Goal: Task Accomplishment & Management: Complete application form

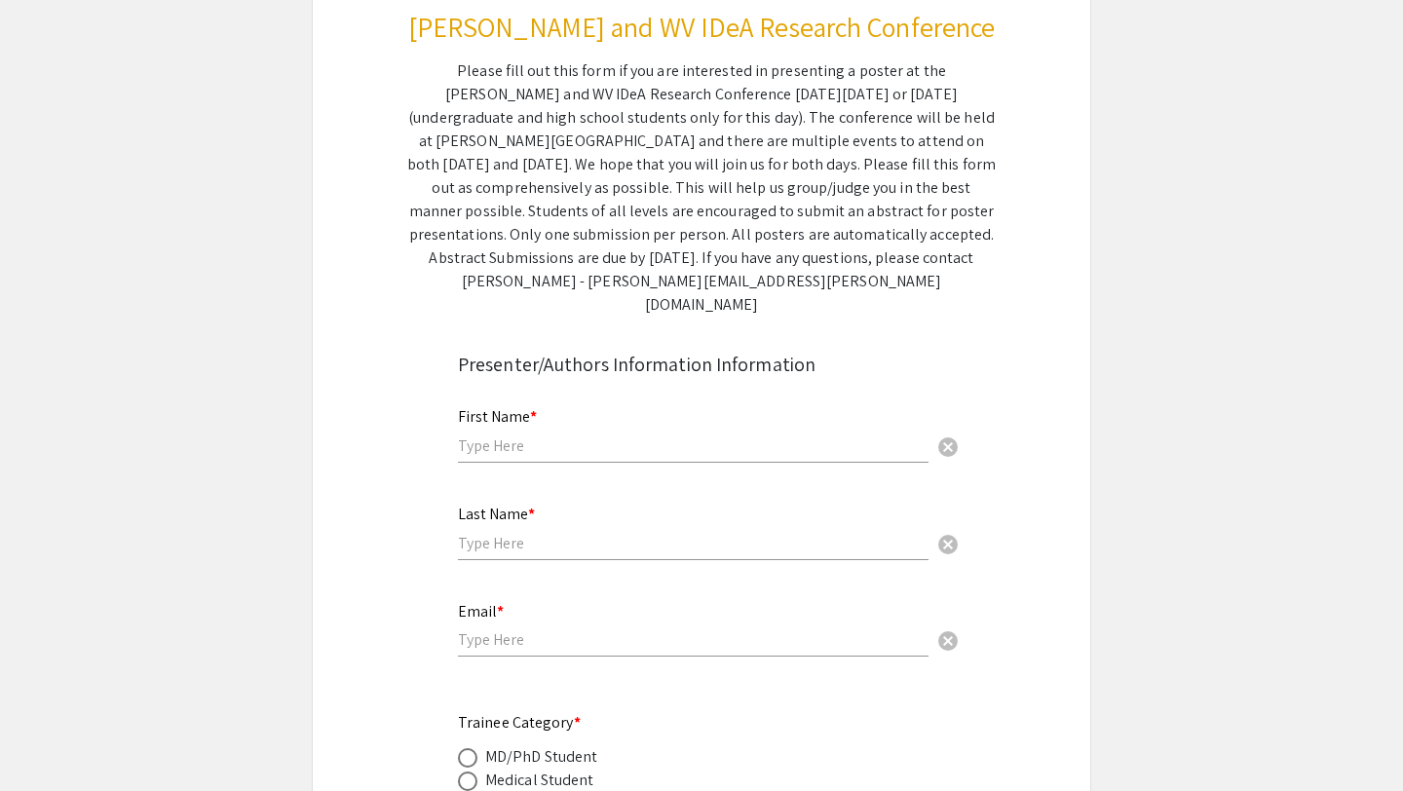
scroll to position [355, 0]
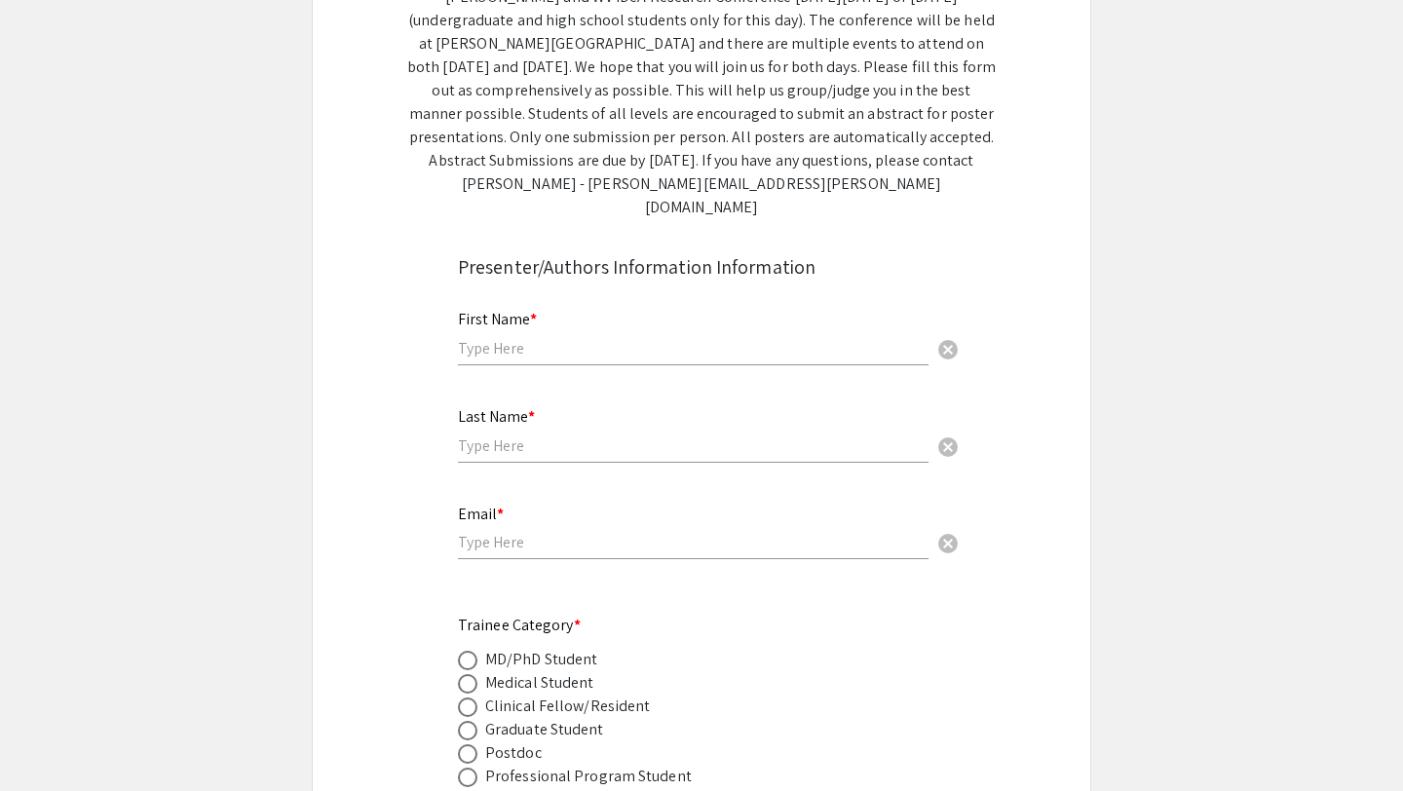
click at [559, 358] on div "First Name * cancel" at bounding box center [693, 338] width 471 height 94
click at [562, 338] on input "text" at bounding box center [693, 348] width 471 height 20
type input "[PERSON_NAME]"
click at [534, 436] on input "text" at bounding box center [693, 446] width 471 height 20
type input "[PERSON_NAME]"
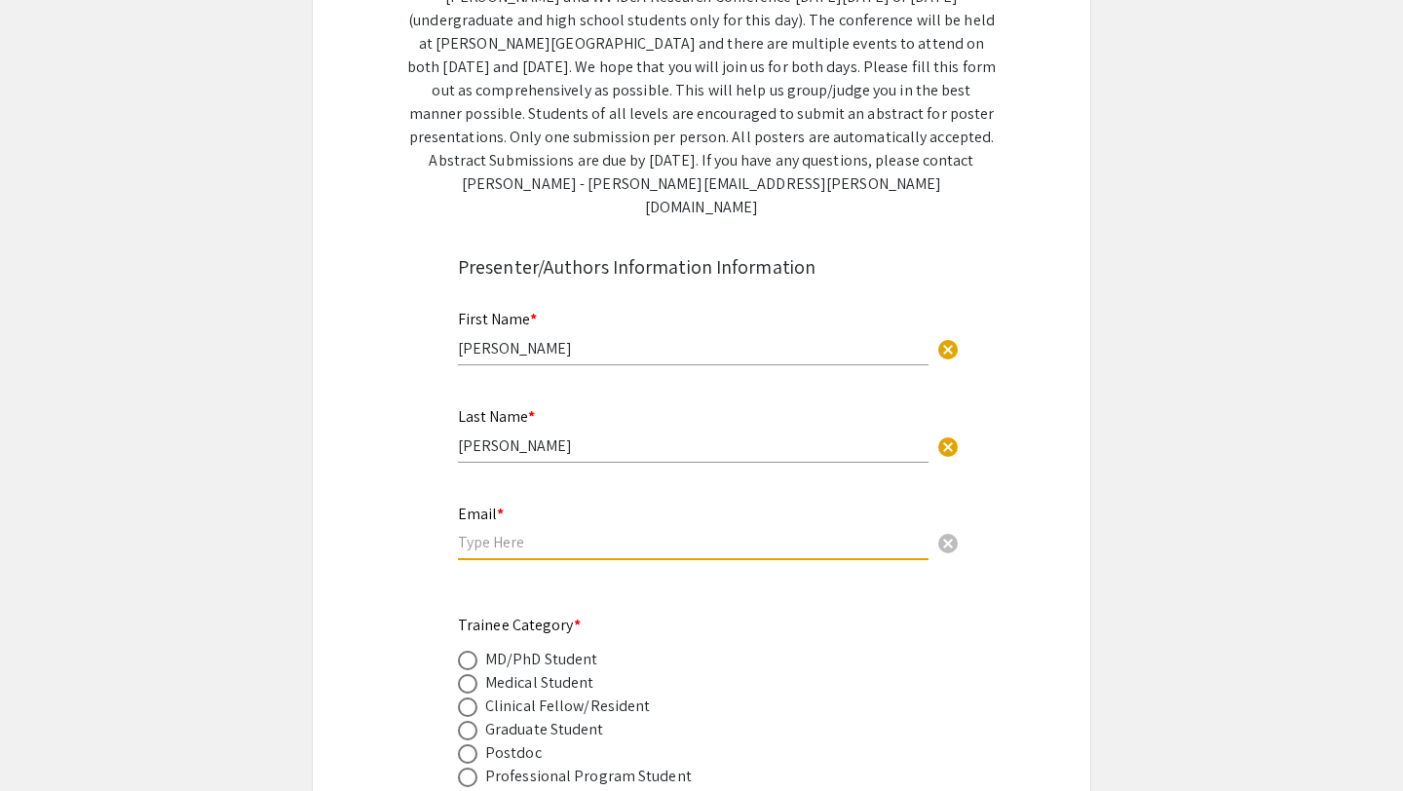
click at [561, 532] on input "email" at bounding box center [693, 542] width 471 height 20
type input "[EMAIL_ADDRESS][DOMAIN_NAME]"
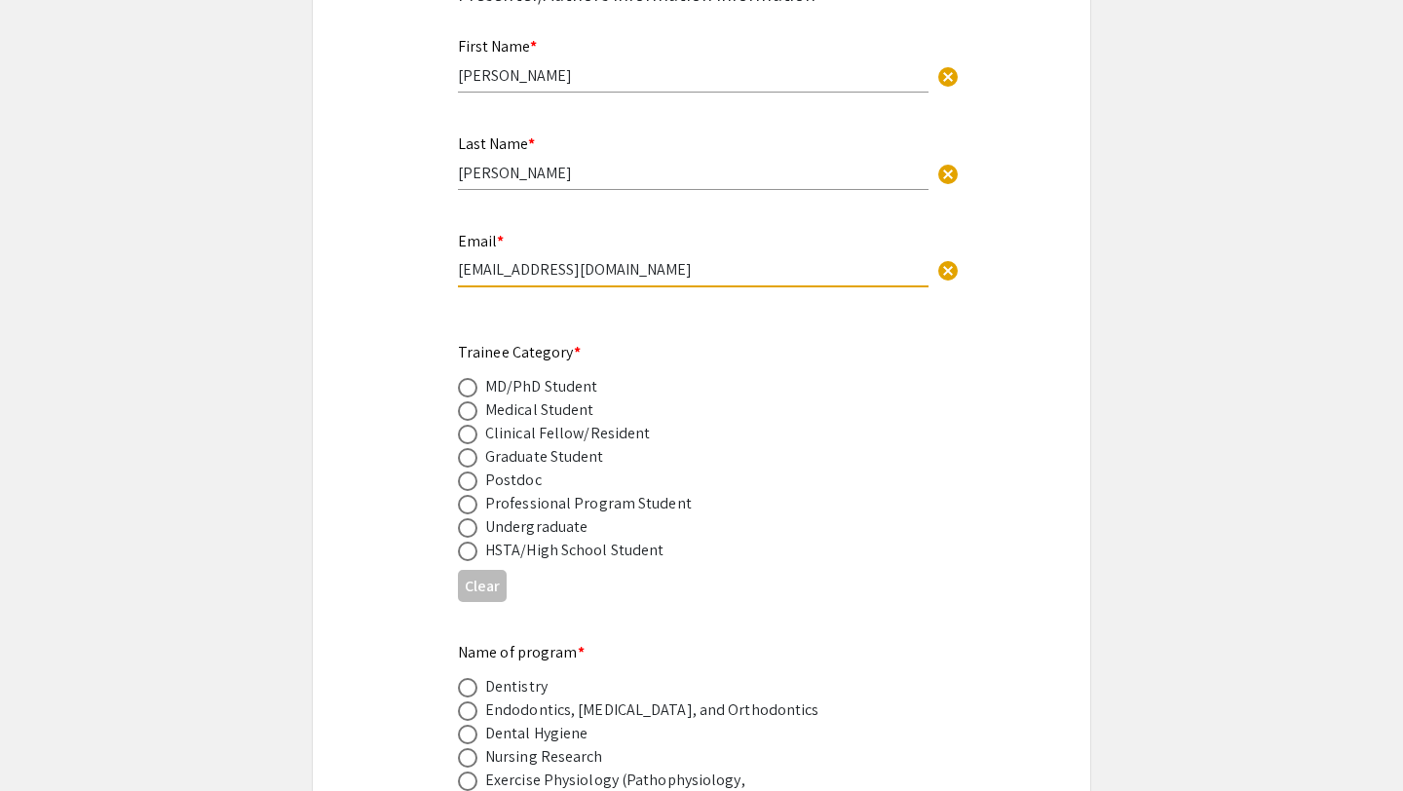
scroll to position [637, 0]
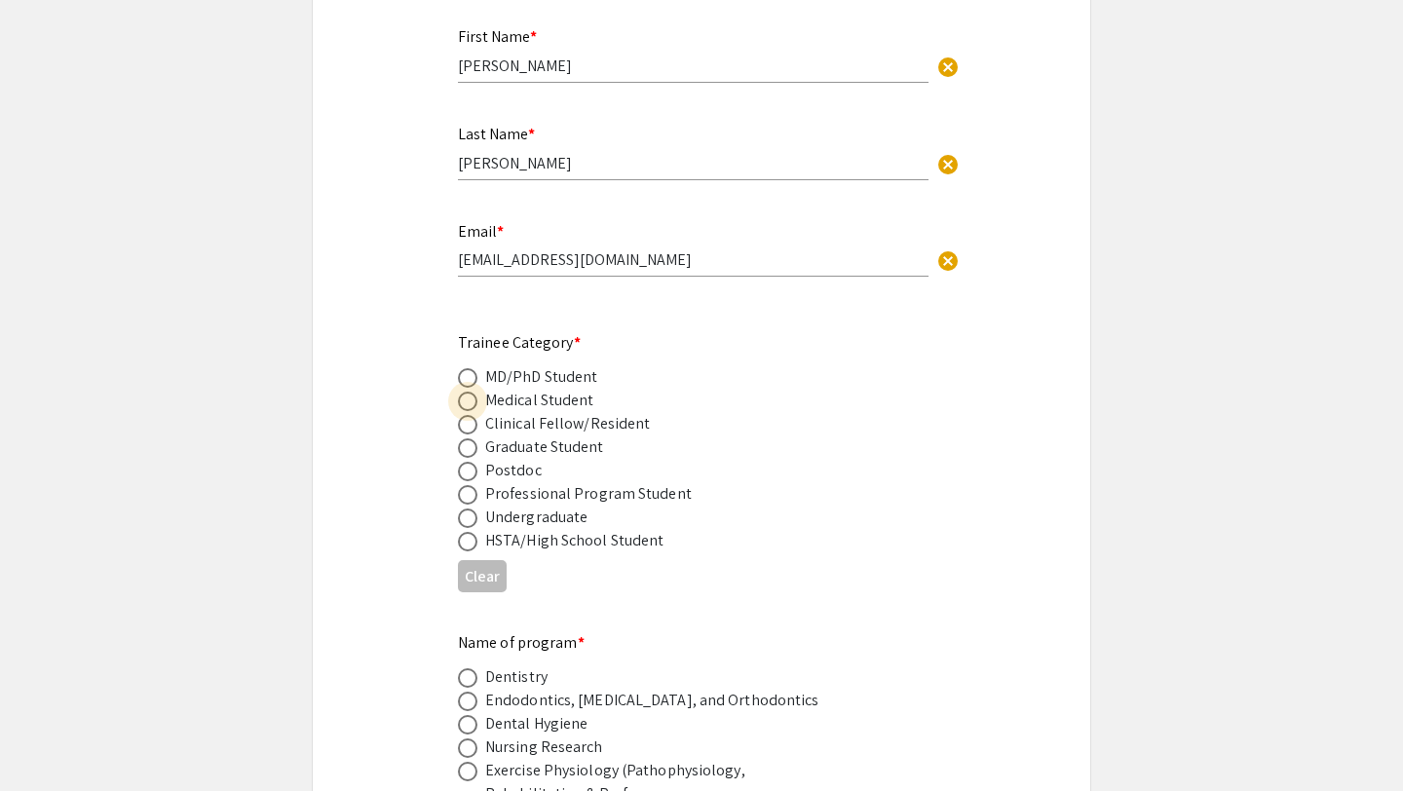
click at [463, 392] on span at bounding box center [467, 401] width 19 height 19
click at [463, 392] on input "radio" at bounding box center [467, 401] width 19 height 19
radio input "true"
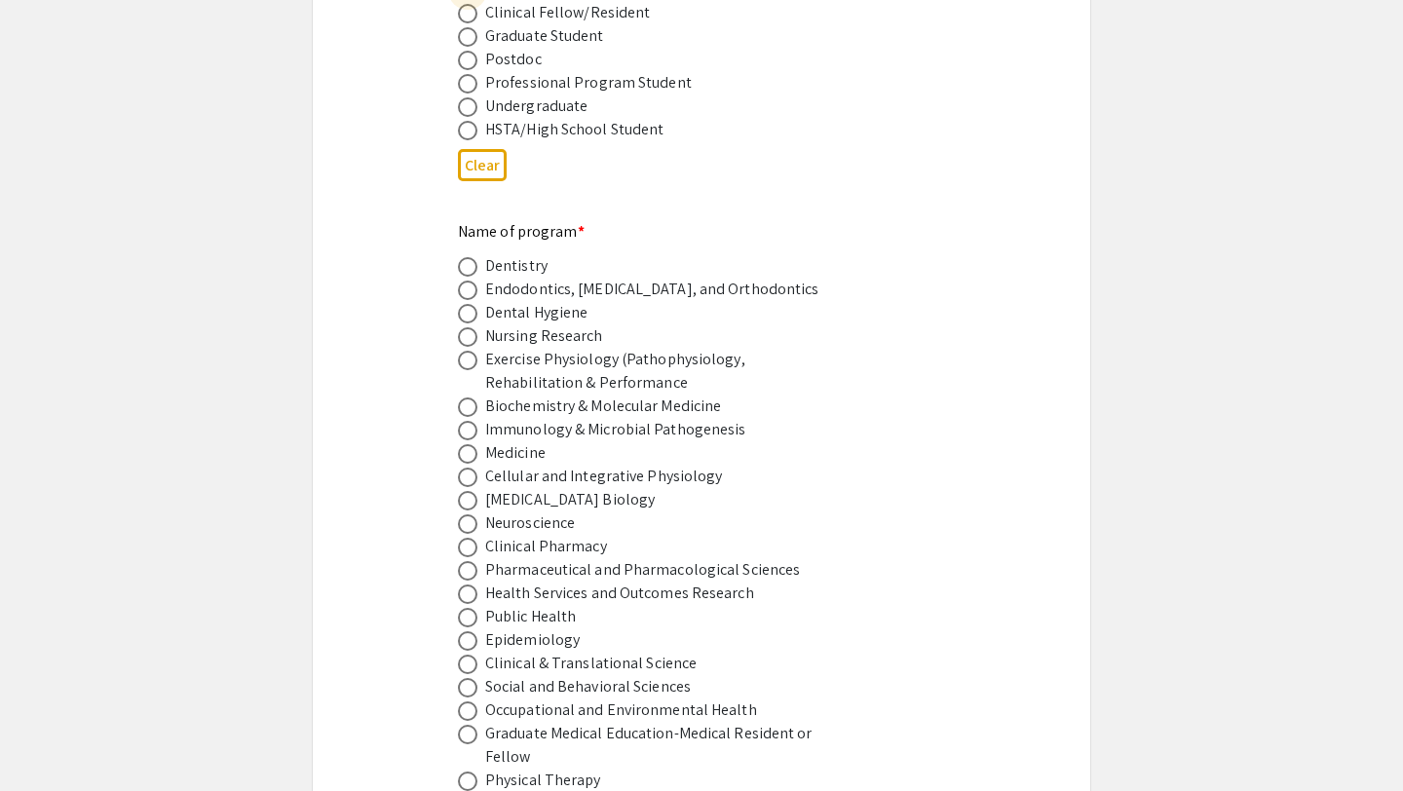
scroll to position [1107, 0]
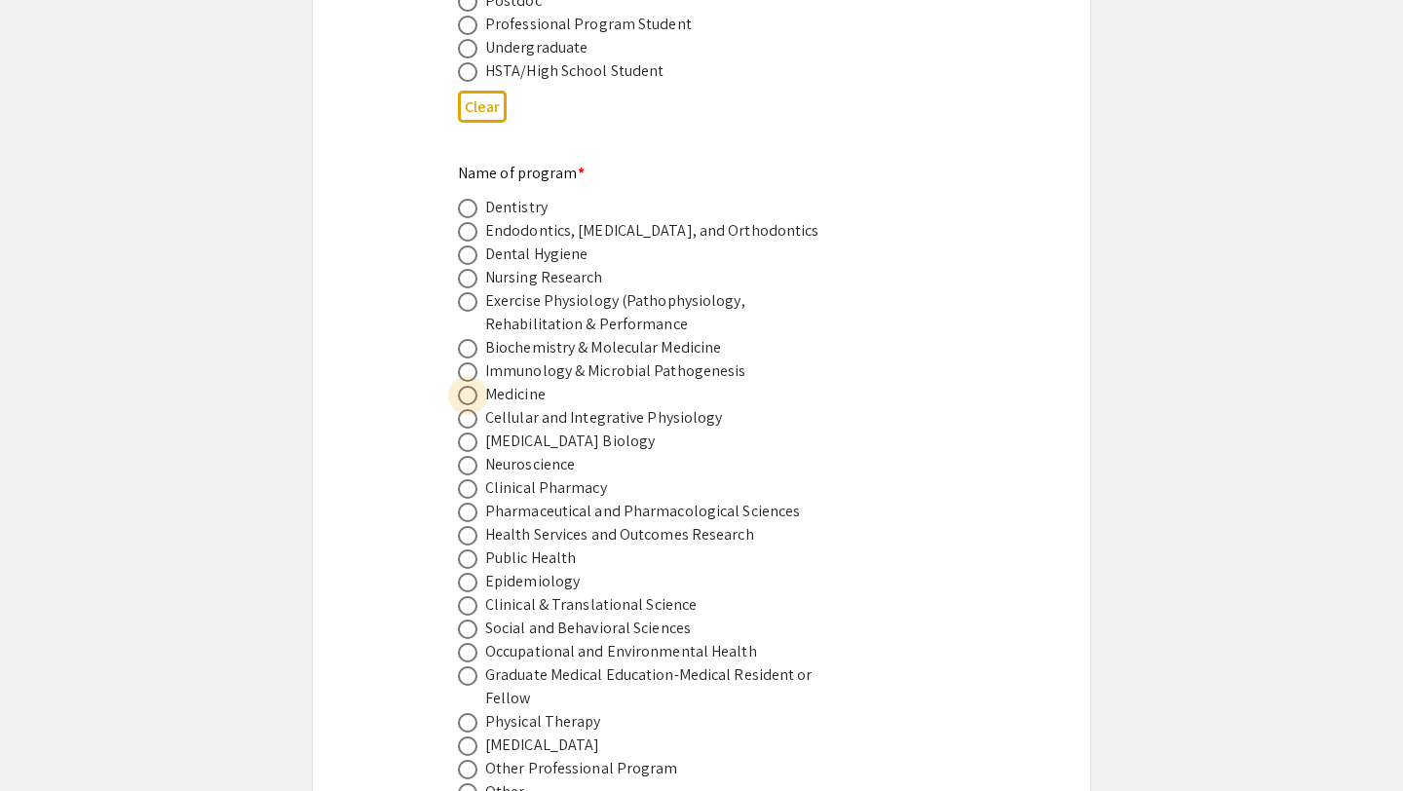
click at [468, 386] on span at bounding box center [467, 395] width 19 height 19
click at [468, 386] on input "radio" at bounding box center [467, 395] width 19 height 19
radio input "true"
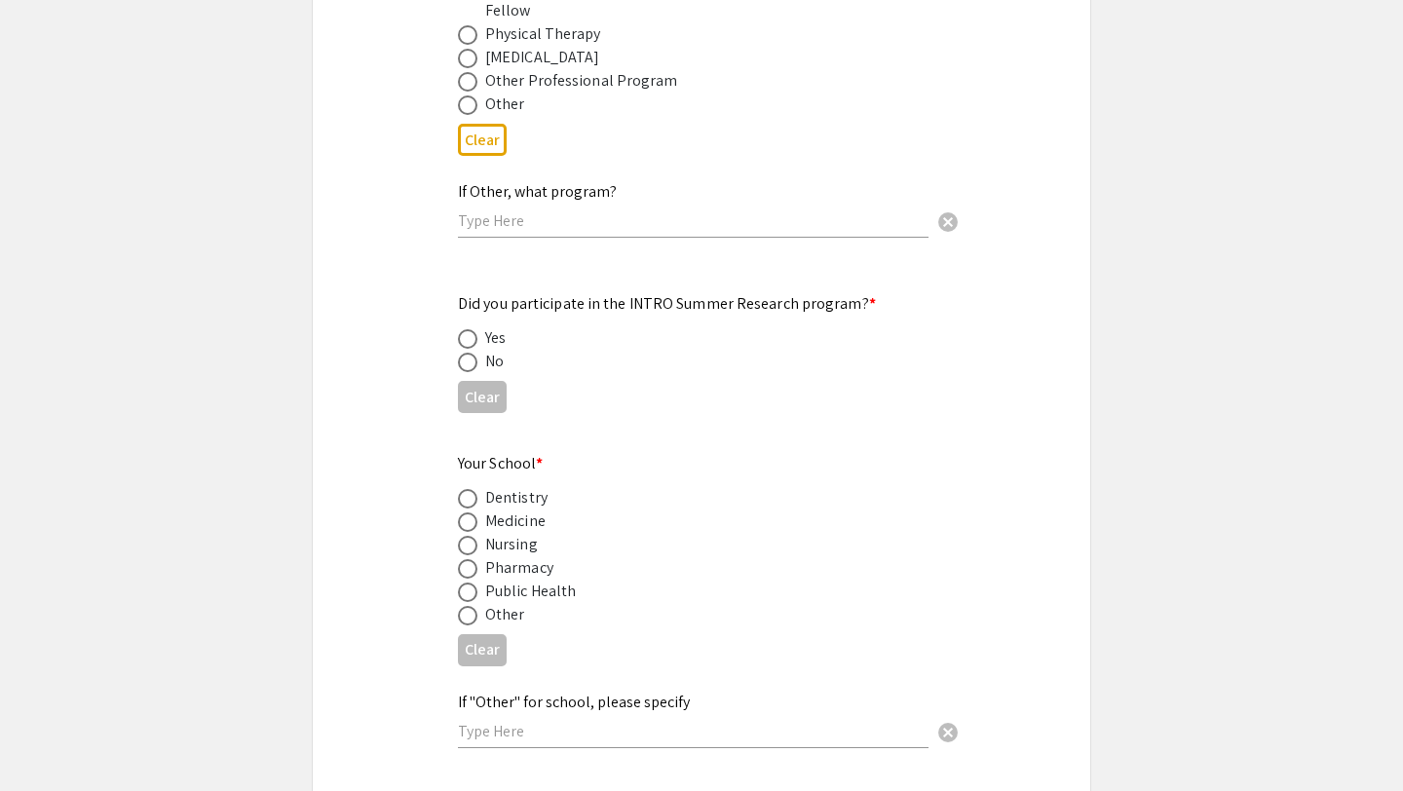
scroll to position [1880, 0]
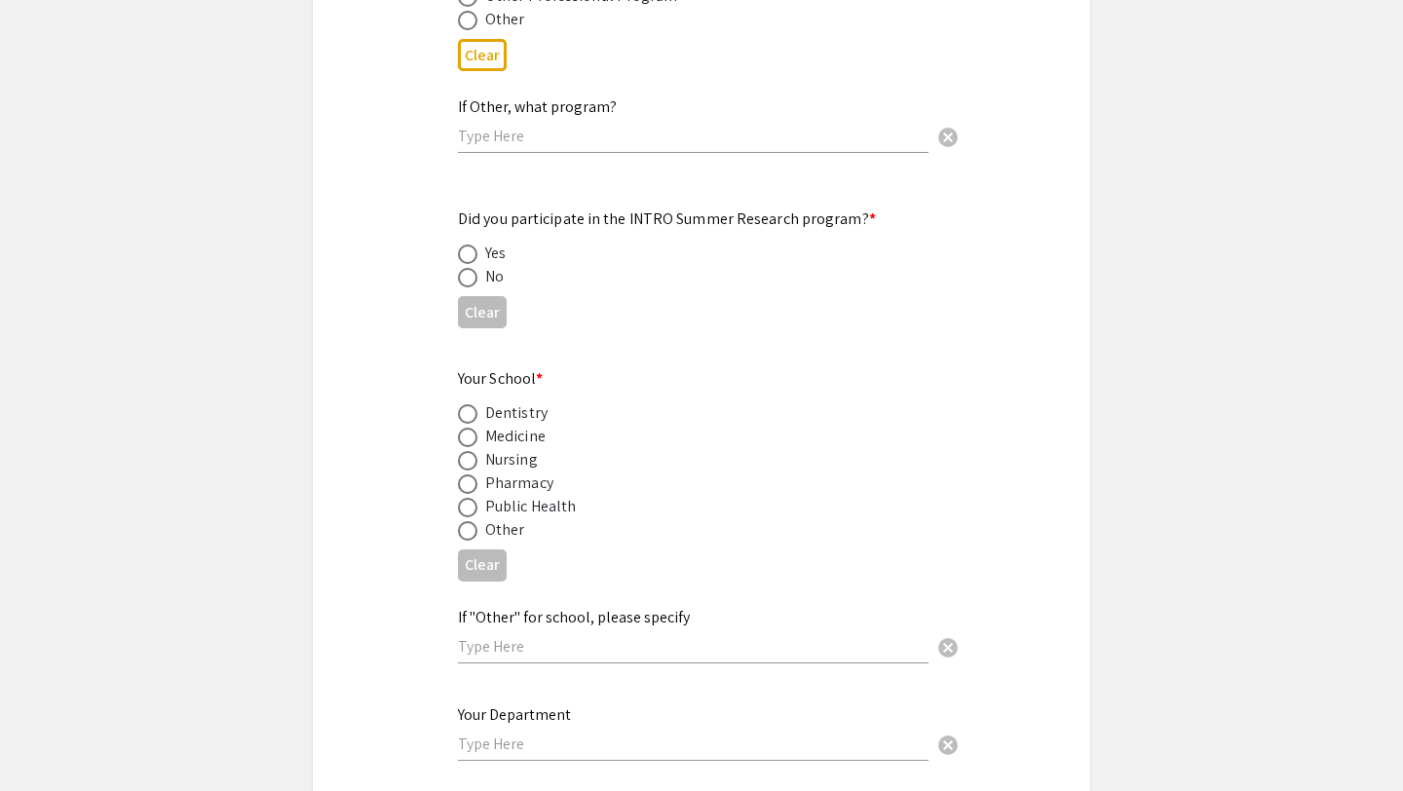
click at [461, 268] on span at bounding box center [467, 277] width 19 height 19
click at [461, 268] on input "radio" at bounding box center [467, 277] width 19 height 19
radio input "true"
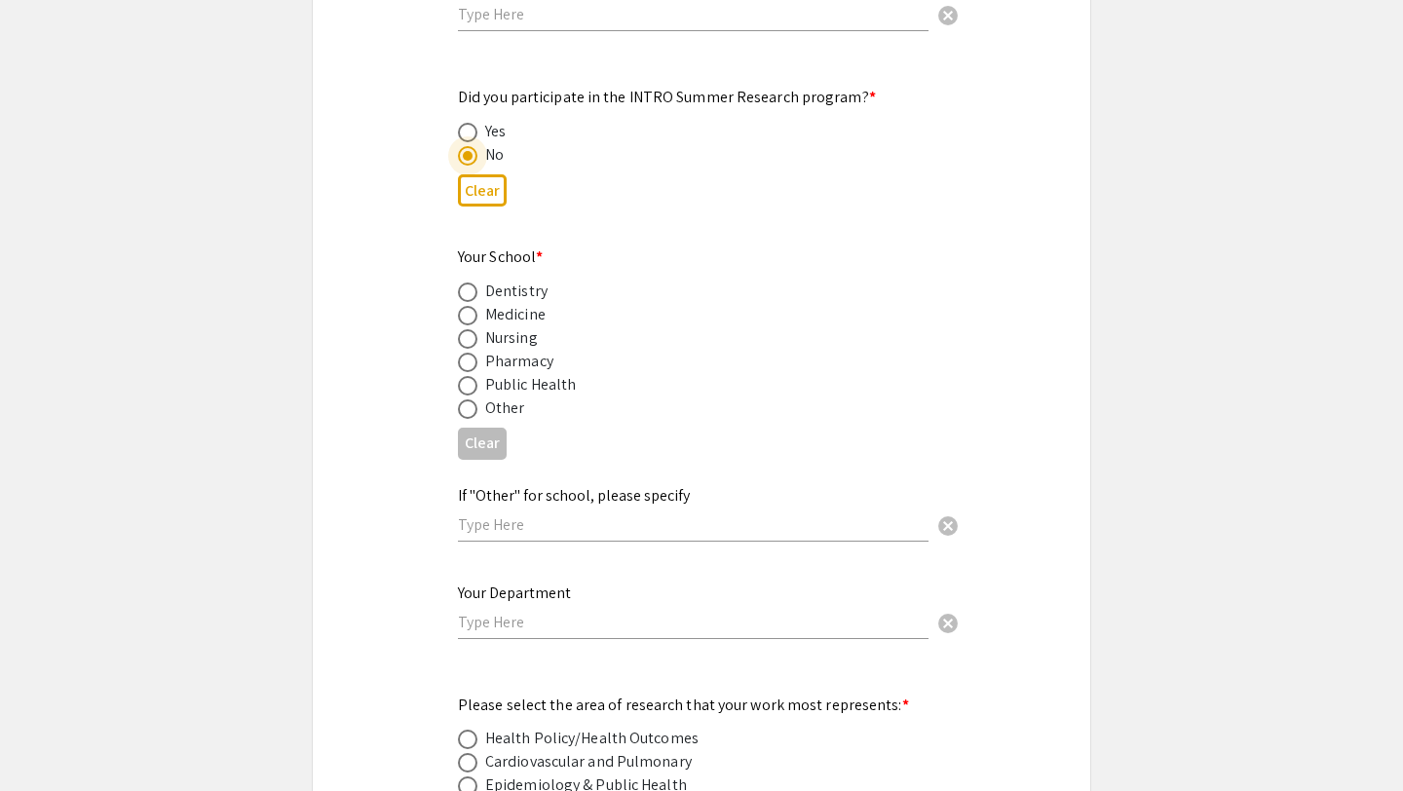
scroll to position [2004, 0]
click at [469, 300] on mat-radio-button at bounding box center [471, 311] width 27 height 23
click at [468, 324] on mat-radio-button at bounding box center [471, 335] width 27 height 23
click at [468, 303] on span at bounding box center [467, 312] width 19 height 19
click at [468, 303] on input "radio" at bounding box center [467, 312] width 19 height 19
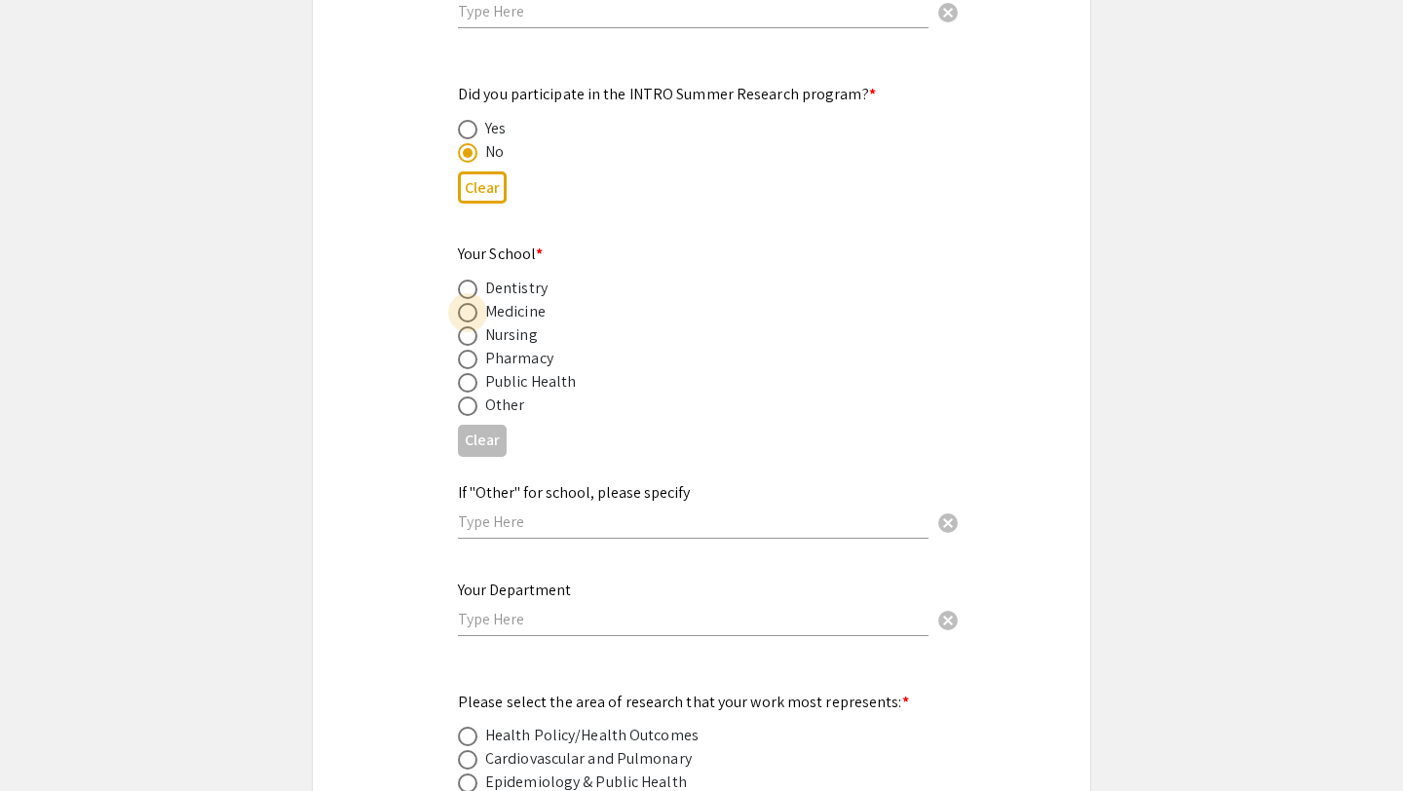
radio input "true"
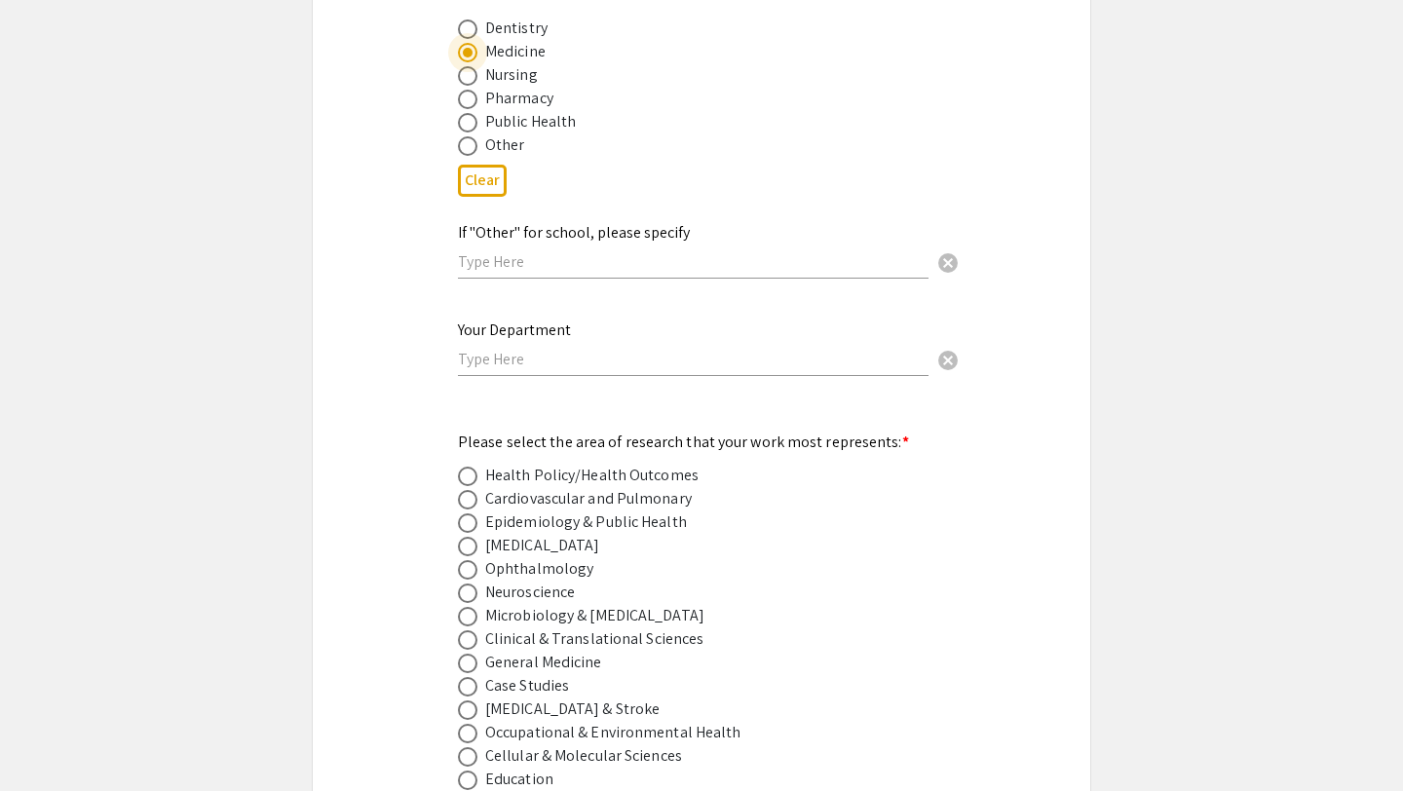
scroll to position [2267, 0]
click at [561, 346] on input "text" at bounding box center [693, 356] width 471 height 20
type input "Heart and Vascular Institute"
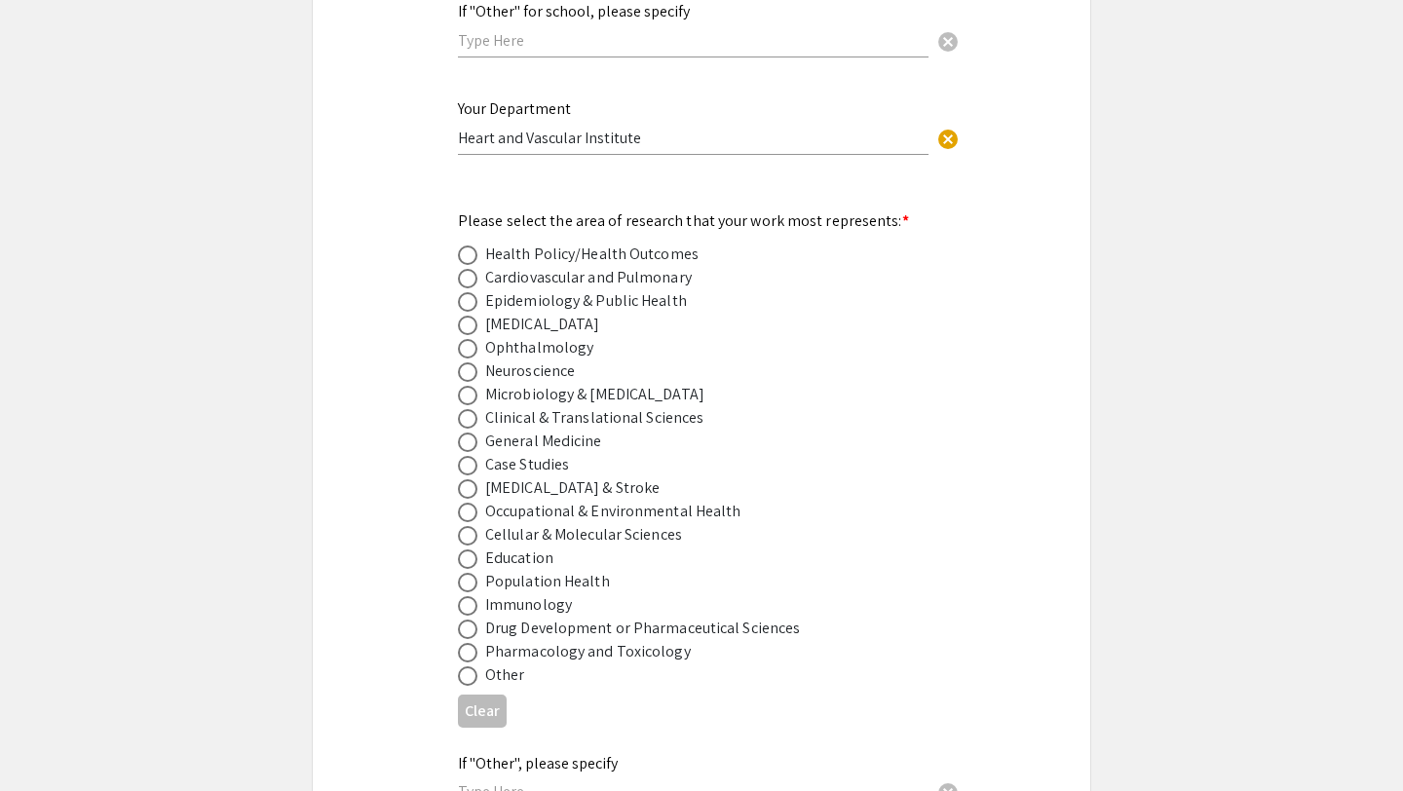
scroll to position [2494, 0]
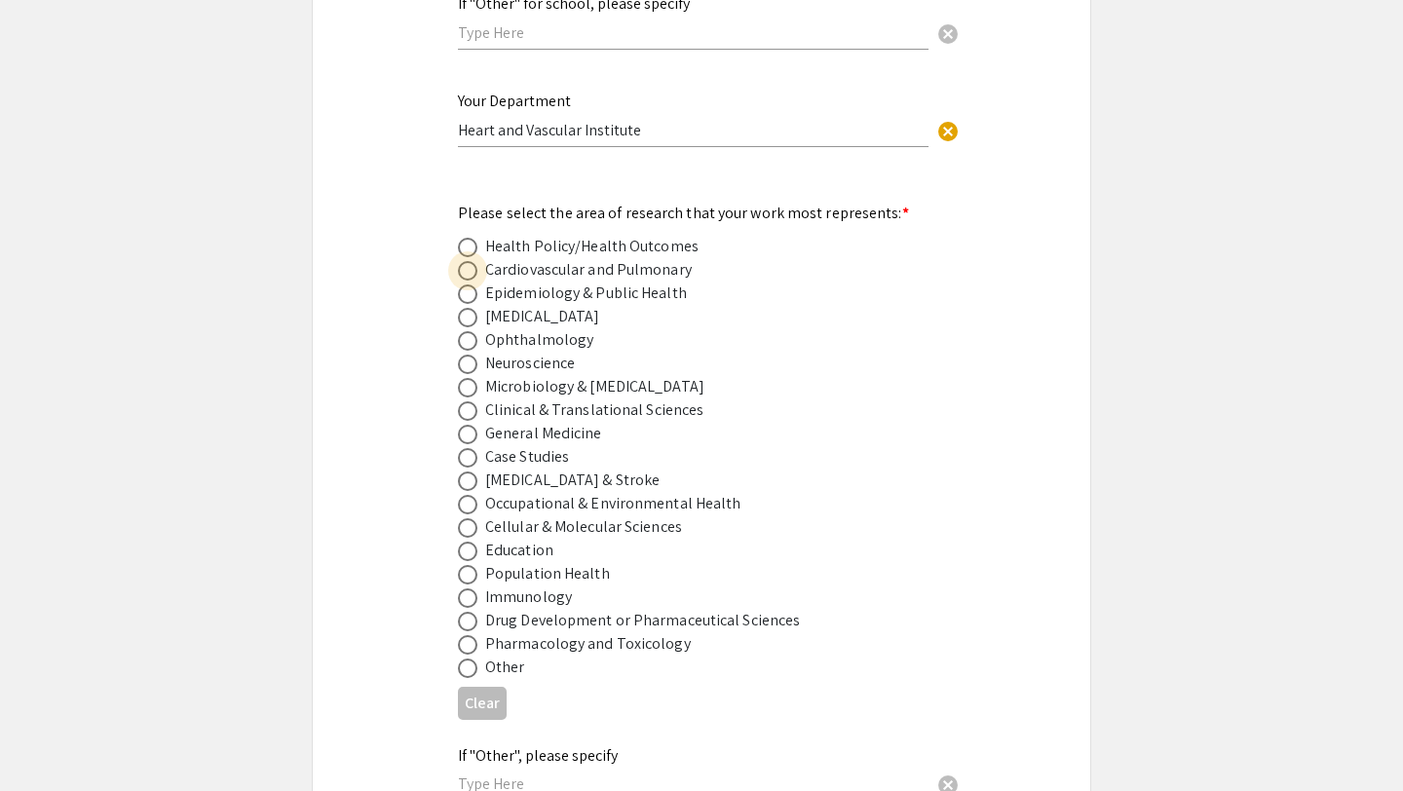
click at [461, 261] on span at bounding box center [467, 270] width 19 height 19
click at [461, 261] on input "radio" at bounding box center [467, 270] width 19 height 19
radio input "true"
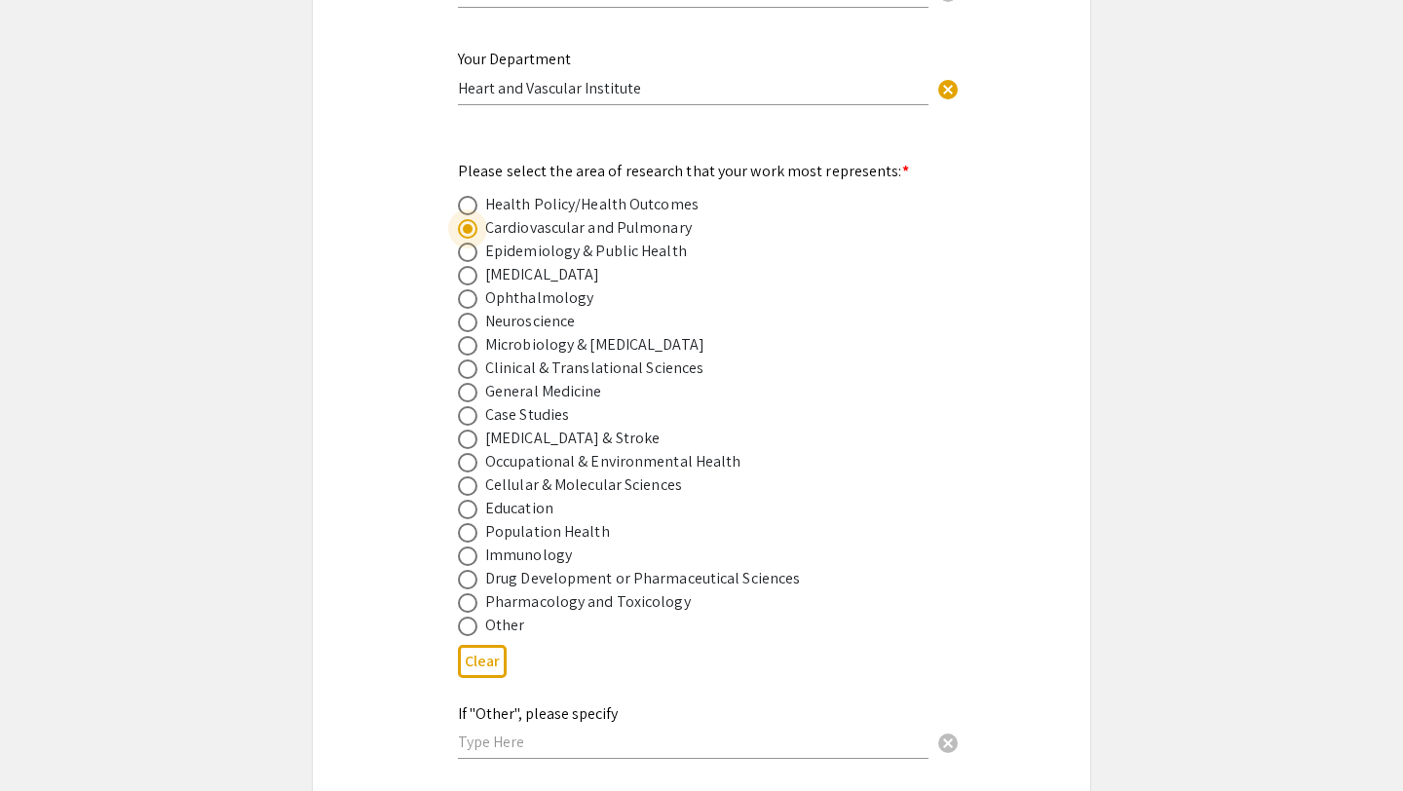
scroll to position [2538, 0]
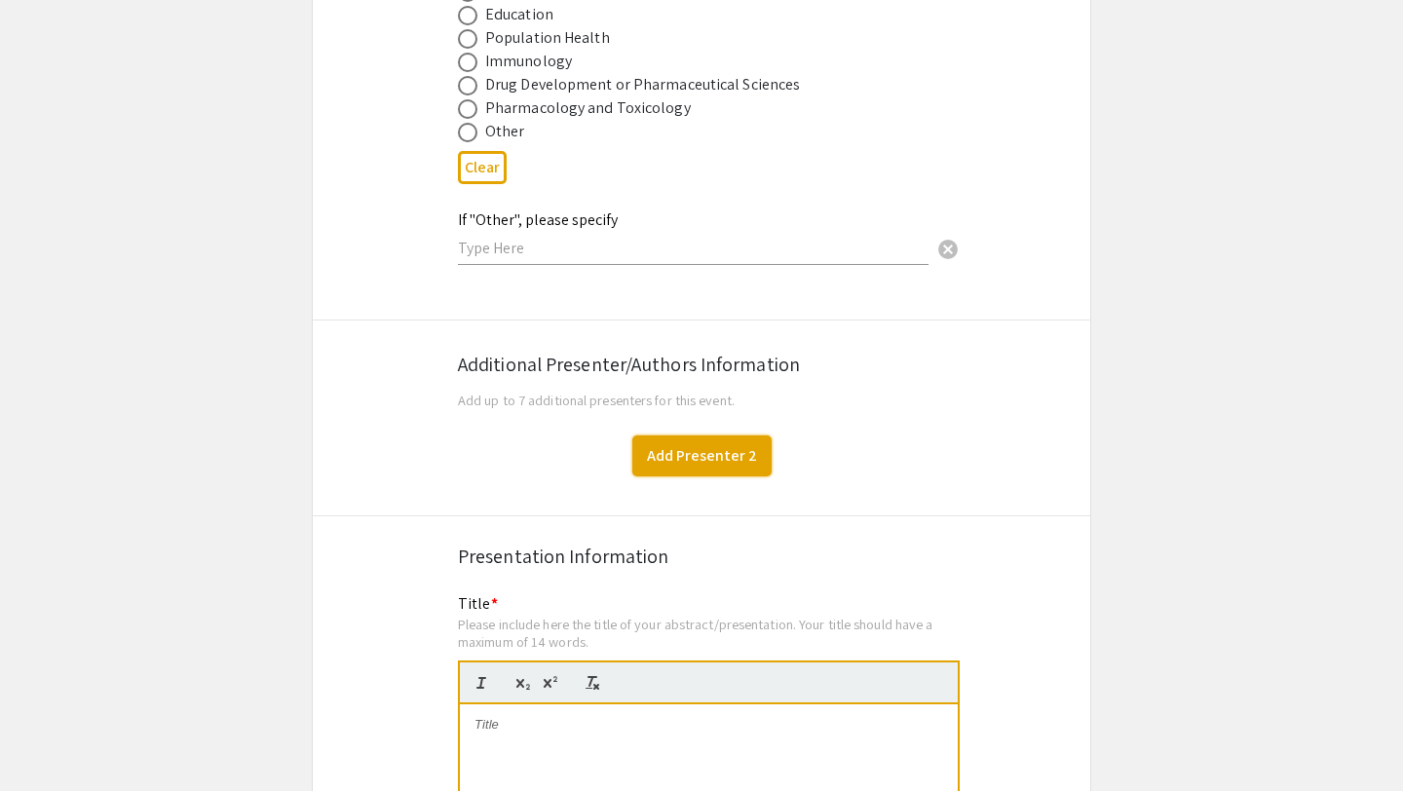
click at [692, 456] on button "Add Presenter 2" at bounding box center [701, 456] width 139 height 41
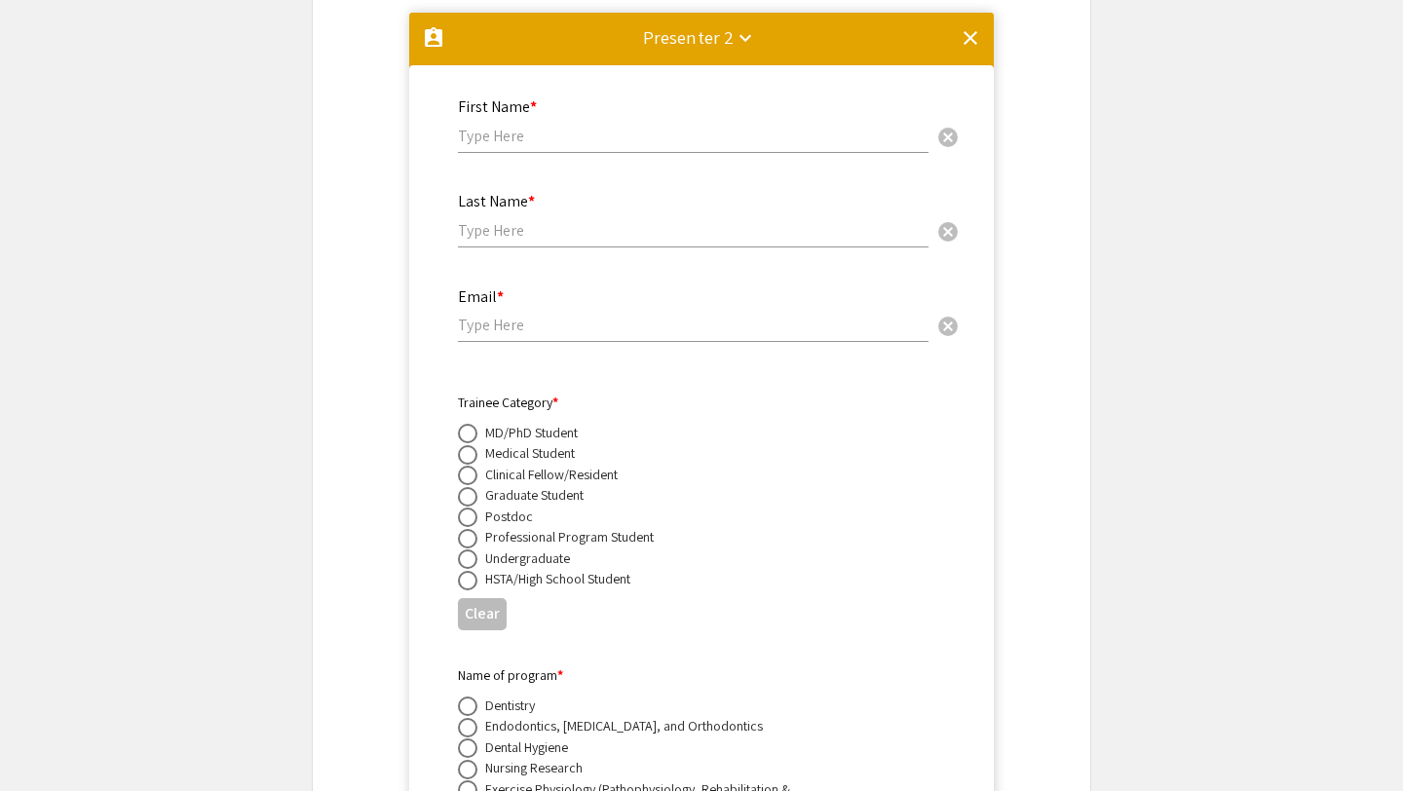
click at [562, 130] on input "text" at bounding box center [693, 136] width 471 height 20
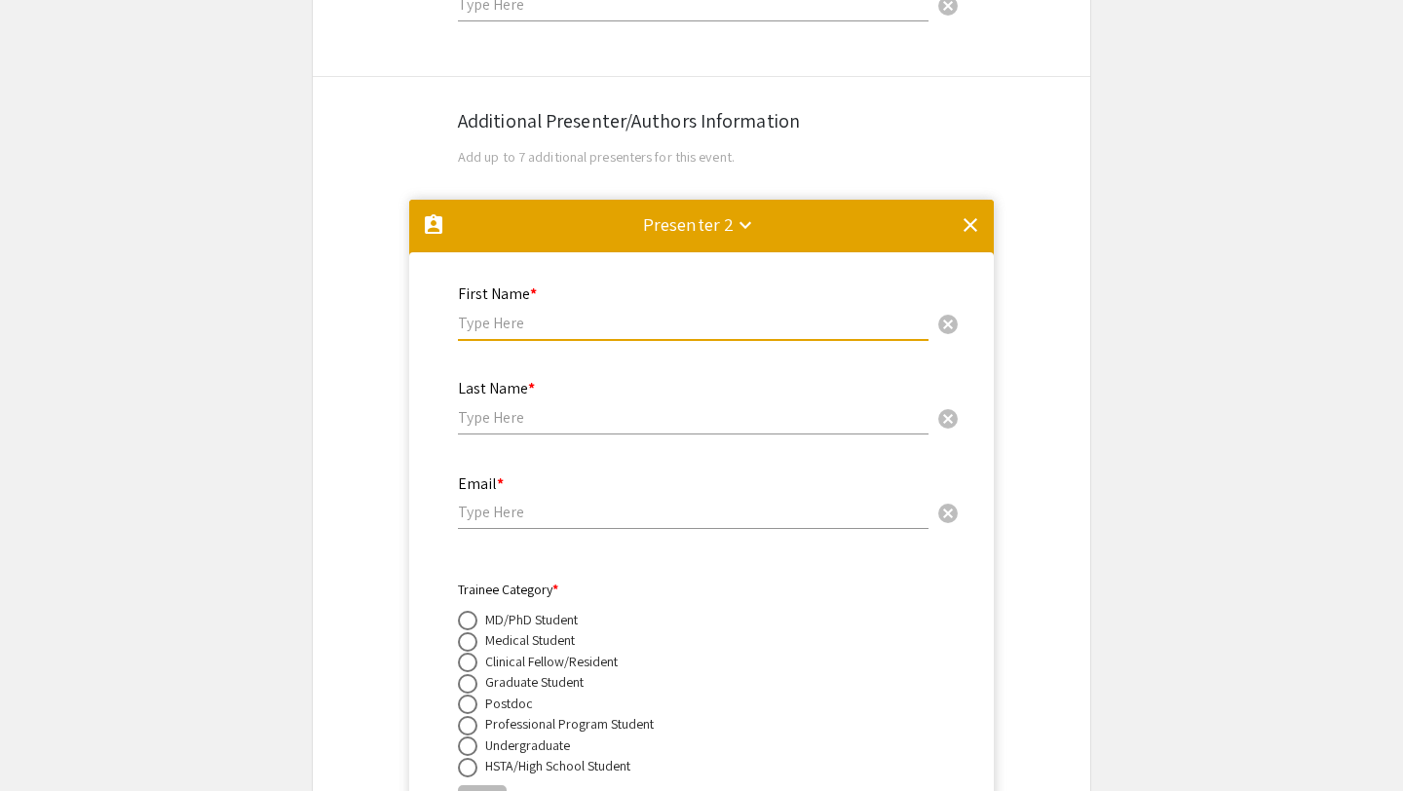
scroll to position [3260, 0]
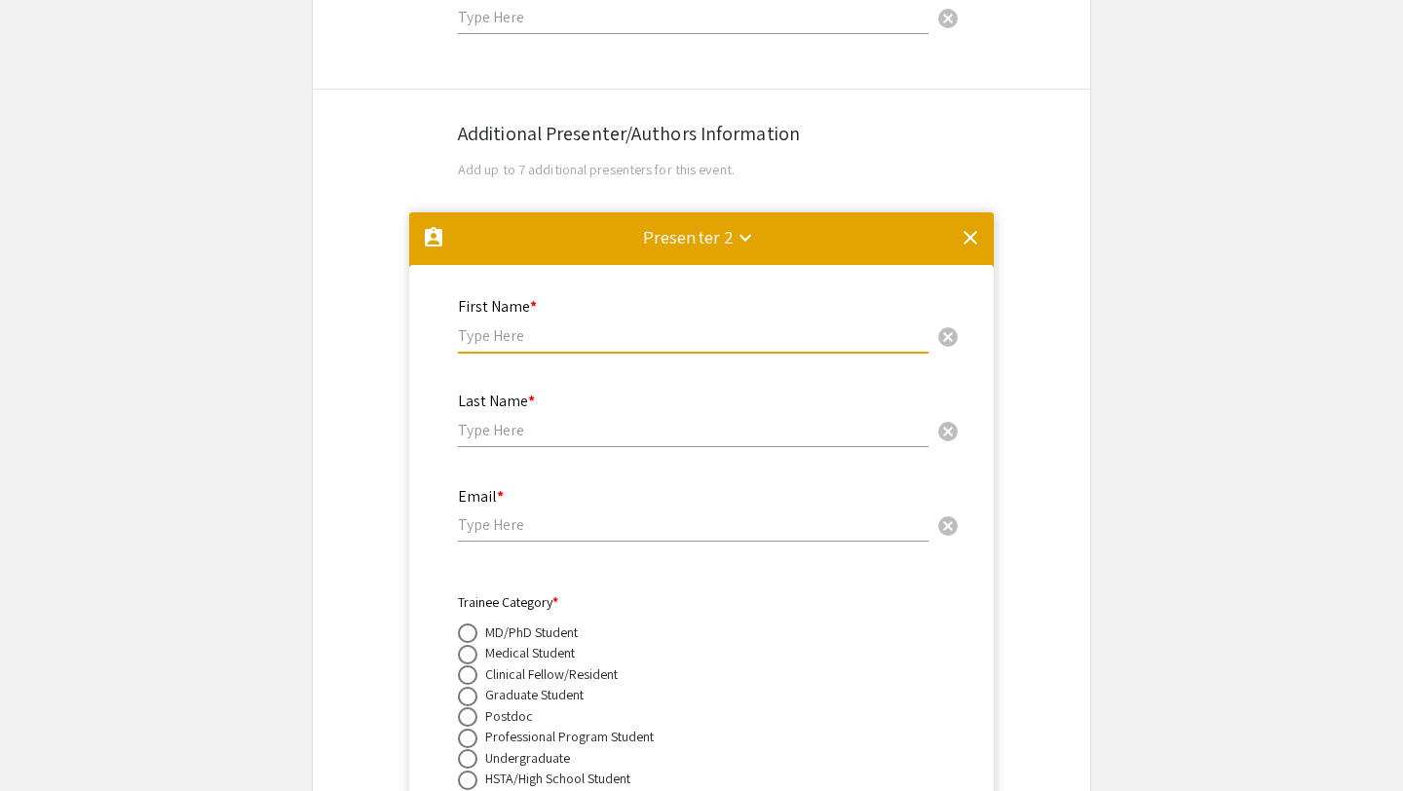
click at [960, 226] on mat-icon "clear" at bounding box center [970, 237] width 23 height 23
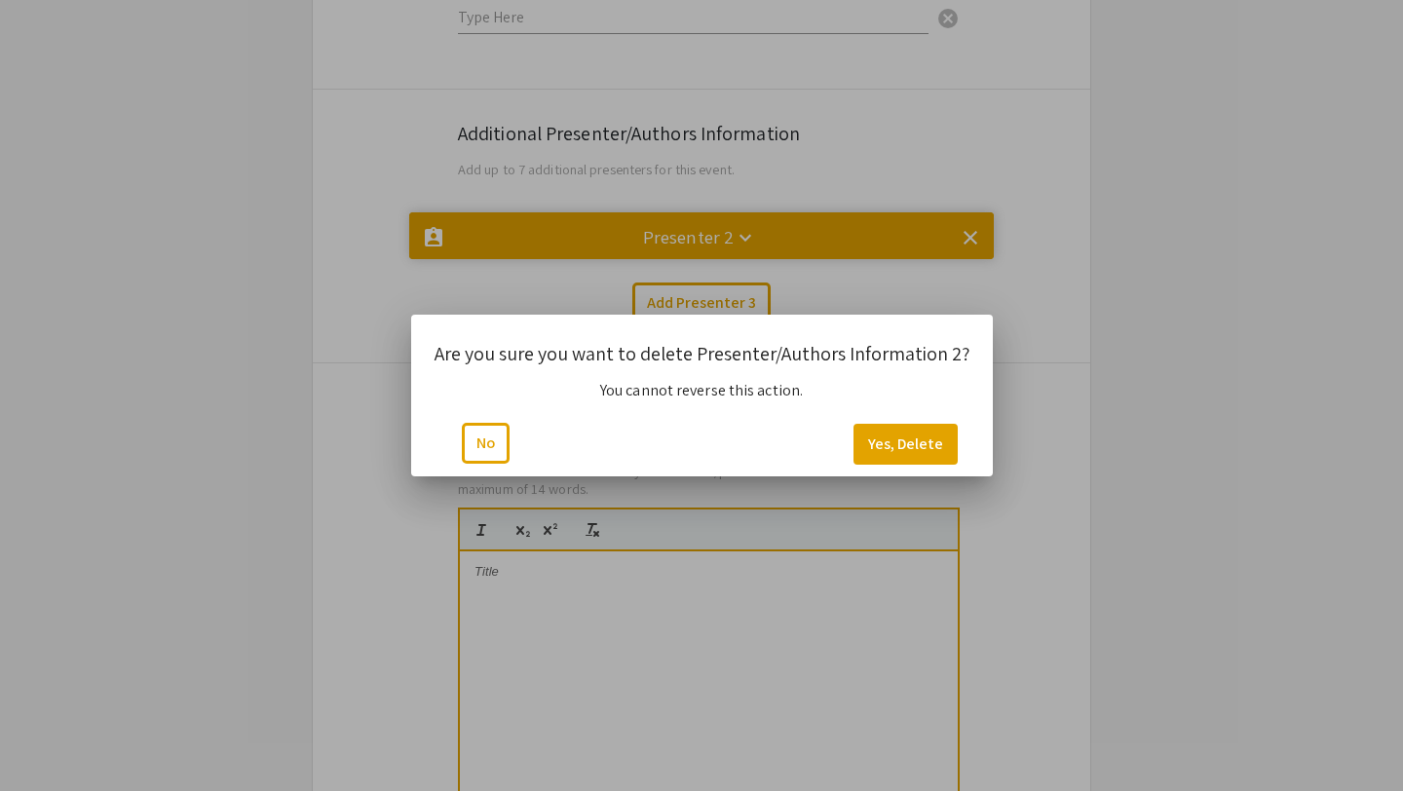
scroll to position [0, 0]
click at [896, 442] on button "Yes, Delete" at bounding box center [906, 444] width 104 height 41
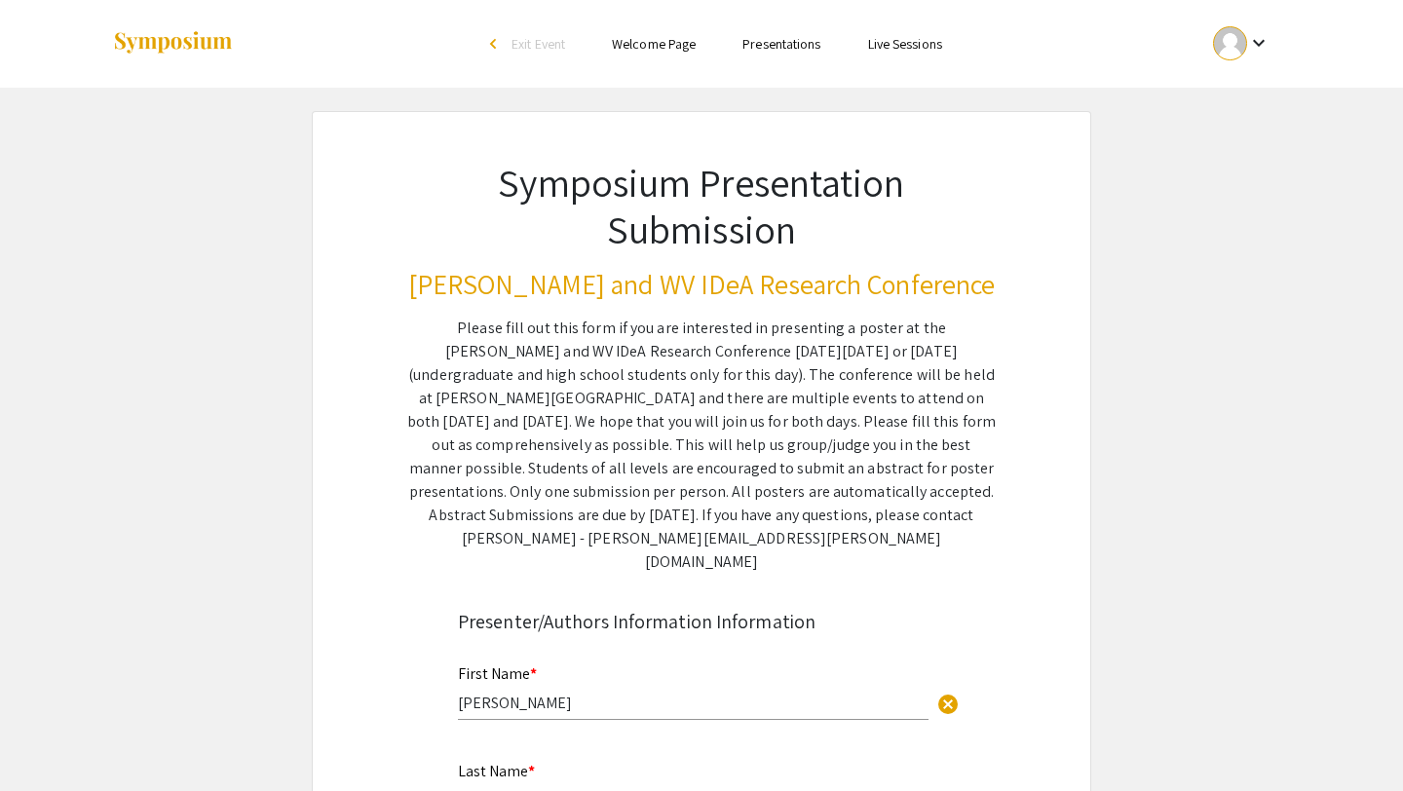
scroll to position [3260, 0]
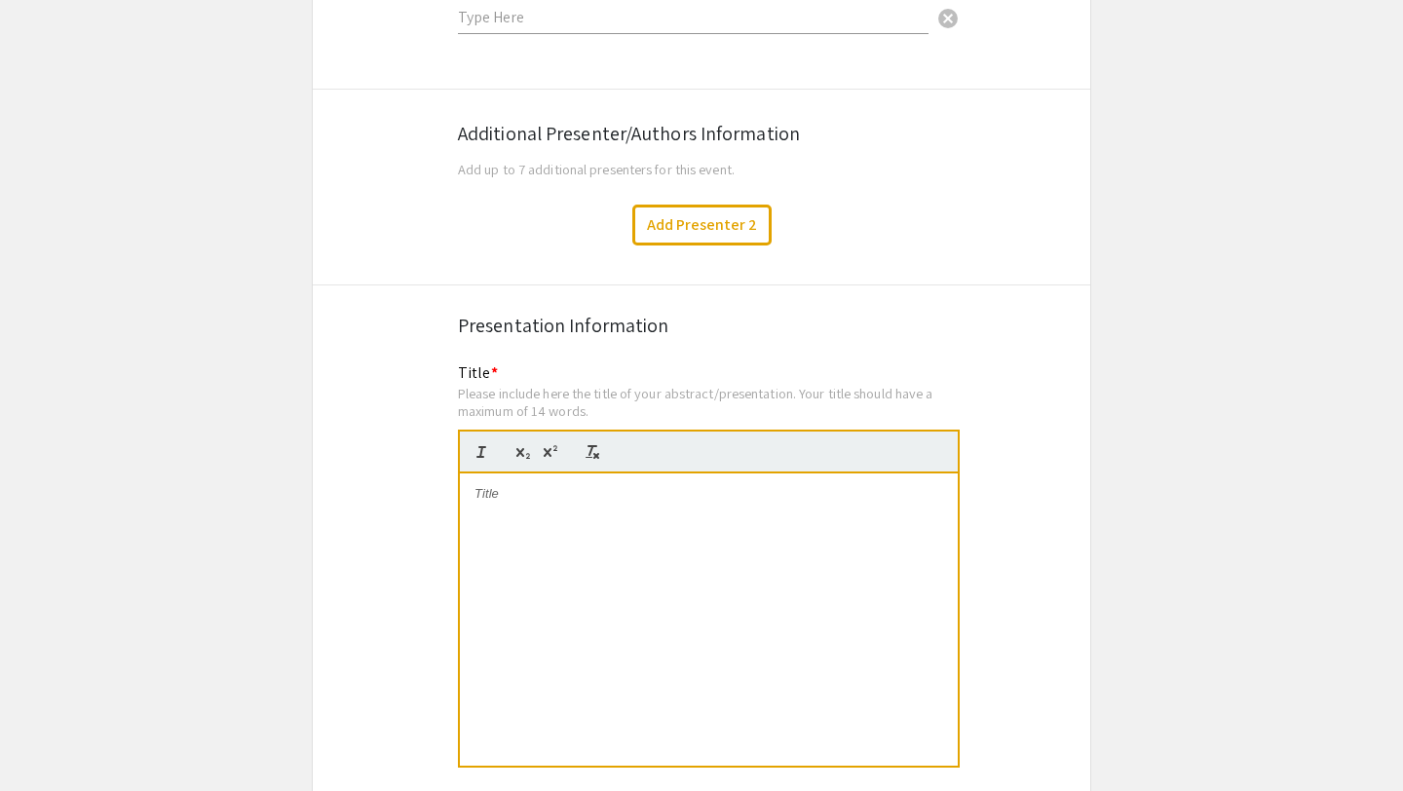
click at [586, 485] on p at bounding box center [709, 494] width 469 height 18
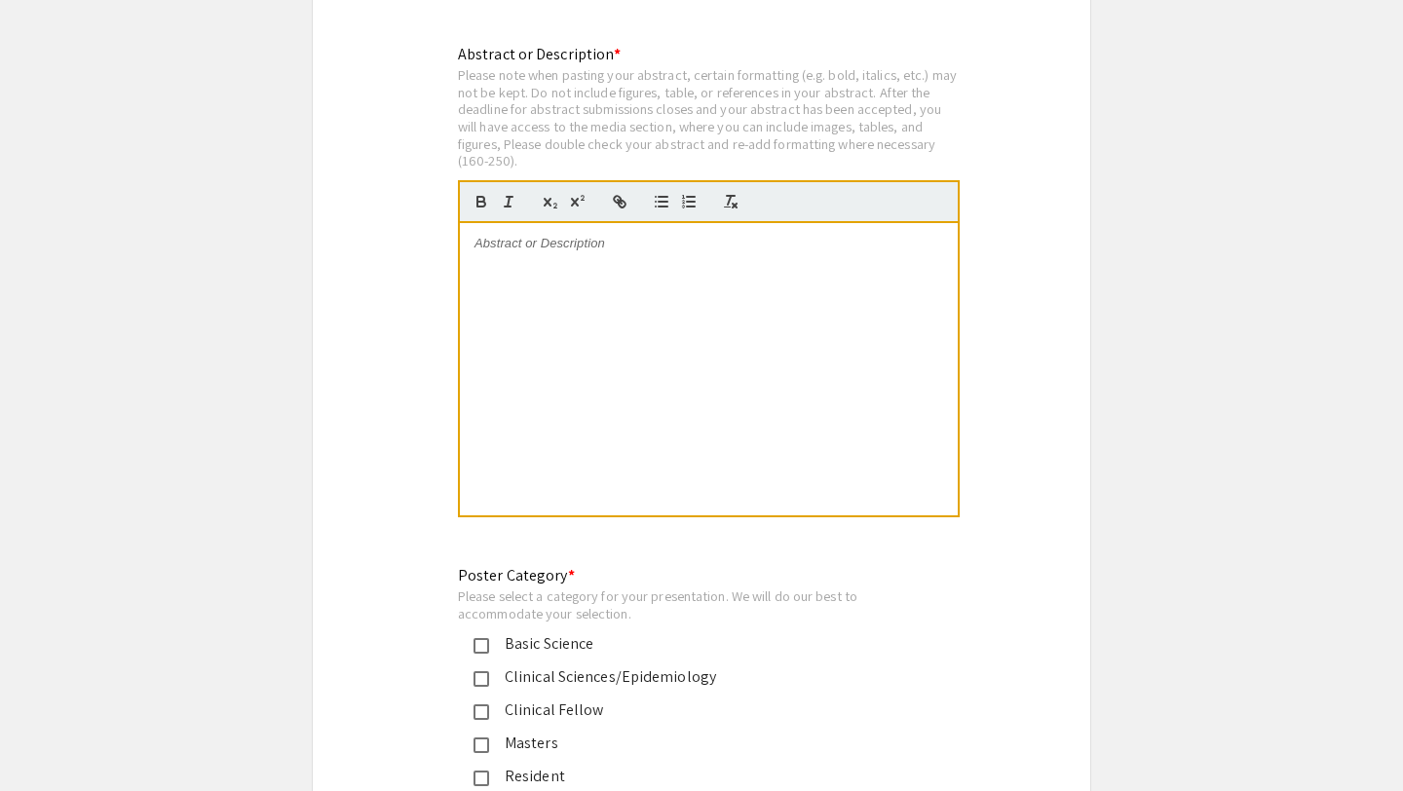
scroll to position [4033, 0]
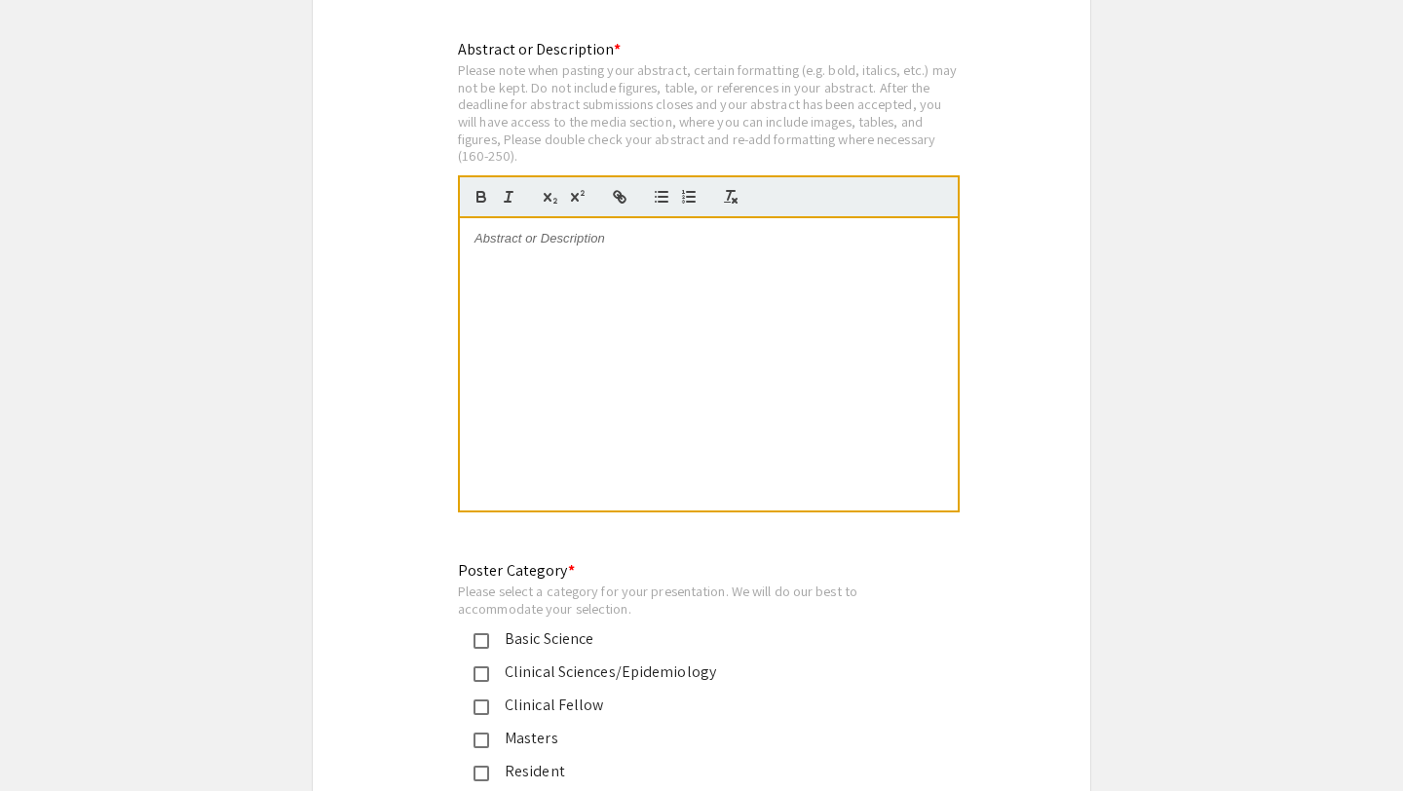
click at [537, 230] on p at bounding box center [709, 239] width 469 height 18
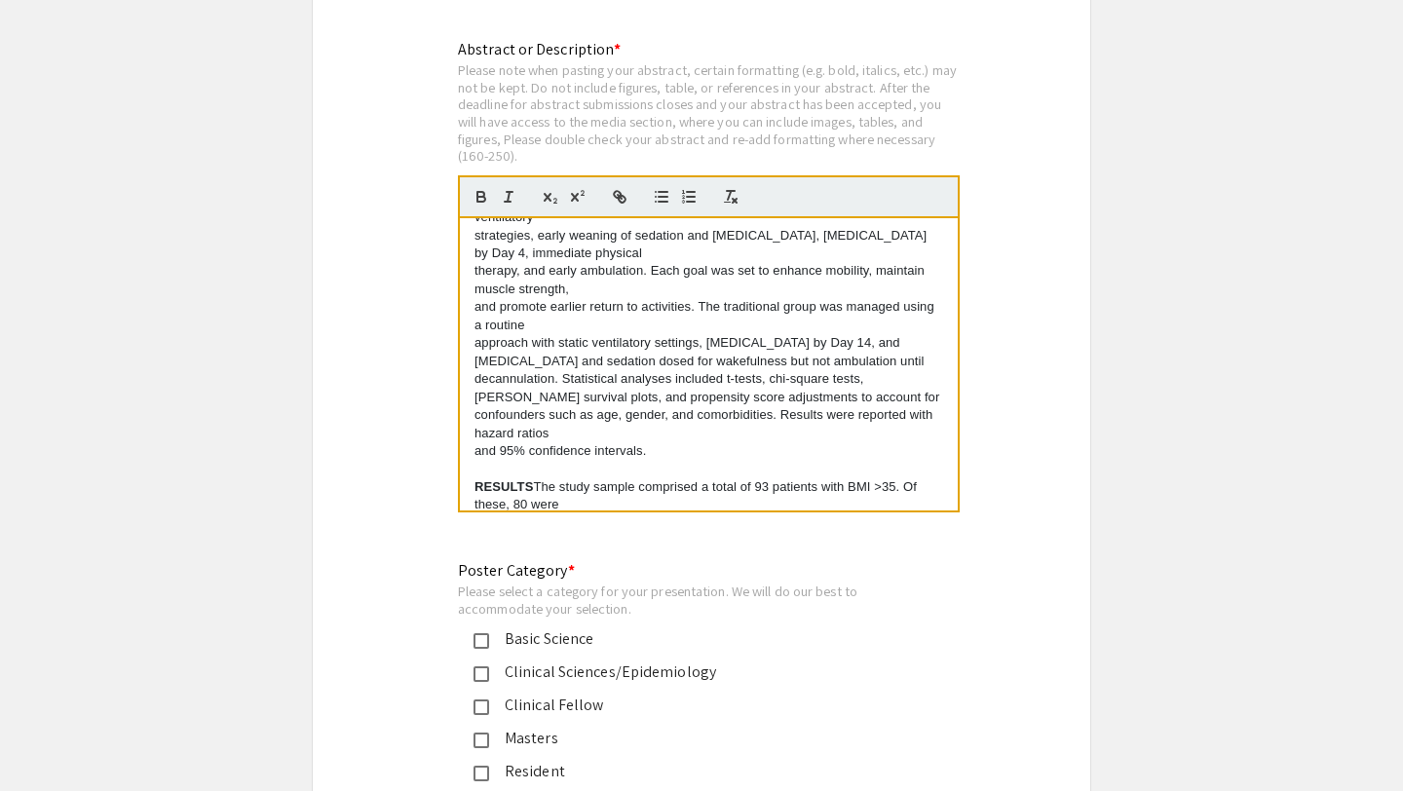
scroll to position [0, 0]
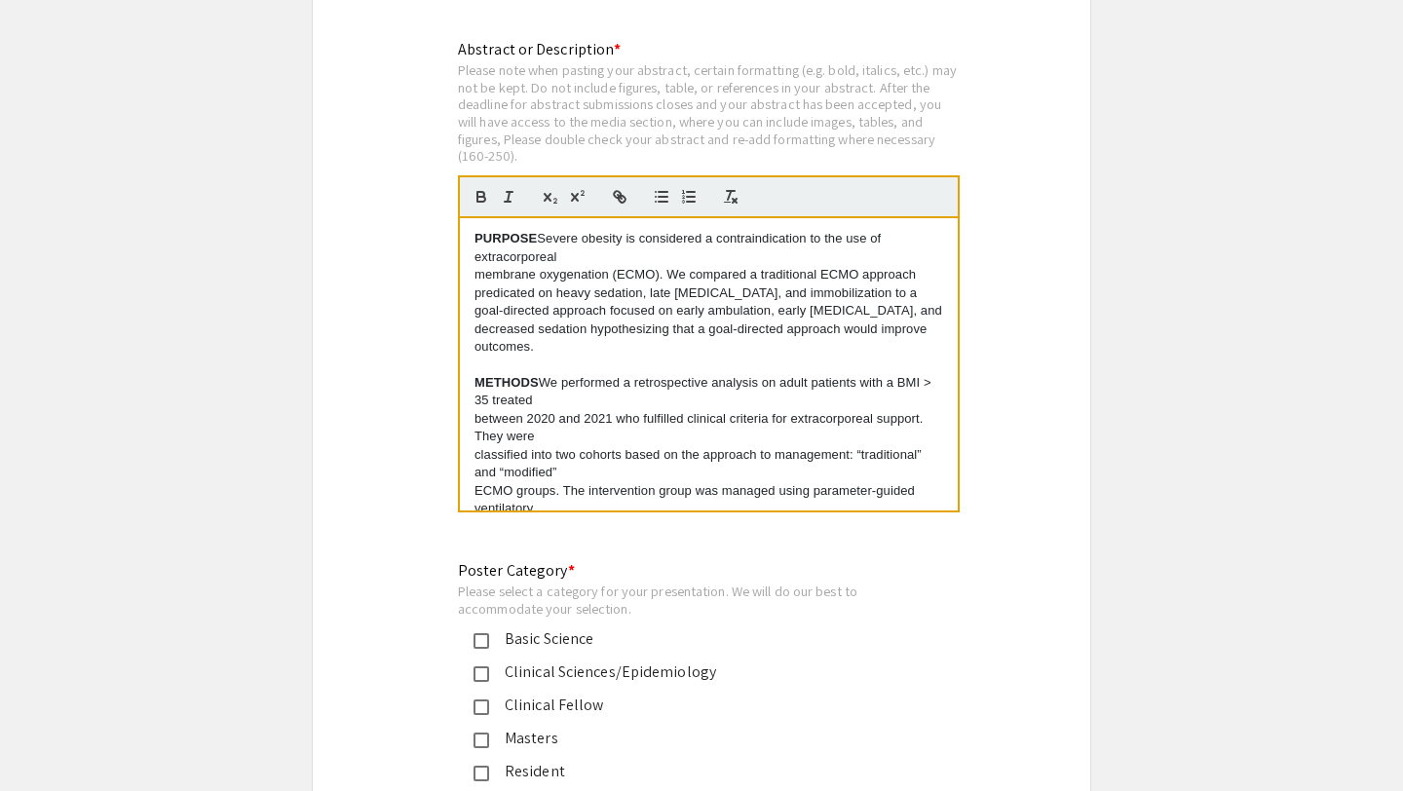
click at [476, 266] on p "membrane oxygenation (ECMO). We compared a traditional ECMO approach predicated…" at bounding box center [709, 311] width 469 height 90
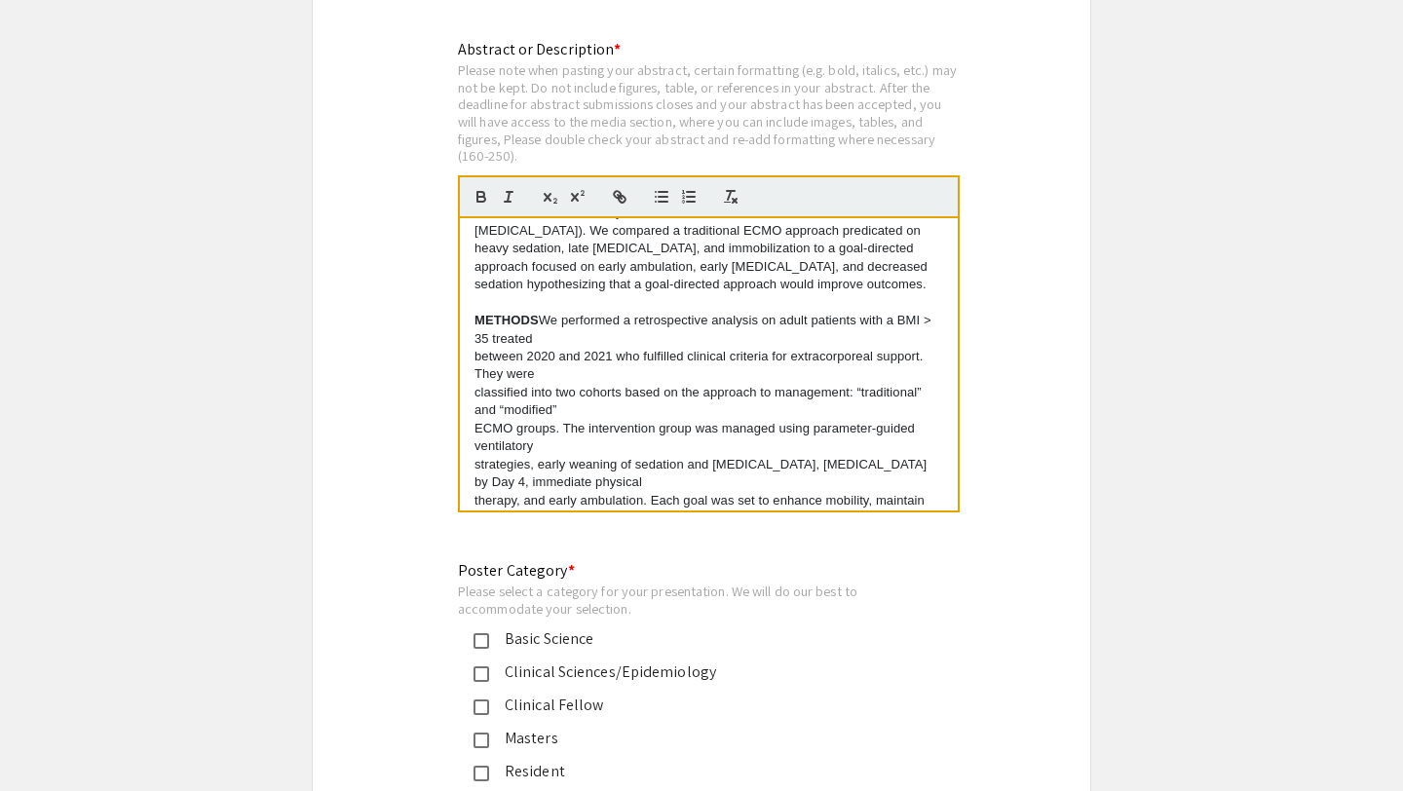
scroll to position [33, 0]
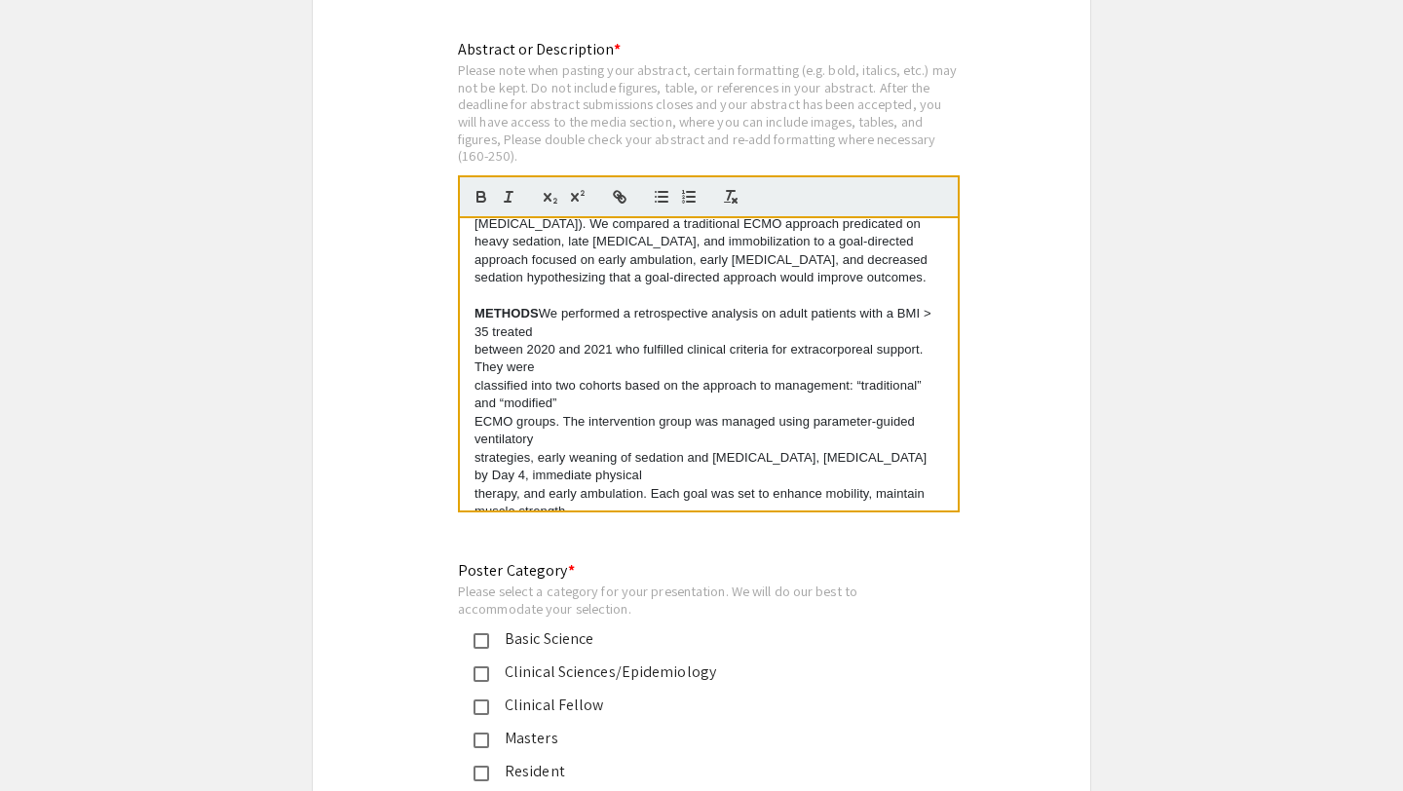
click at [474, 357] on div "PURPOSE Severe obesity is considered a contraindication to the use of [MEDICAL_…" at bounding box center [709, 364] width 498 height 292
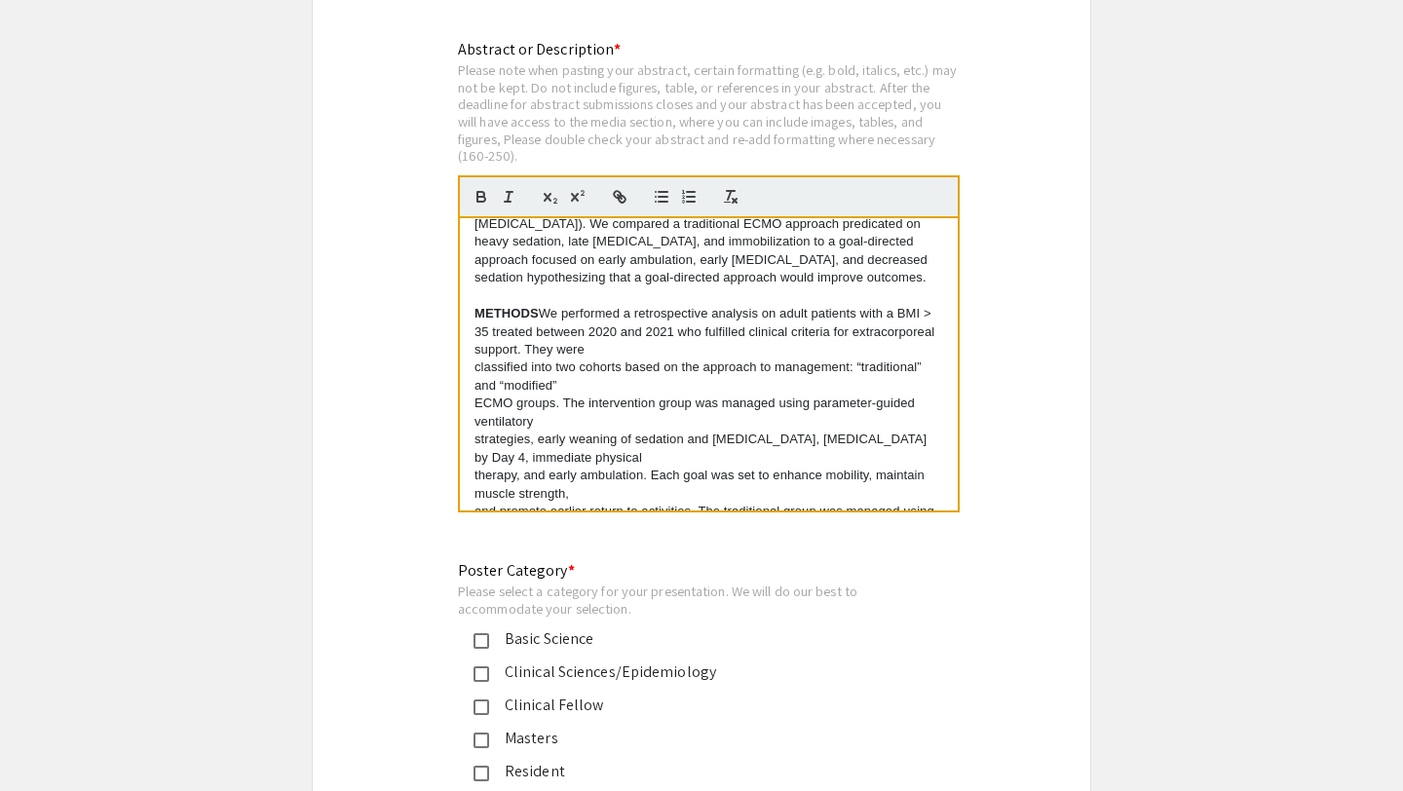
click at [476, 377] on p "classified into two cohorts based on the approach to management: “traditional” …" at bounding box center [709, 377] width 469 height 36
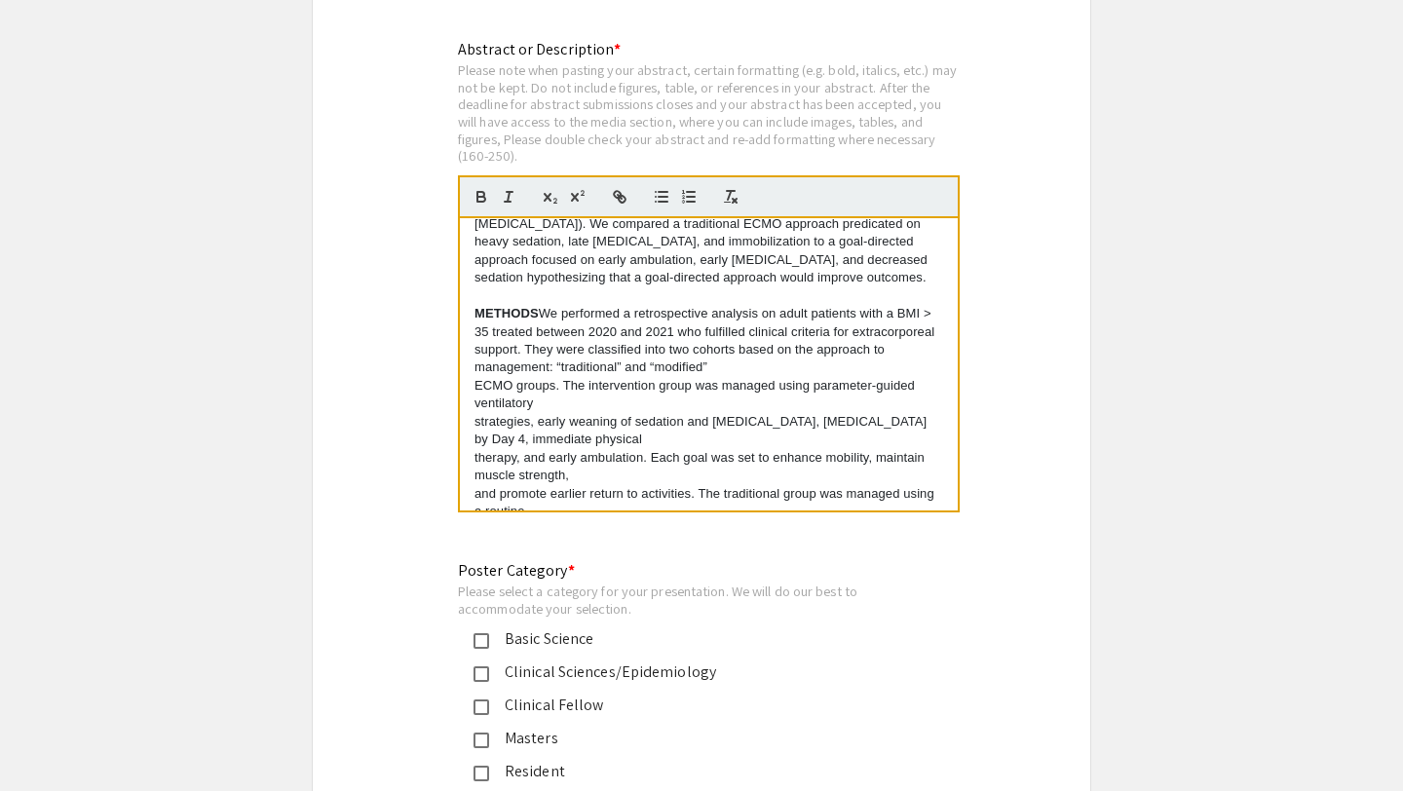
click at [473, 394] on div "PURPOSE Severe obesity is considered a contraindication to the use of [MEDICAL_…" at bounding box center [709, 364] width 498 height 292
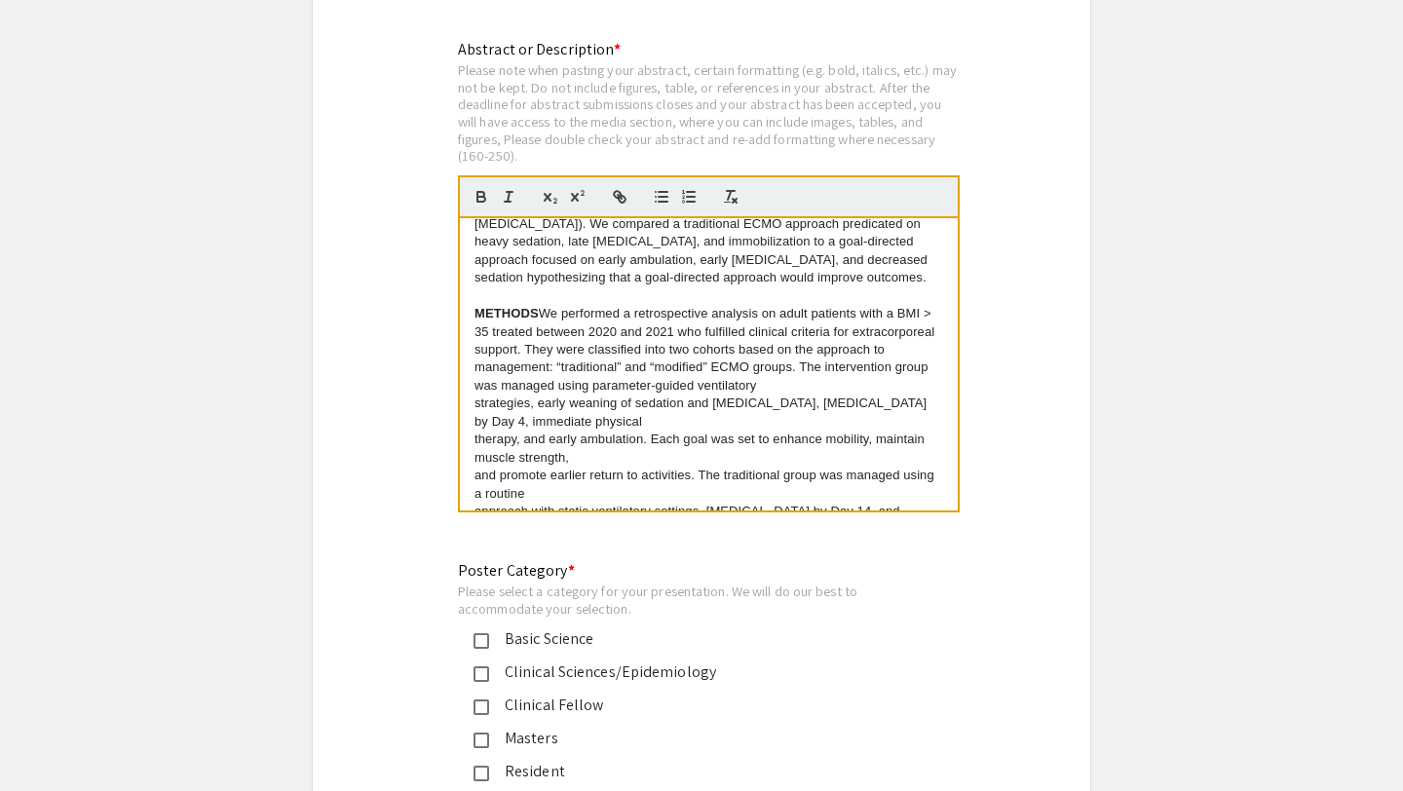
click at [476, 410] on p "strategies, early weaning of sedation and [MEDICAL_DATA], [MEDICAL_DATA] by Day…" at bounding box center [709, 413] width 469 height 36
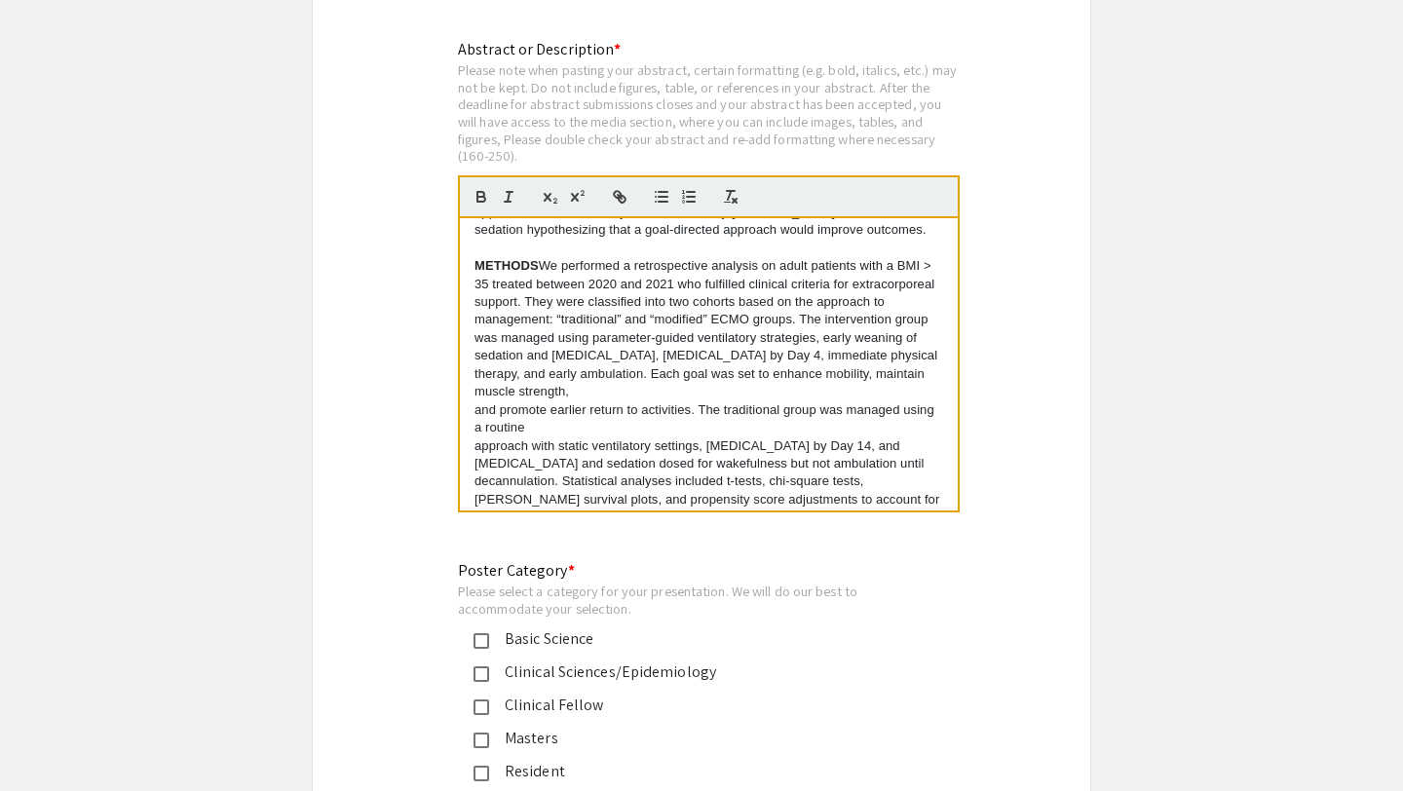
scroll to position [92, 0]
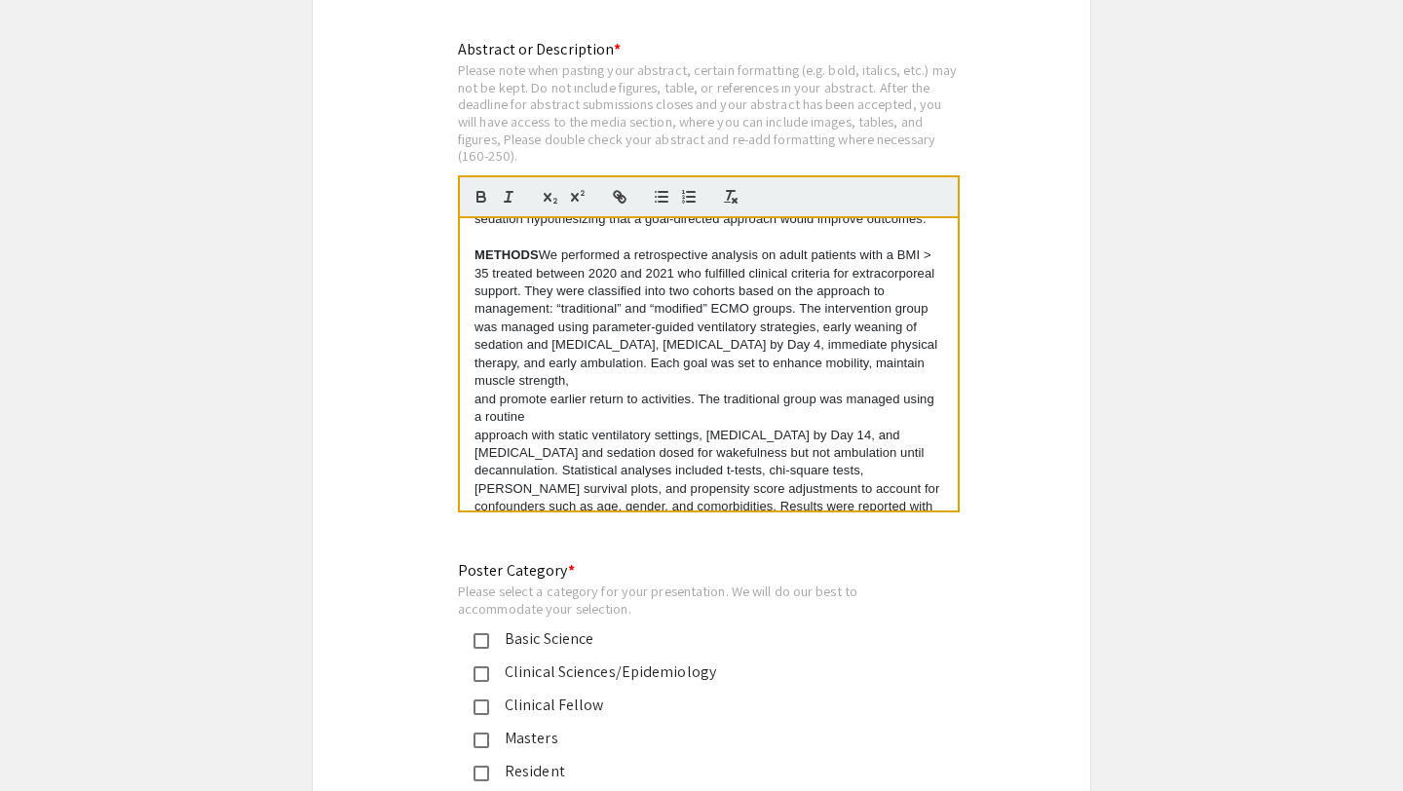
click at [475, 374] on p "therapy, and early ambulation. Each goal was set to enhance mobility, maintain …" at bounding box center [709, 373] width 469 height 36
click at [475, 386] on p "METHODS We performed a retrospective analysis on adult patients with a BMI > 35…" at bounding box center [709, 319] width 469 height 144
click at [476, 403] on p "and promote earlier return to activities. The traditional group was managed usi…" at bounding box center [709, 409] width 469 height 36
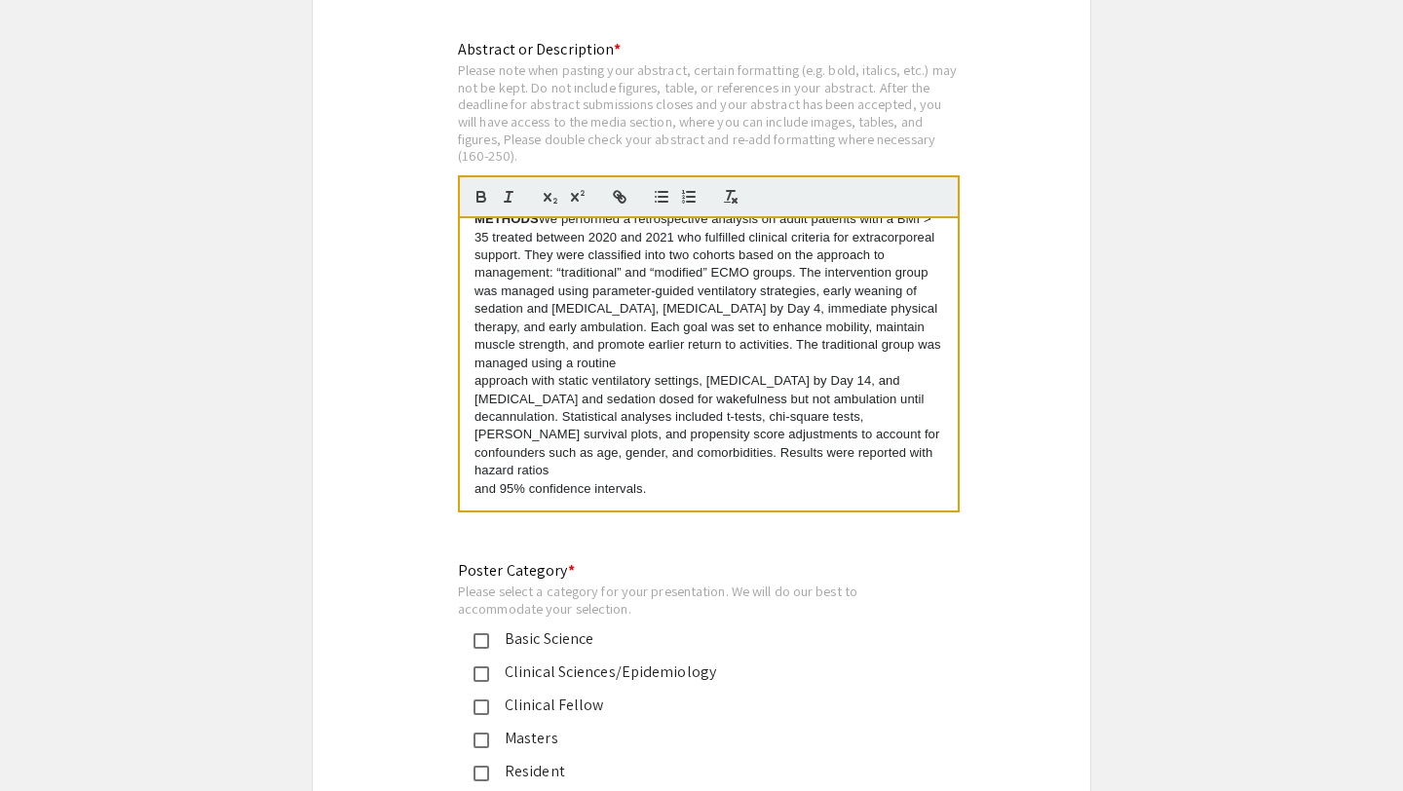
scroll to position [133, 0]
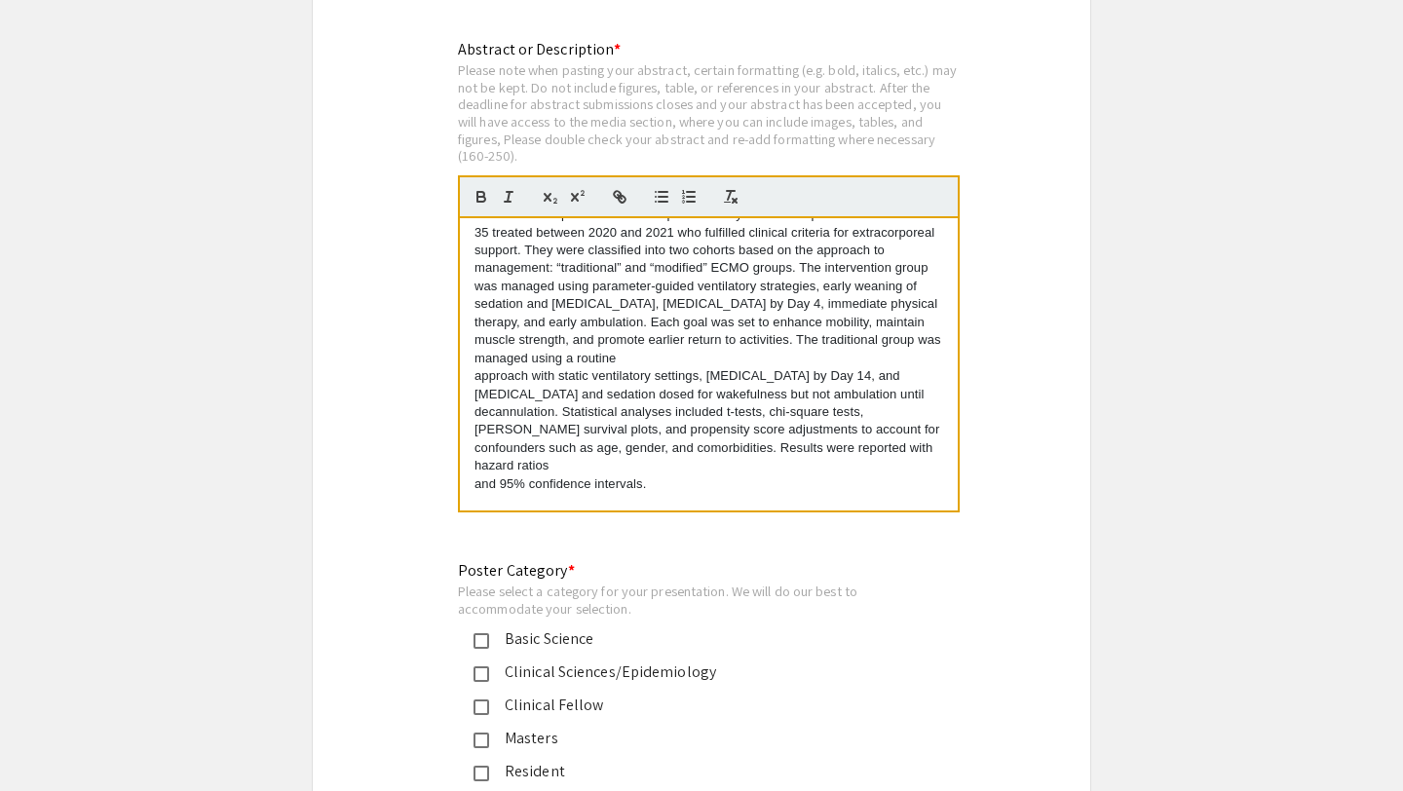
click at [475, 382] on p "approach with static ventilatory settings, [MEDICAL_DATA] by Day 14, and [MEDIC…" at bounding box center [709, 421] width 469 height 108
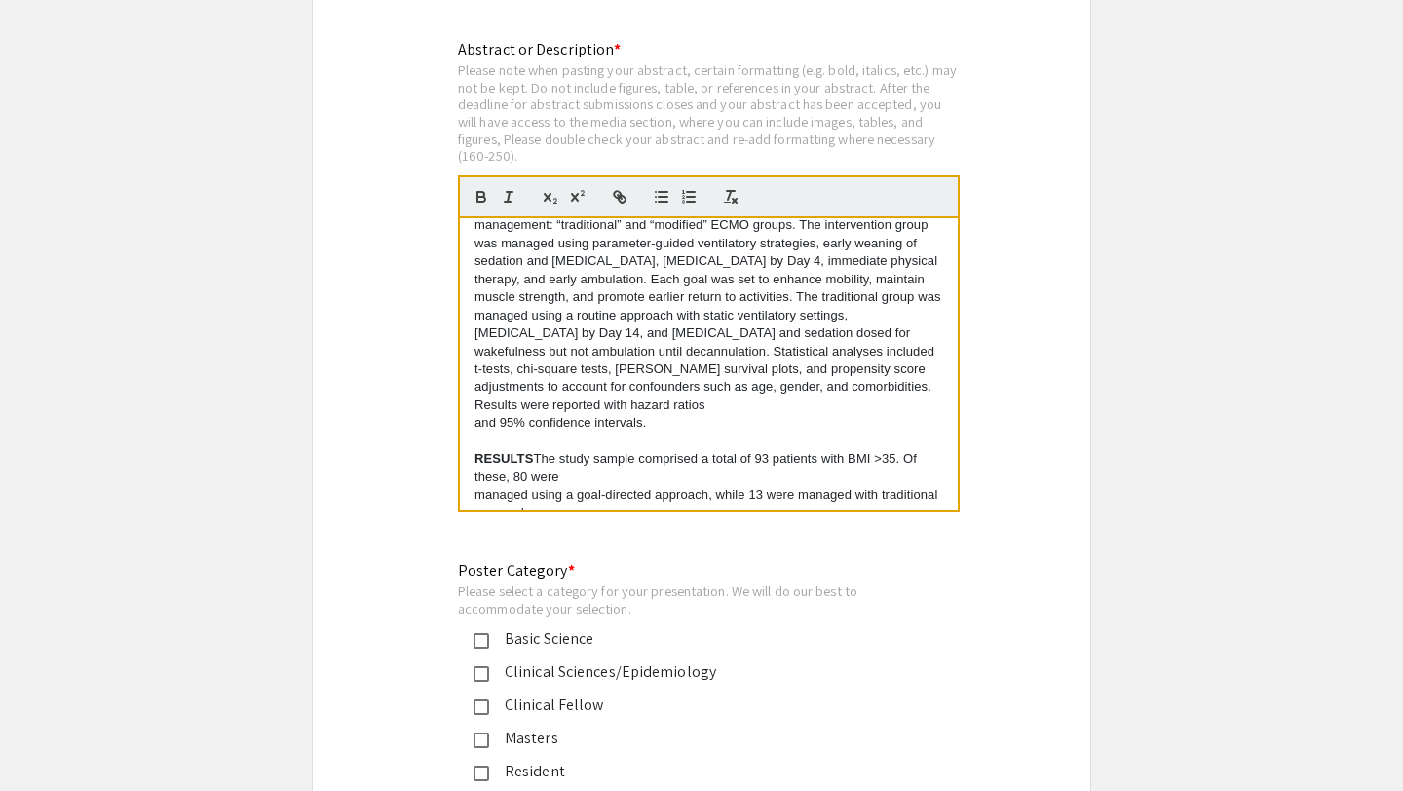
scroll to position [187, 0]
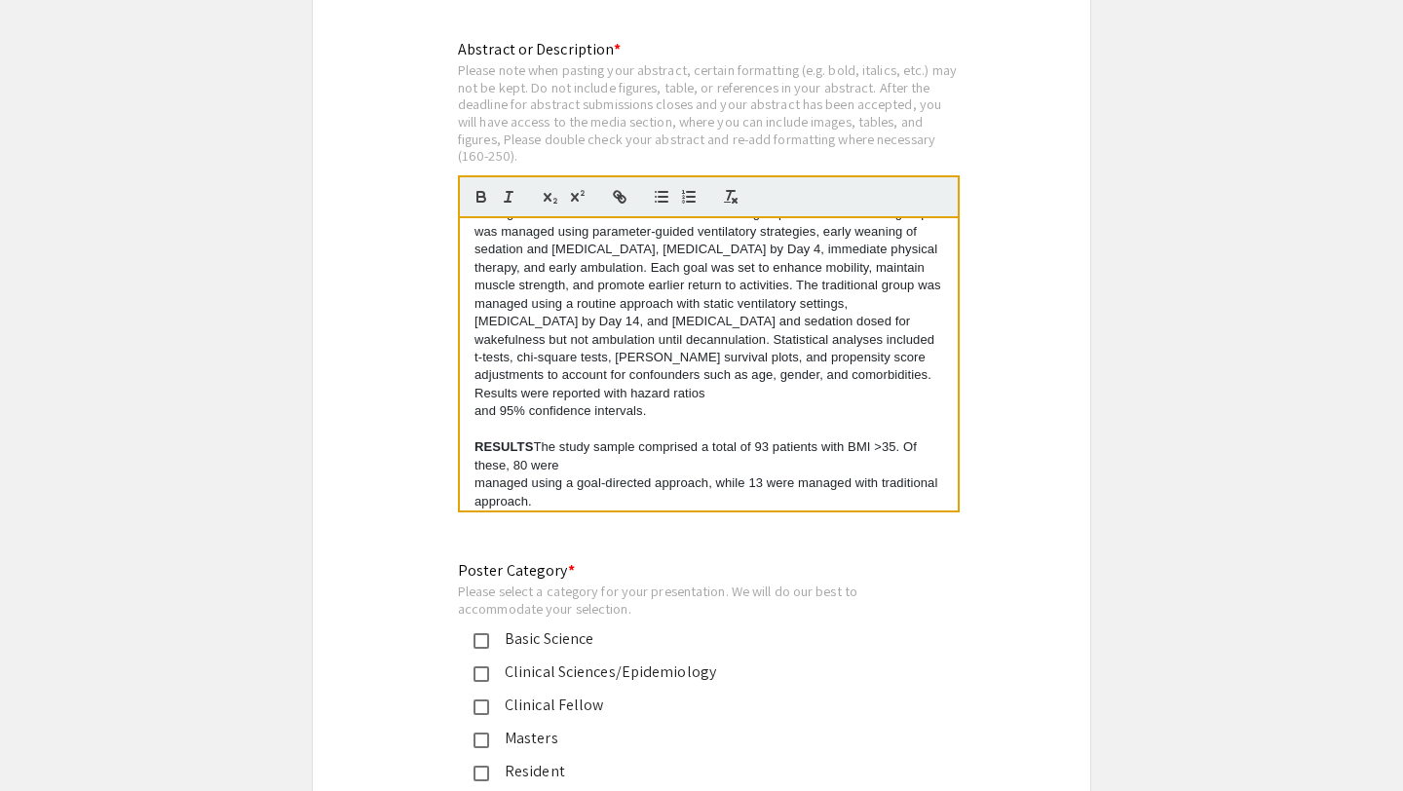
click at [529, 350] on p "METHODS" at bounding box center [709, 276] width 469 height 251
click at [649, 402] on p "and 95% confidence intervals." at bounding box center [709, 411] width 469 height 18
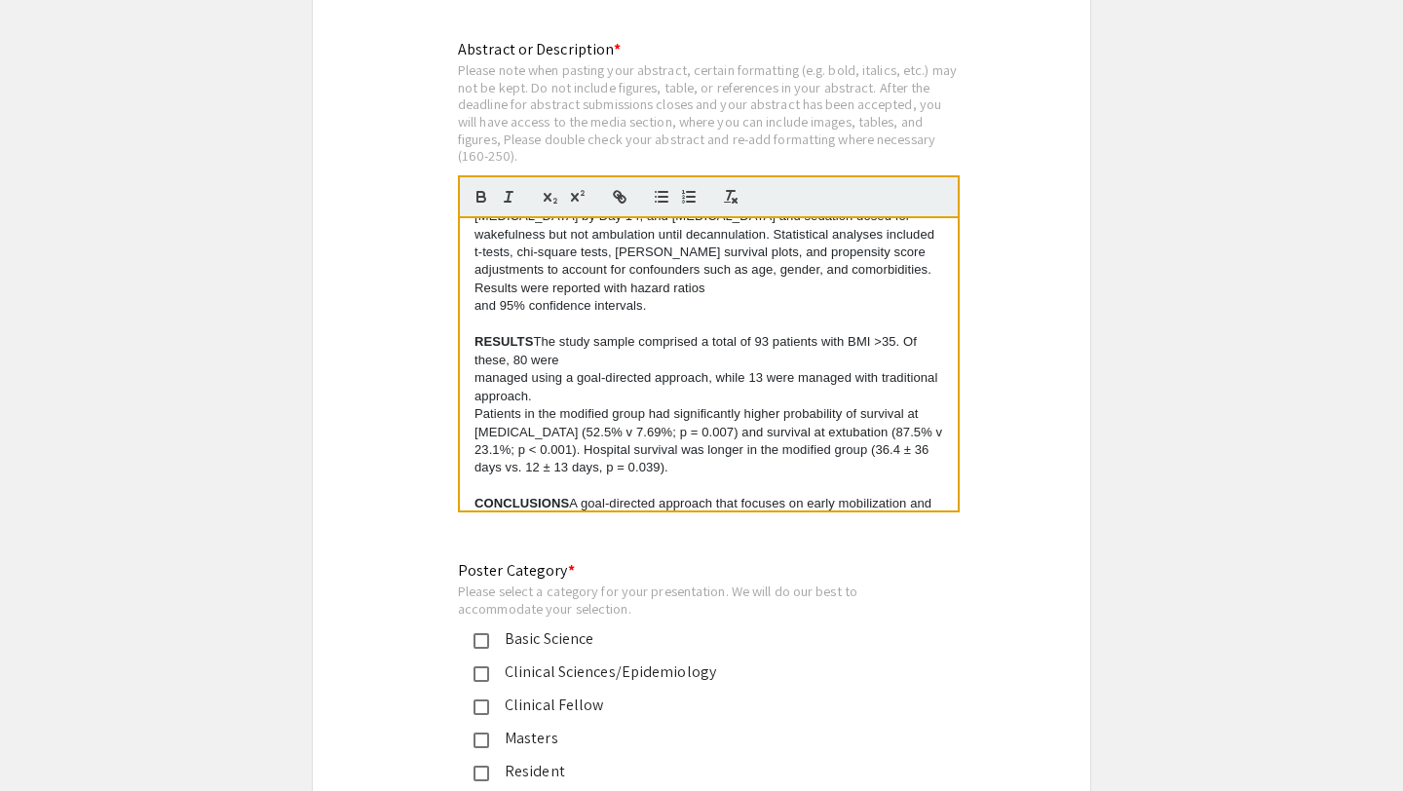
scroll to position [305, 0]
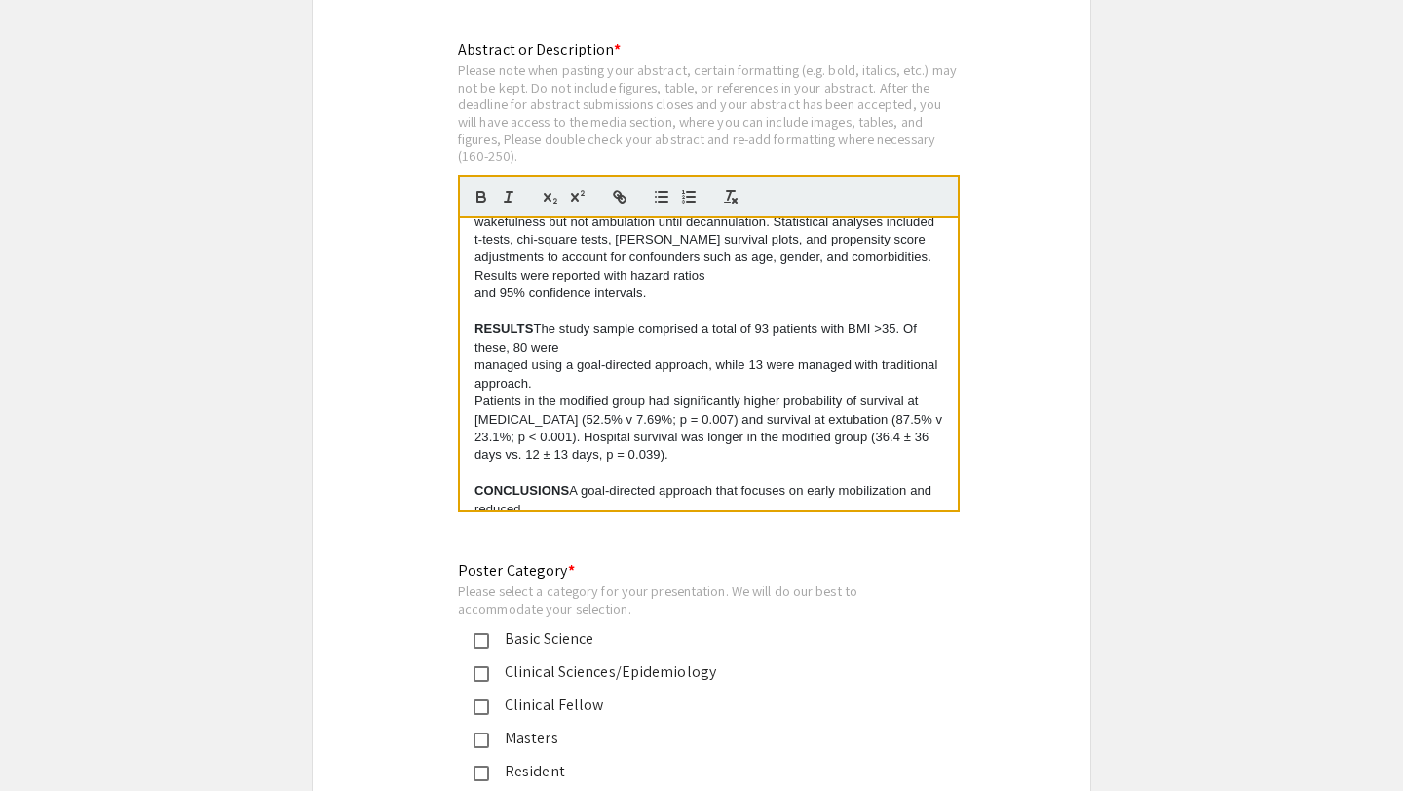
click at [478, 359] on p "managed using a goal-directed approach, while 13 were managed with traditional …" at bounding box center [709, 375] width 469 height 36
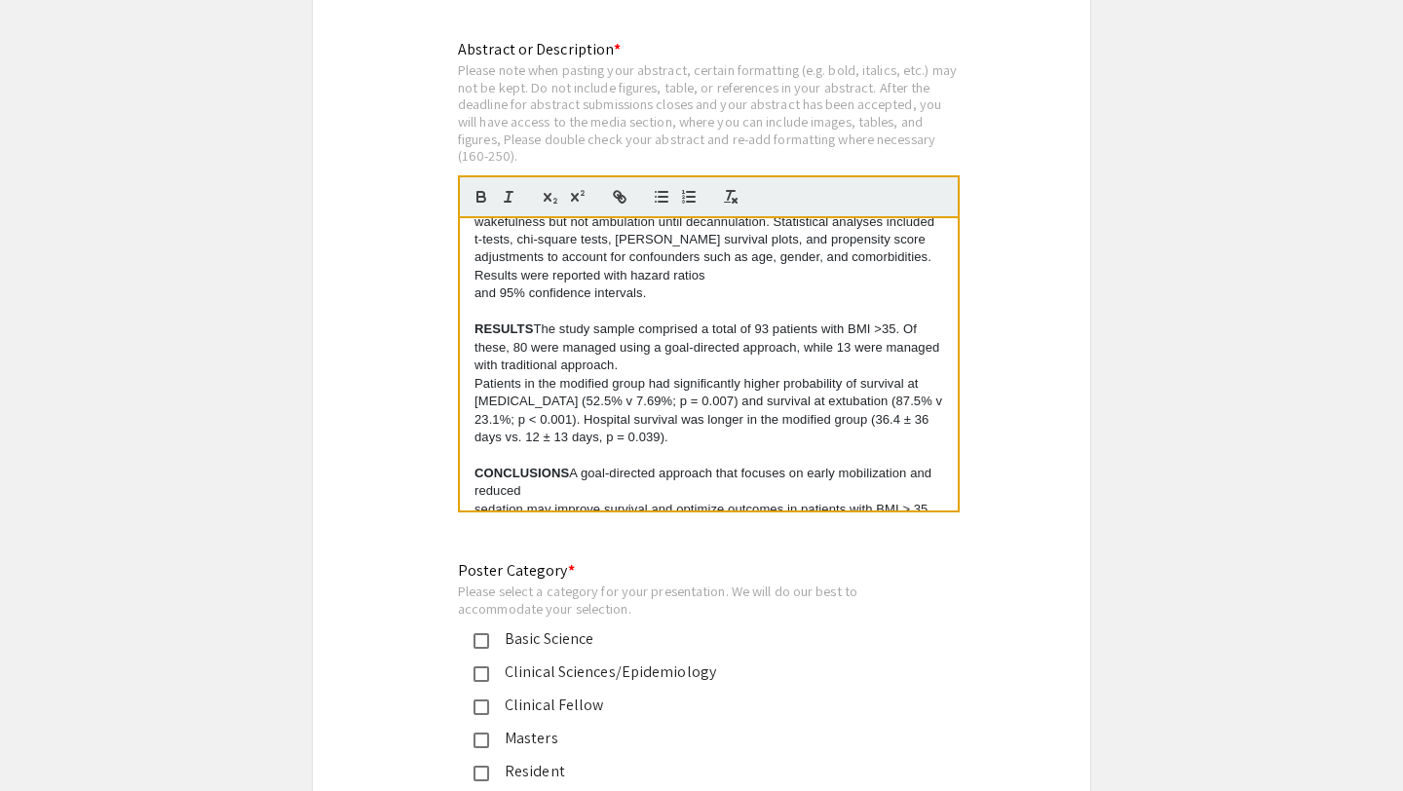
click at [475, 375] on p "Patients in the modified group had significantly higher probability of survival…" at bounding box center [709, 411] width 469 height 72
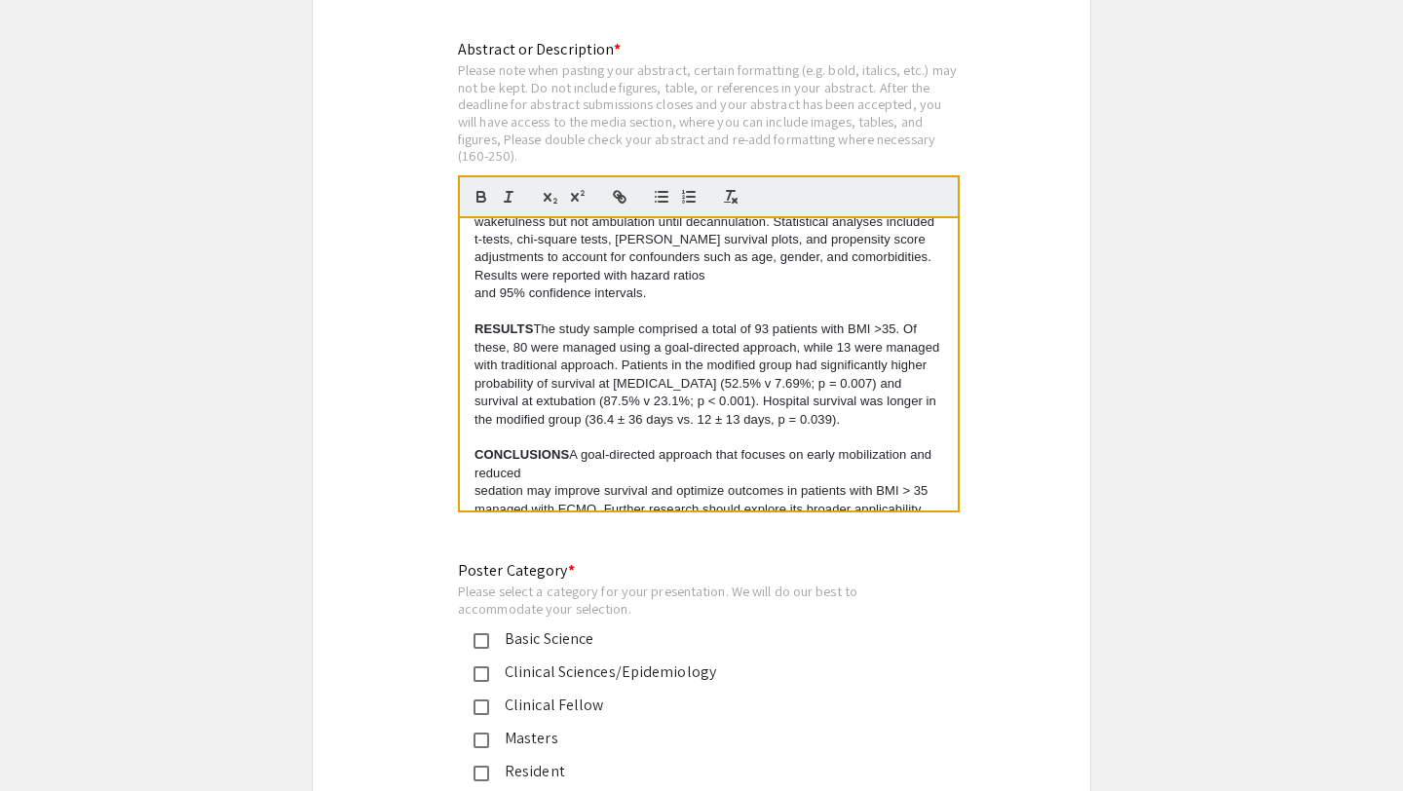
scroll to position [342, 0]
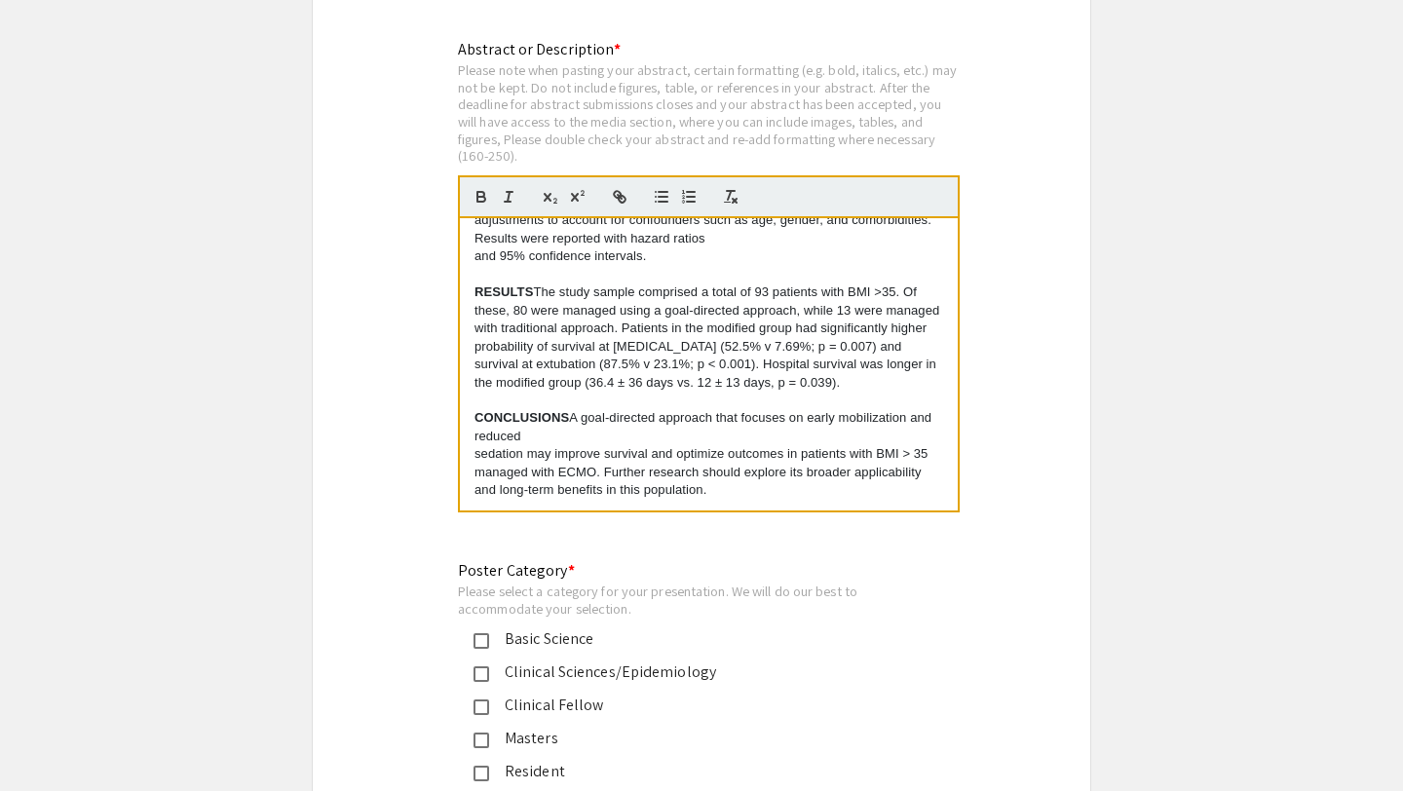
click at [476, 445] on p "sedation may improve survival and optimize outcomes in patients with BMI > 35 m…" at bounding box center [709, 472] width 469 height 54
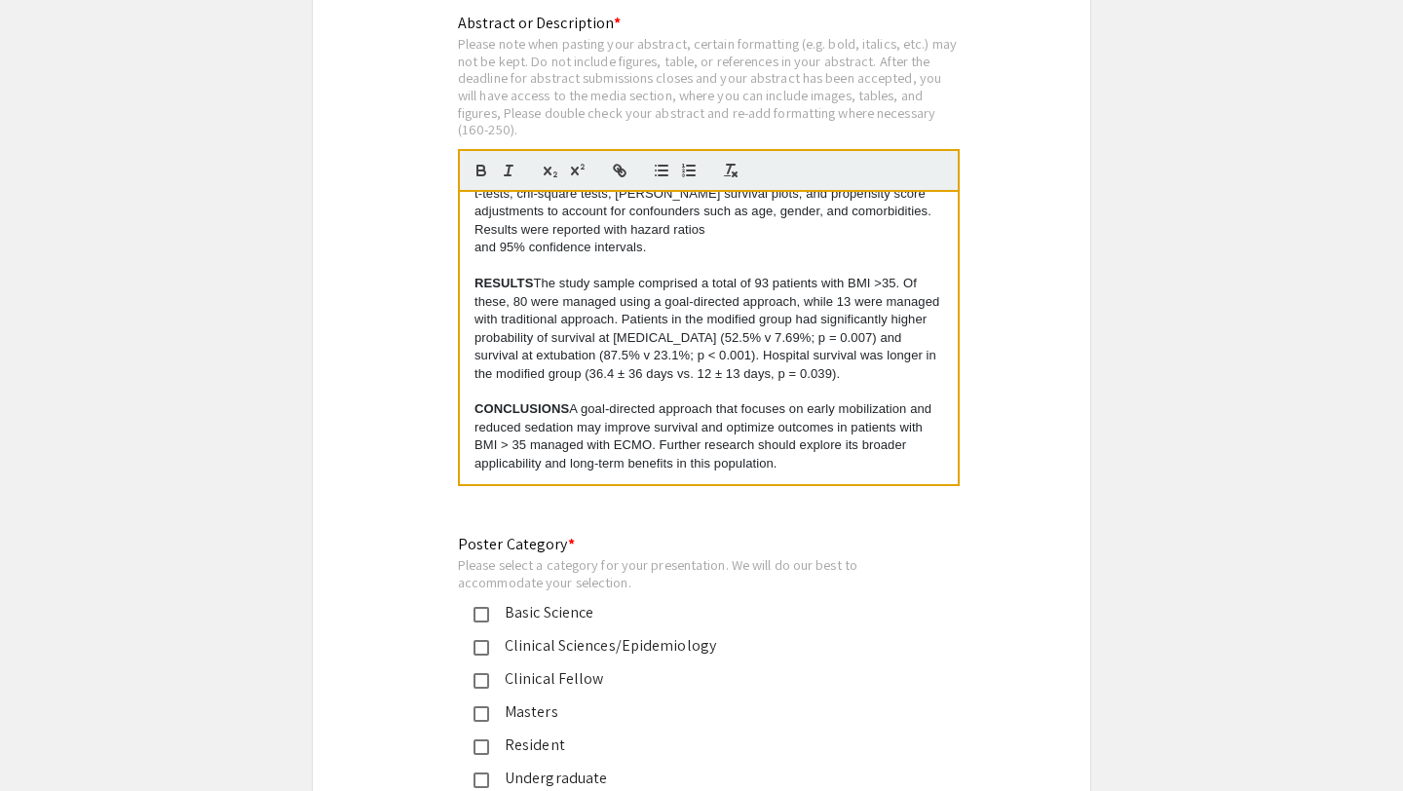
scroll to position [4070, 0]
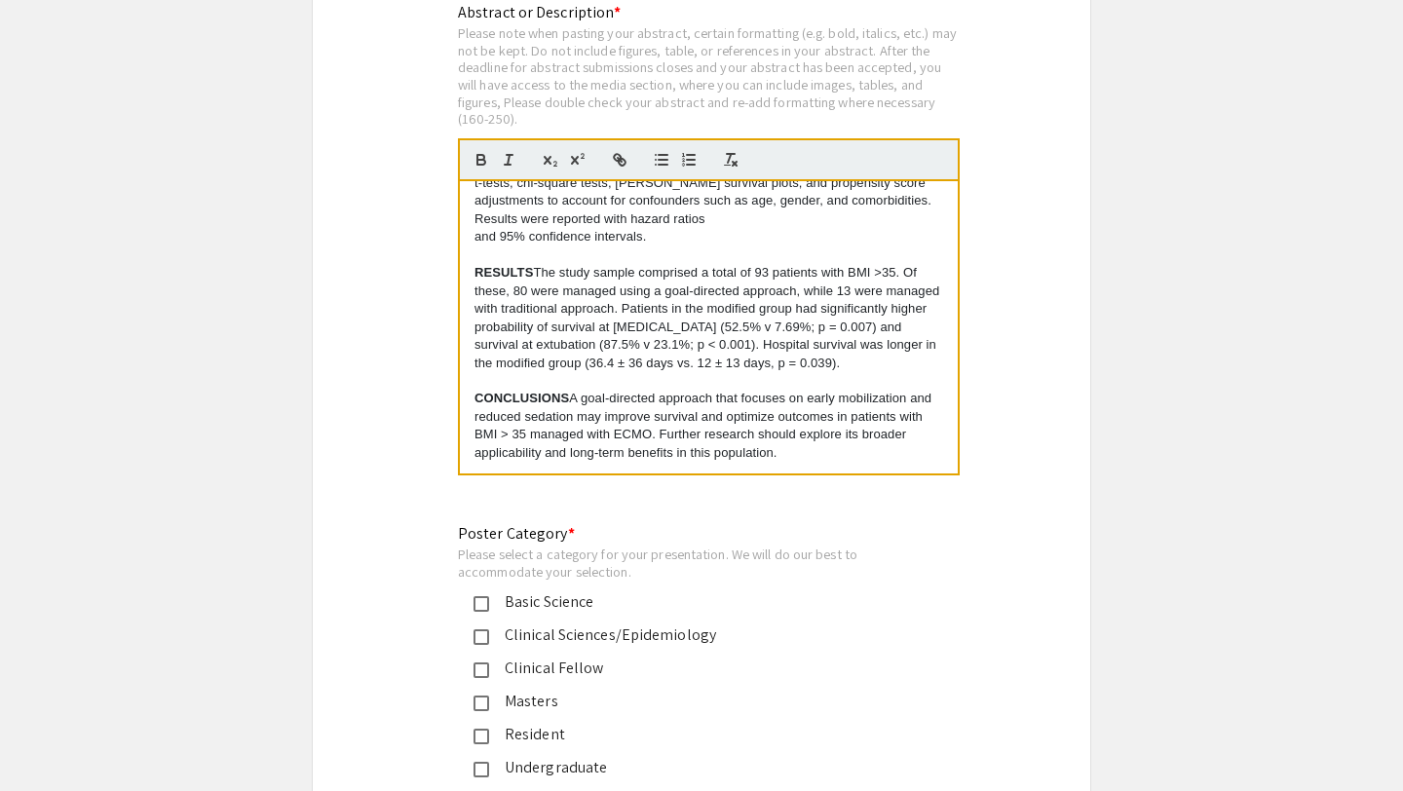
click at [772, 443] on p "CONCLUSIONS A goal-directed approach that focuses on early mobilization and red…" at bounding box center [709, 426] width 469 height 72
click at [780, 442] on p "CONCLUSIONS A goal-directed approach that focuses on early mobilization and red…" at bounding box center [709, 426] width 469 height 72
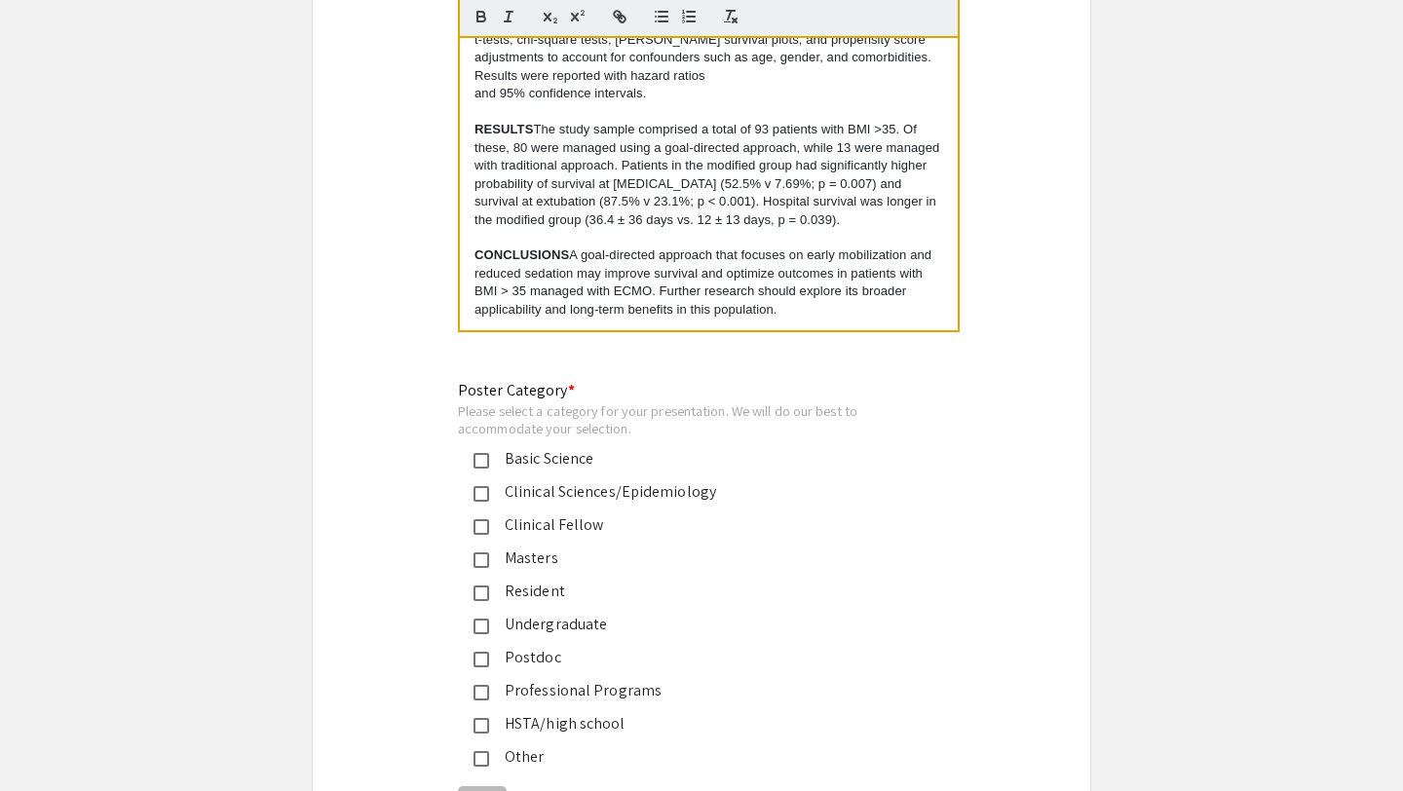
scroll to position [4255, 0]
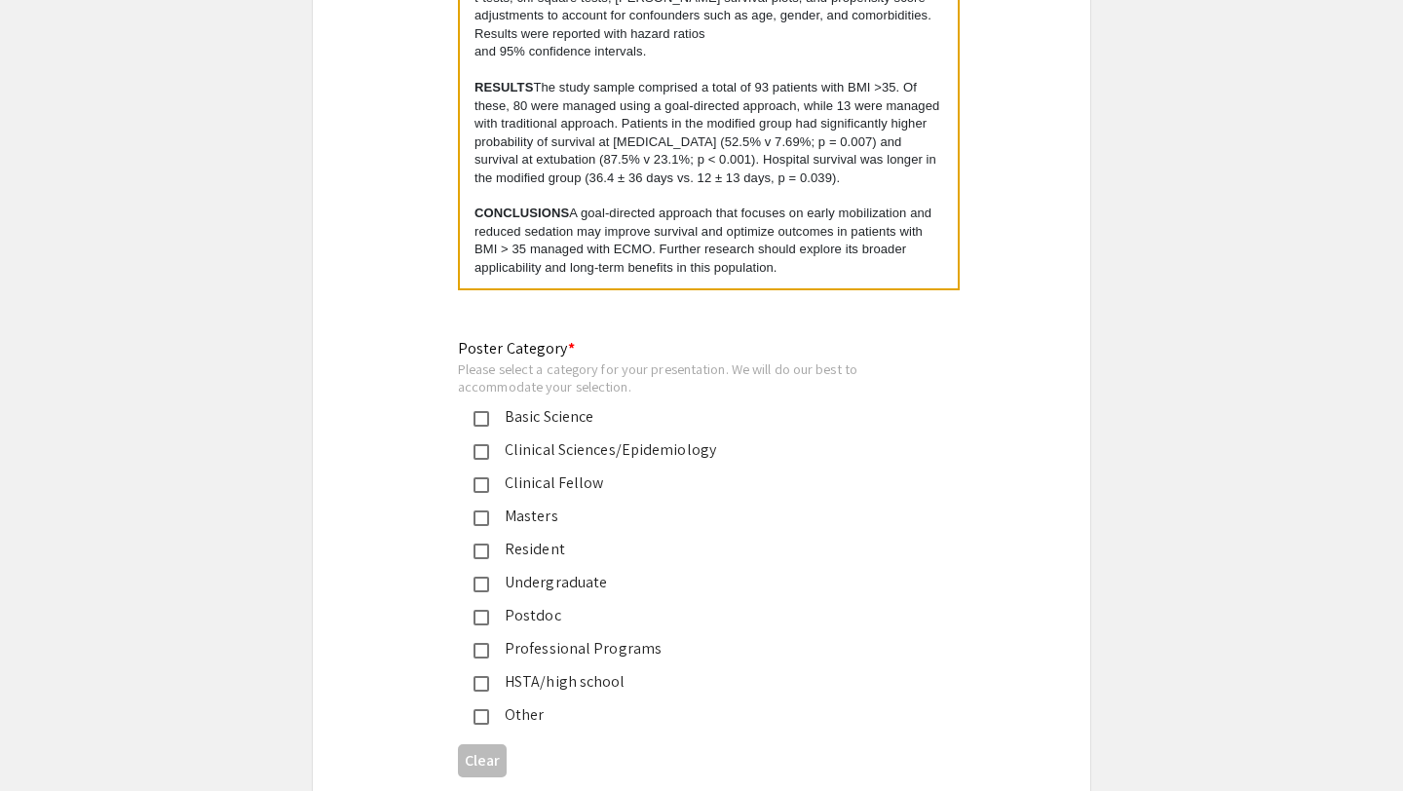
click at [721, 262] on p "CONCLUSIONS A goal-directed approach that focuses on early mobilization and red…" at bounding box center [709, 241] width 469 height 72
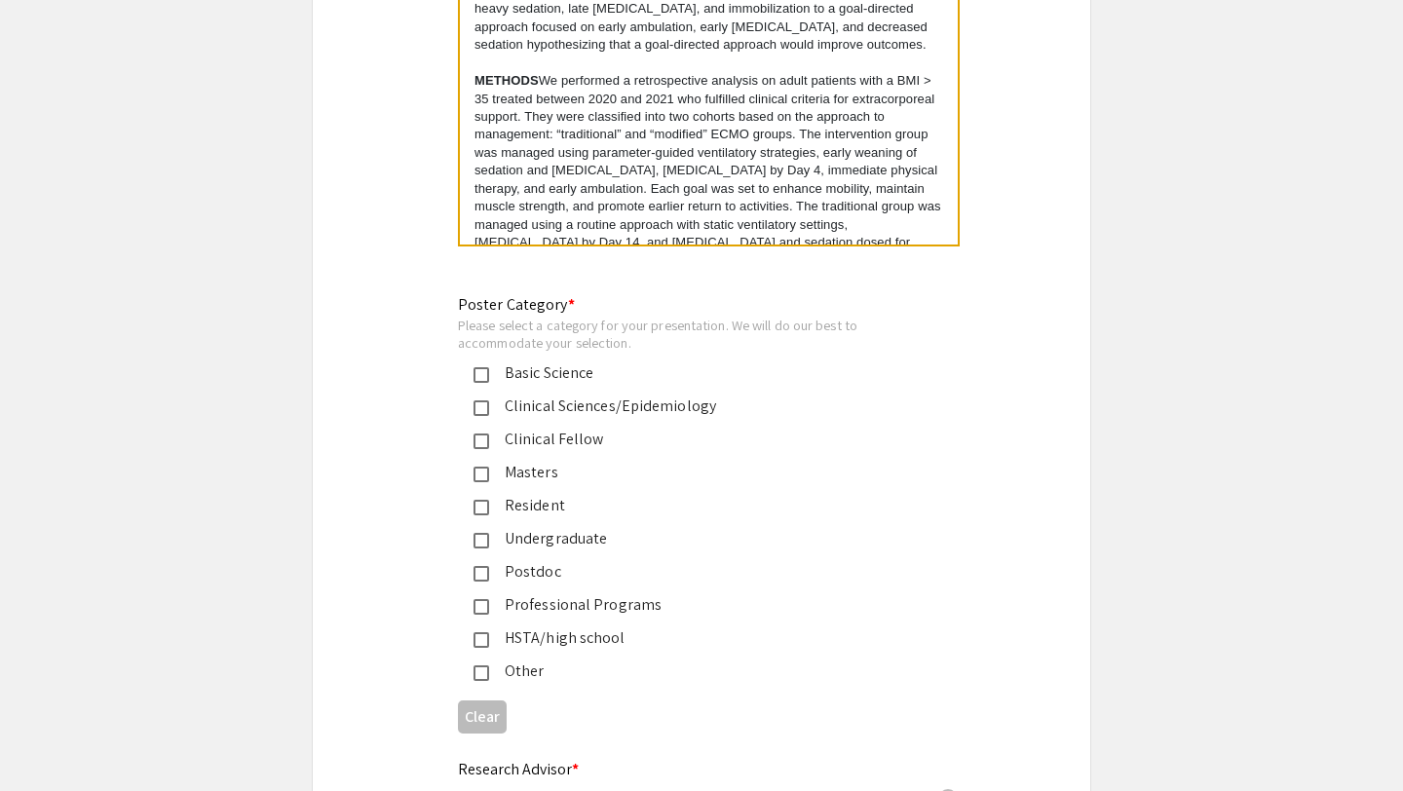
scroll to position [4399, 0]
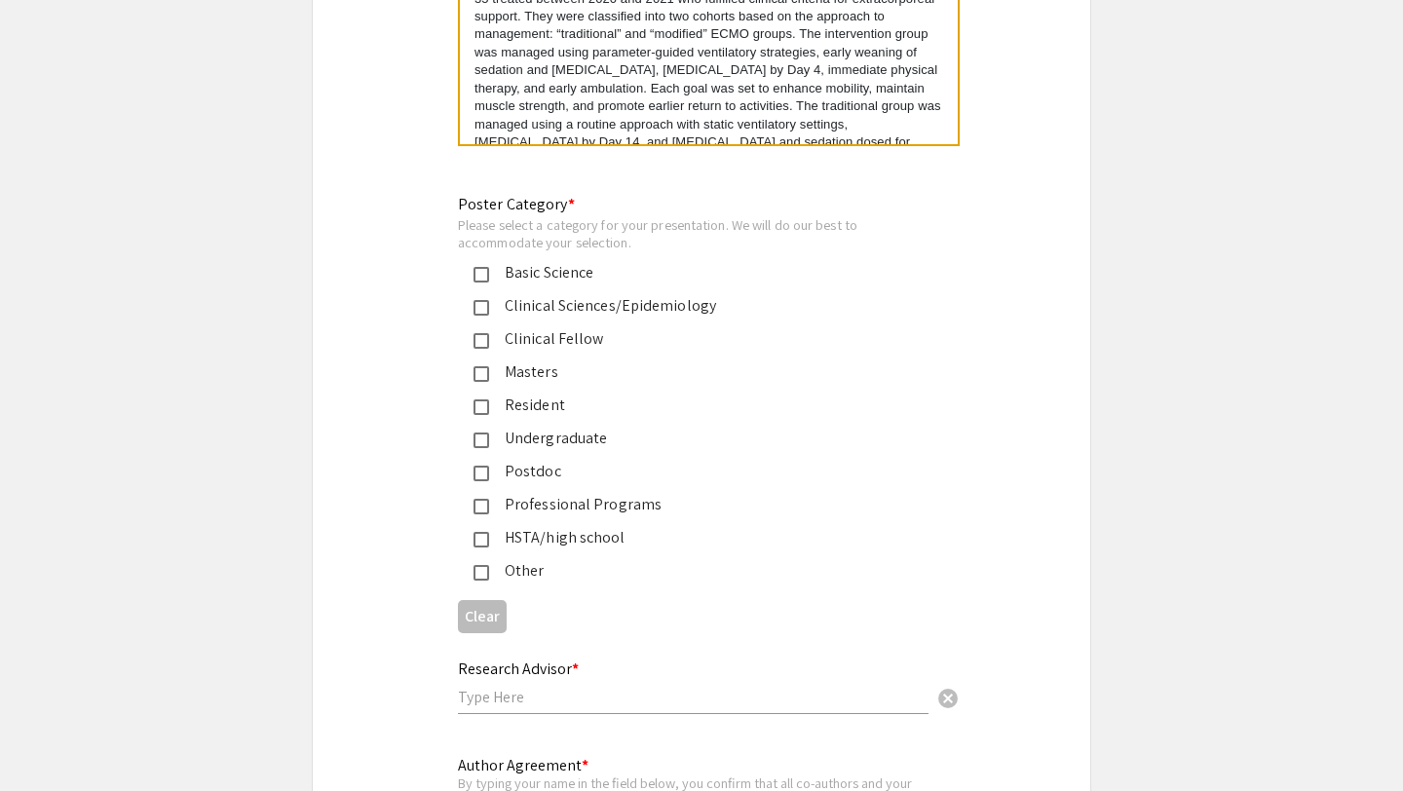
click at [482, 300] on mat-pseudo-checkbox at bounding box center [482, 308] width 16 height 16
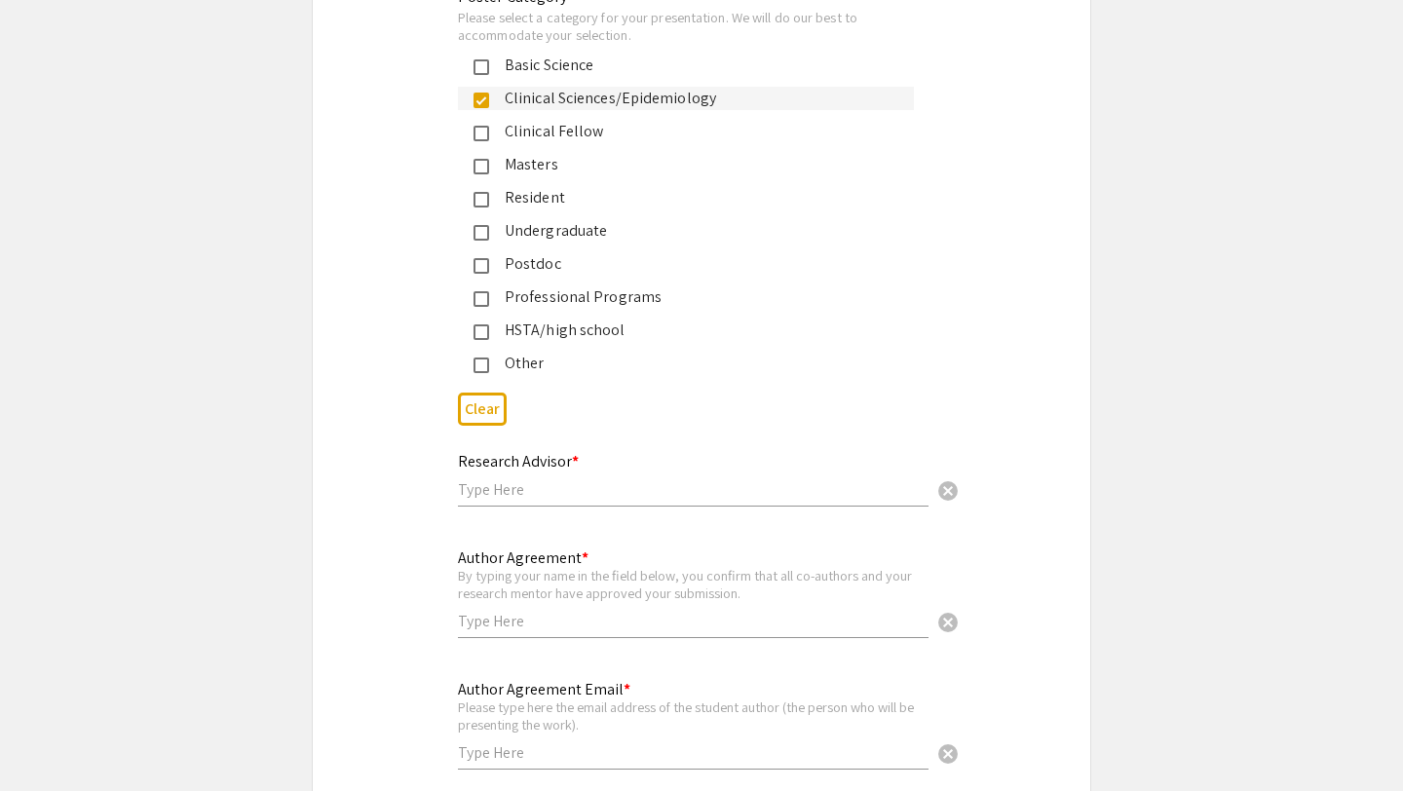
scroll to position [4625, 0]
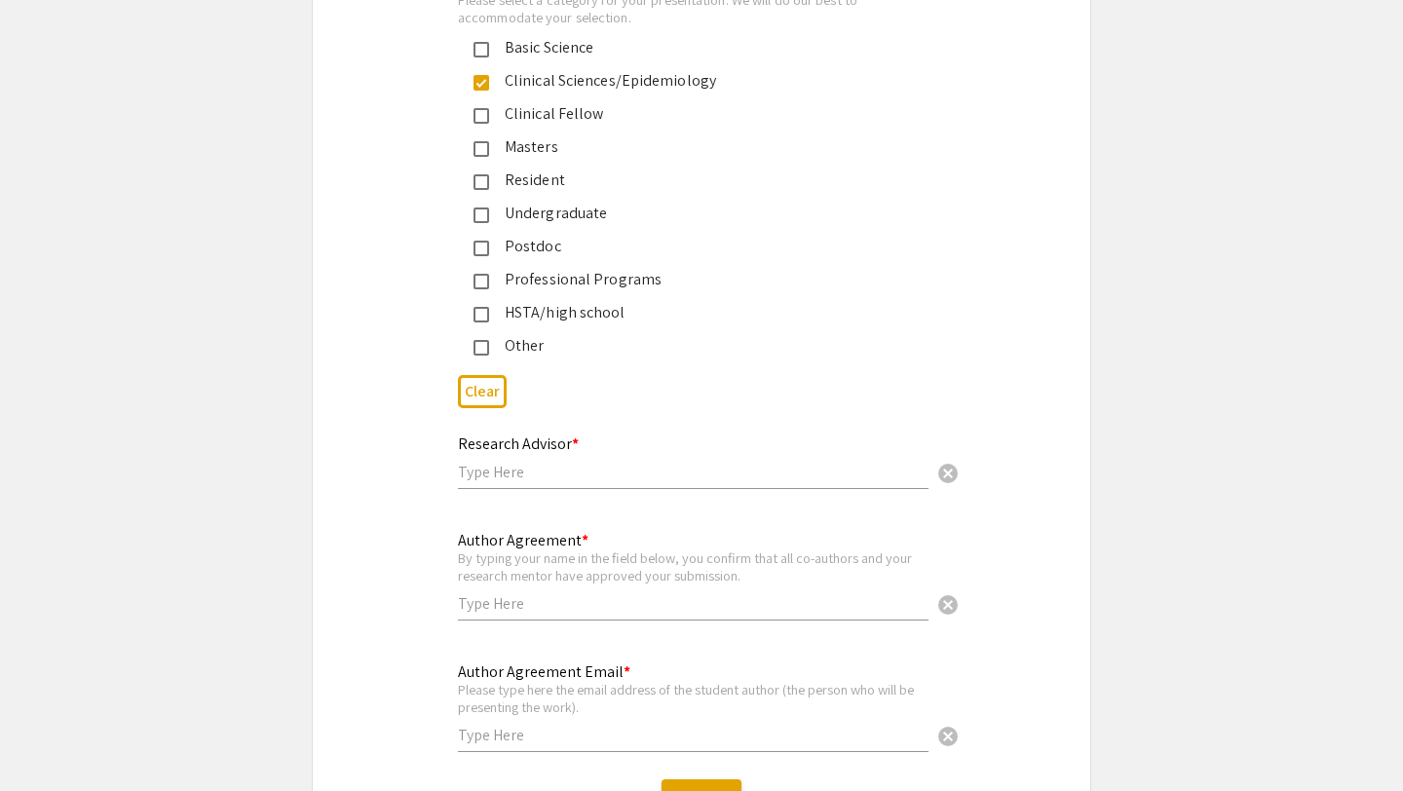
click at [622, 465] on input "text" at bounding box center [693, 472] width 471 height 20
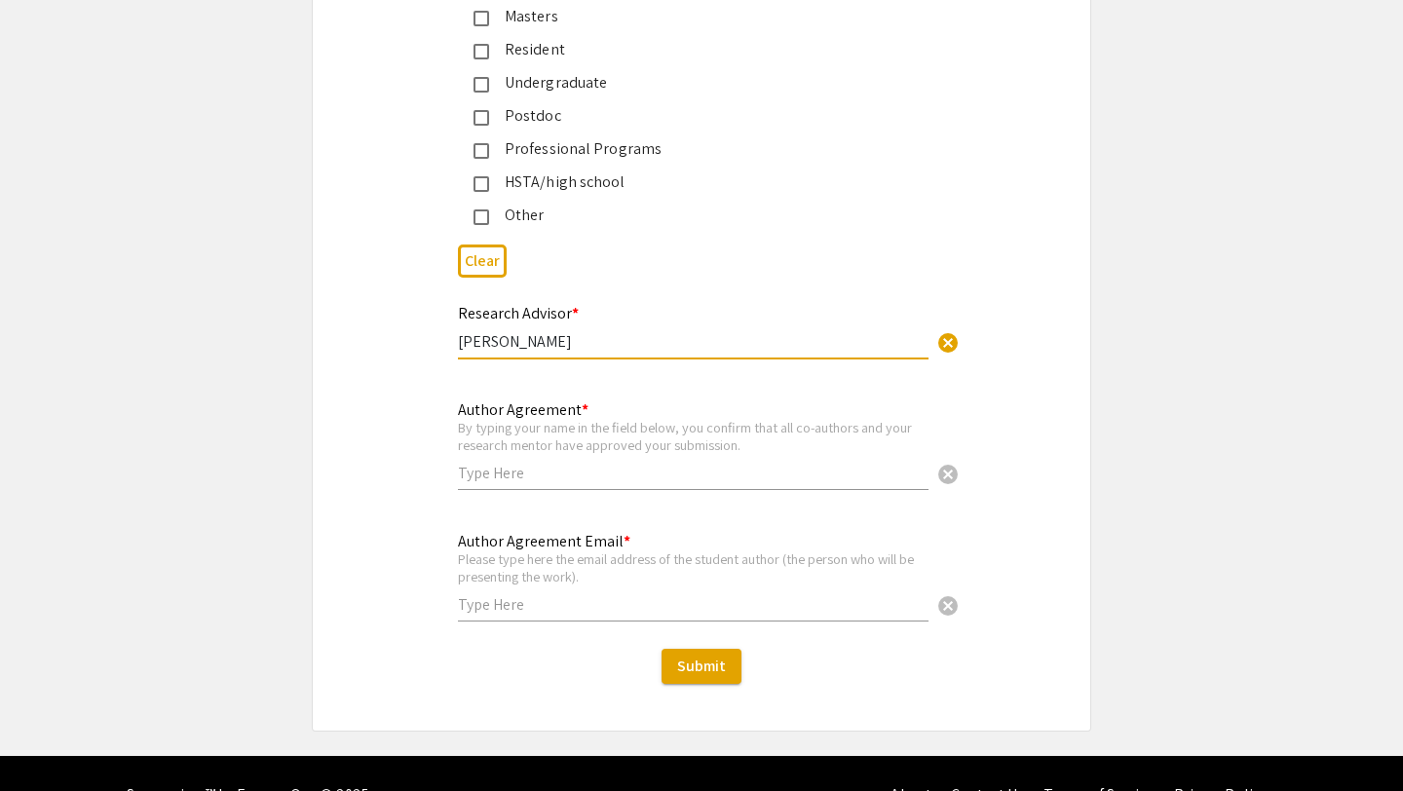
scroll to position [4756, 0]
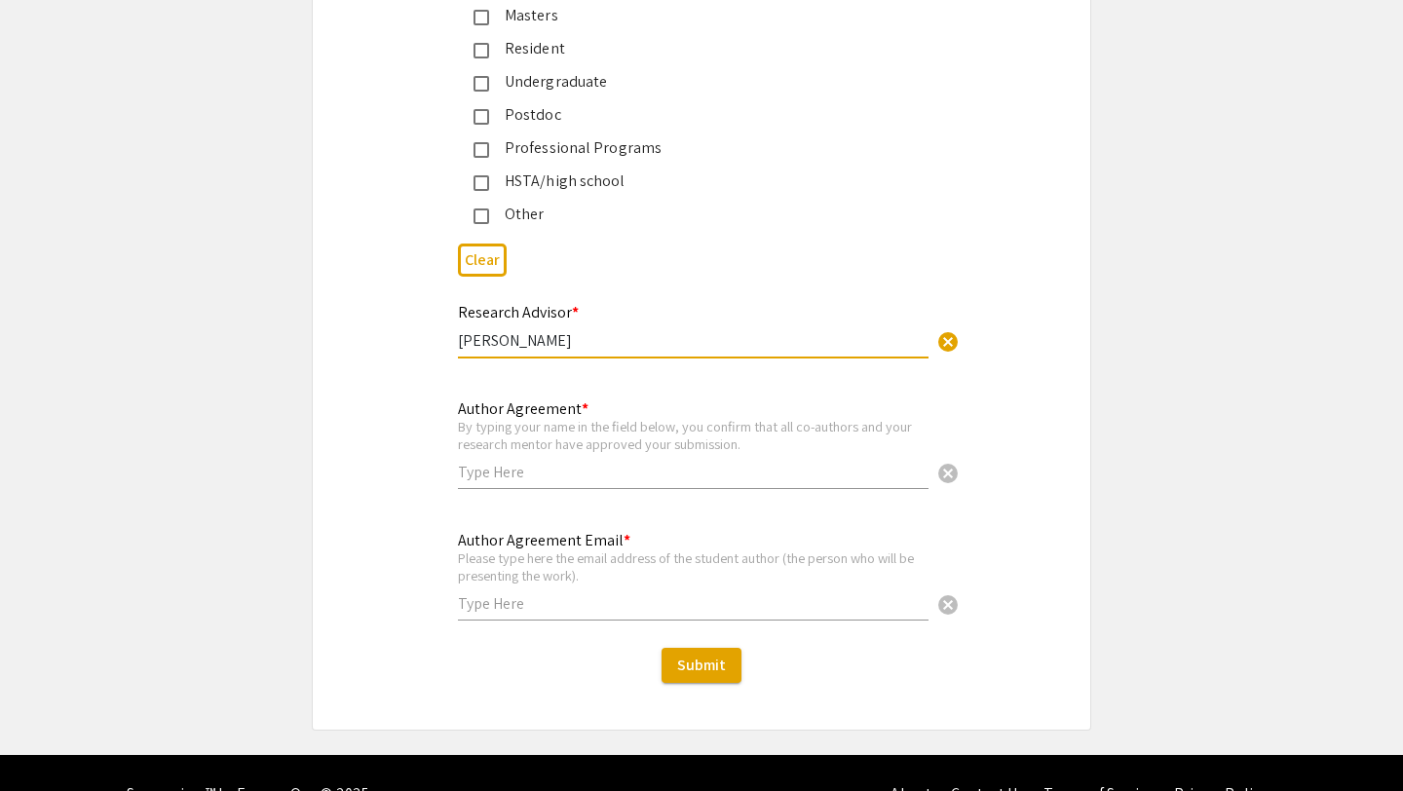
type input "[PERSON_NAME]"
click at [513, 465] on input "text" at bounding box center [693, 472] width 471 height 20
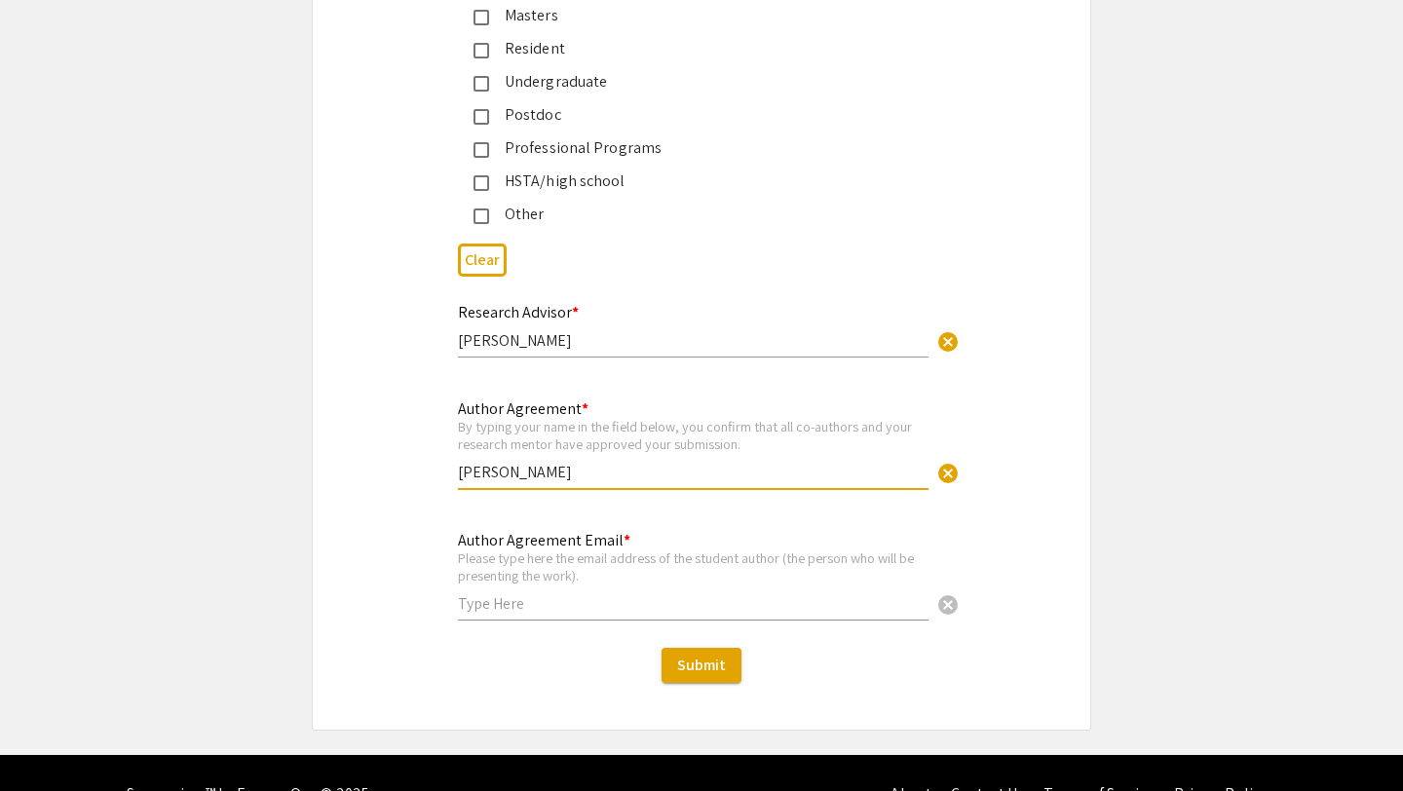
type input "[PERSON_NAME]"
click at [497, 605] on div "Author Agreement Email * Please type here the email address of the student auth…" at bounding box center [693, 567] width 471 height 108
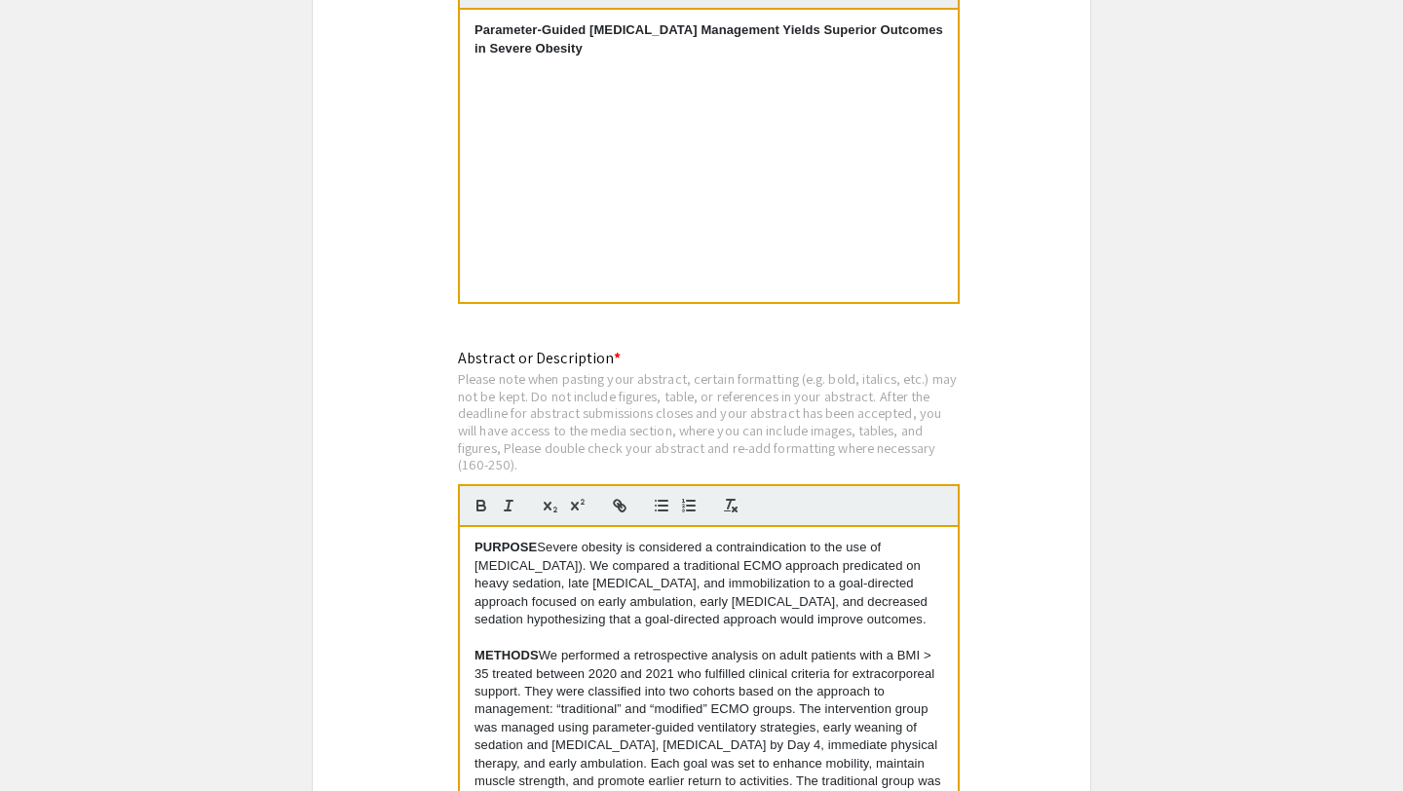
scroll to position [3740, 0]
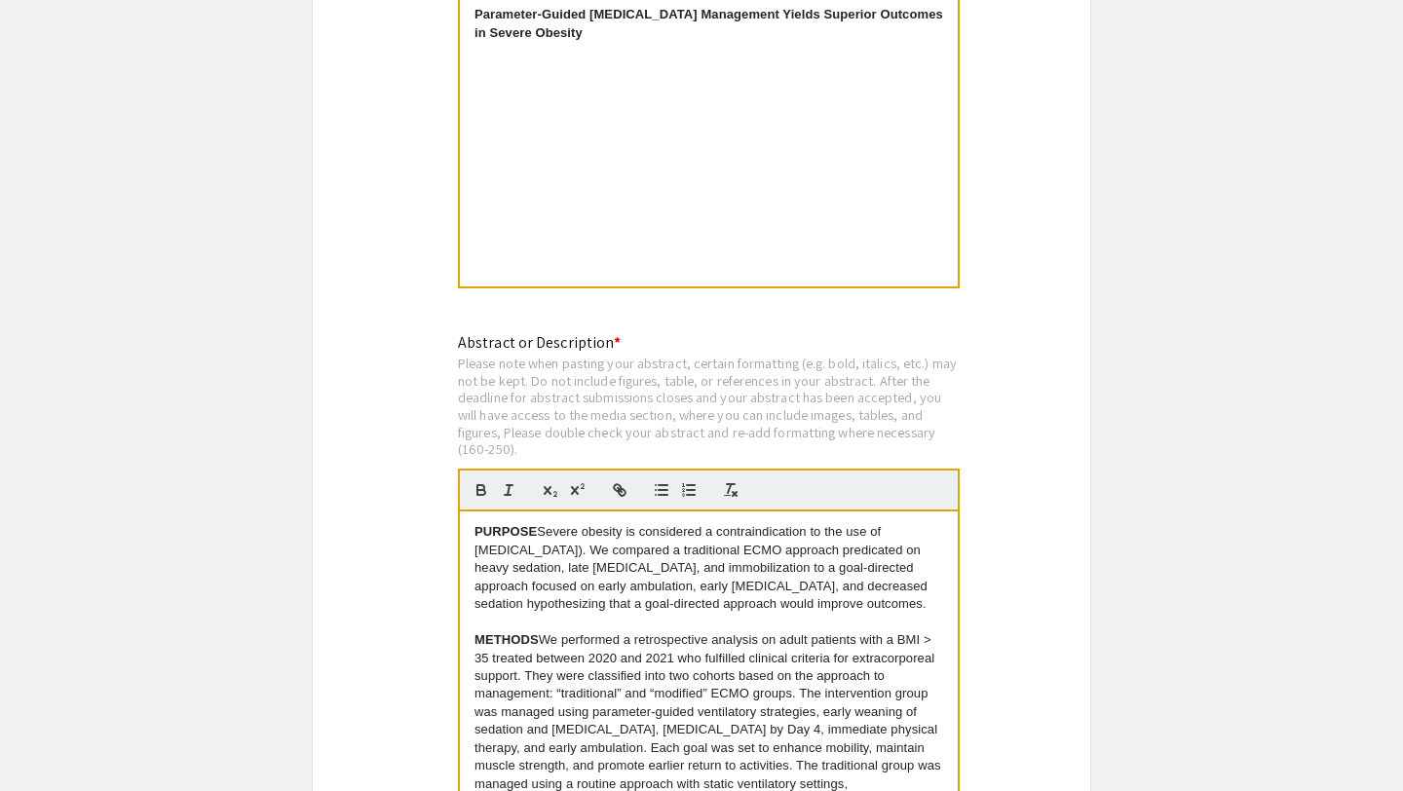
type input "[EMAIL_ADDRESS][DOMAIN_NAME]"
click at [476, 524] on strong "PURPOSE" at bounding box center [506, 531] width 62 height 15
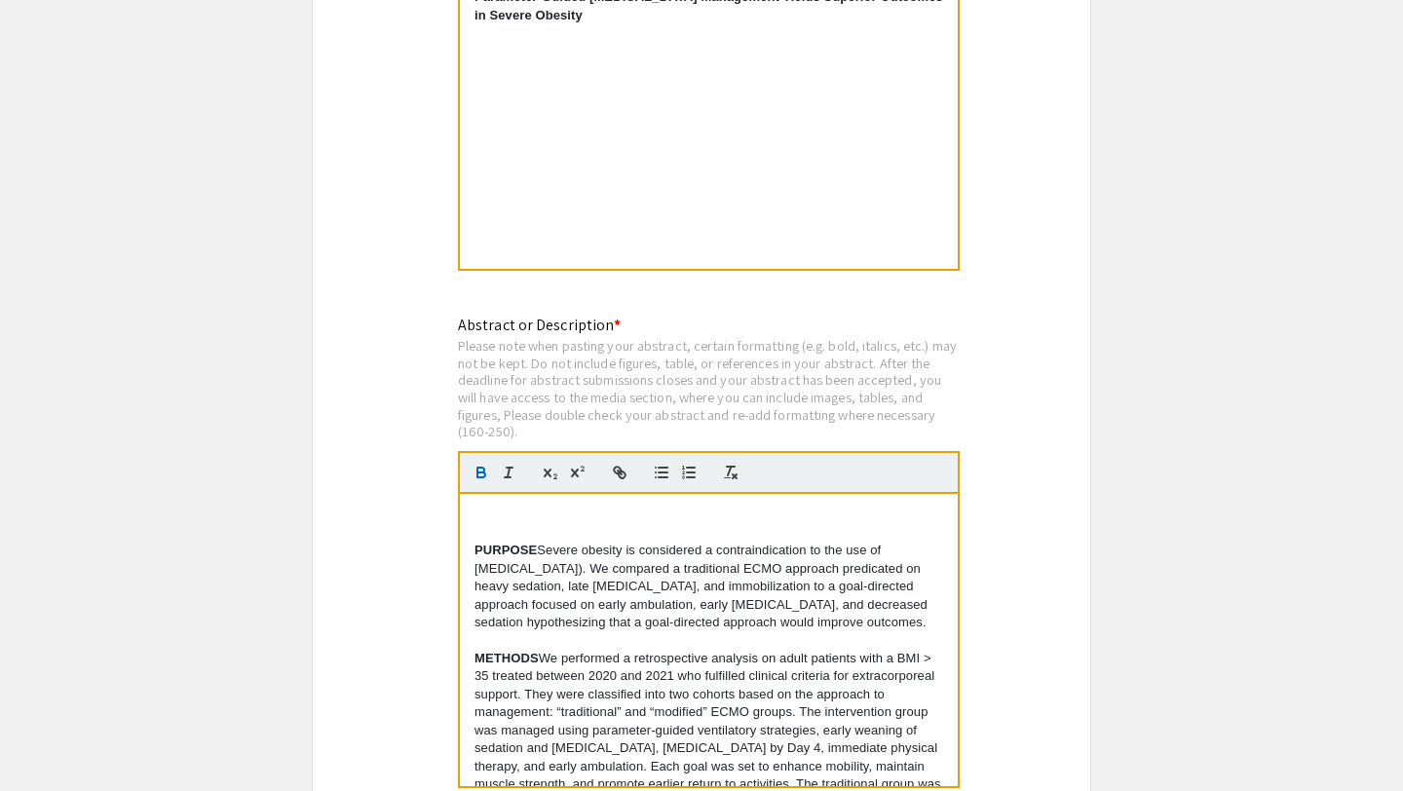
scroll to position [3776, 0]
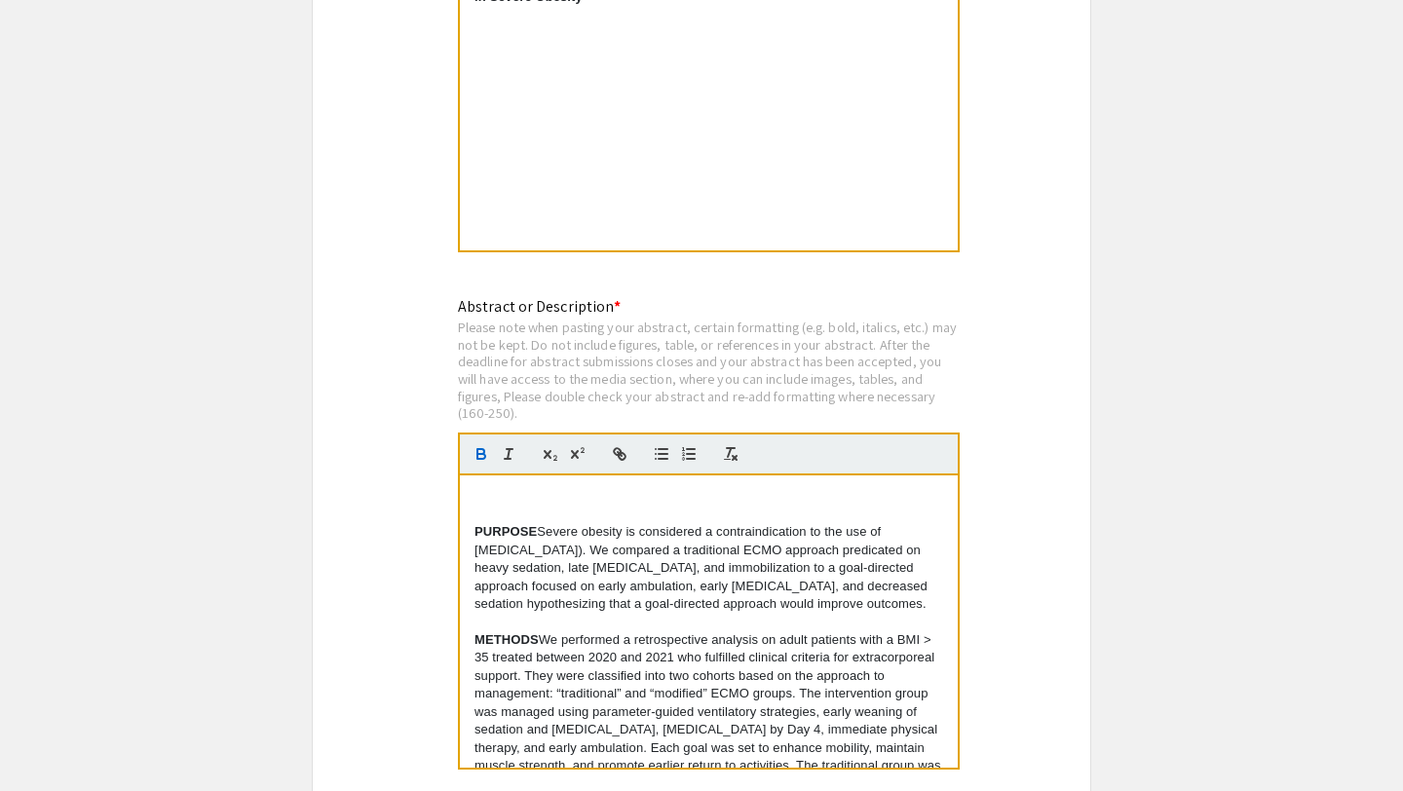
click at [481, 476] on div "﻿ PURPOSE Severe obesity is considered a contraindication to the use of [MEDICA…" at bounding box center [709, 622] width 498 height 292
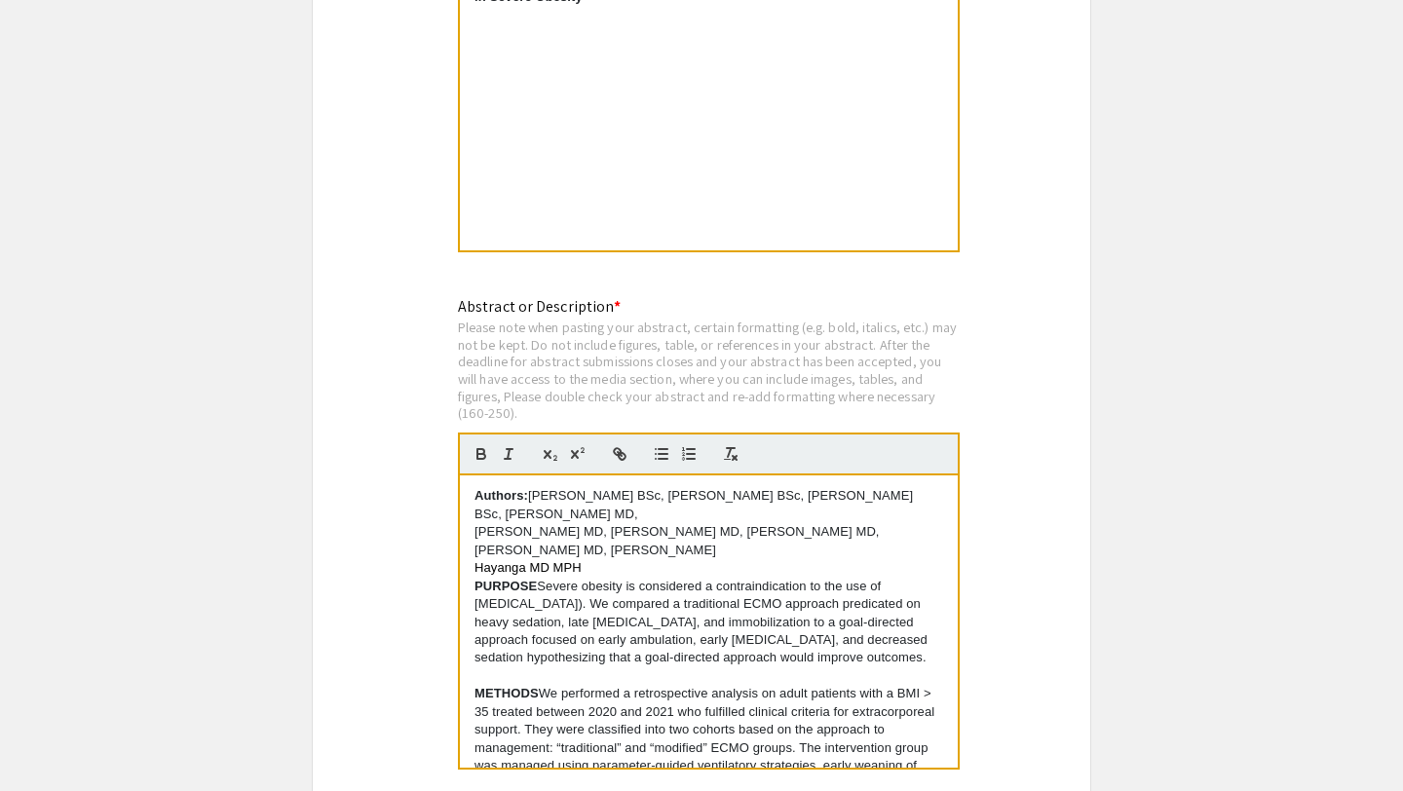
click at [475, 523] on p "[PERSON_NAME] MD, [PERSON_NAME] MD, [PERSON_NAME] MD, [PERSON_NAME] MD, [PERSON…" at bounding box center [709, 541] width 469 height 36
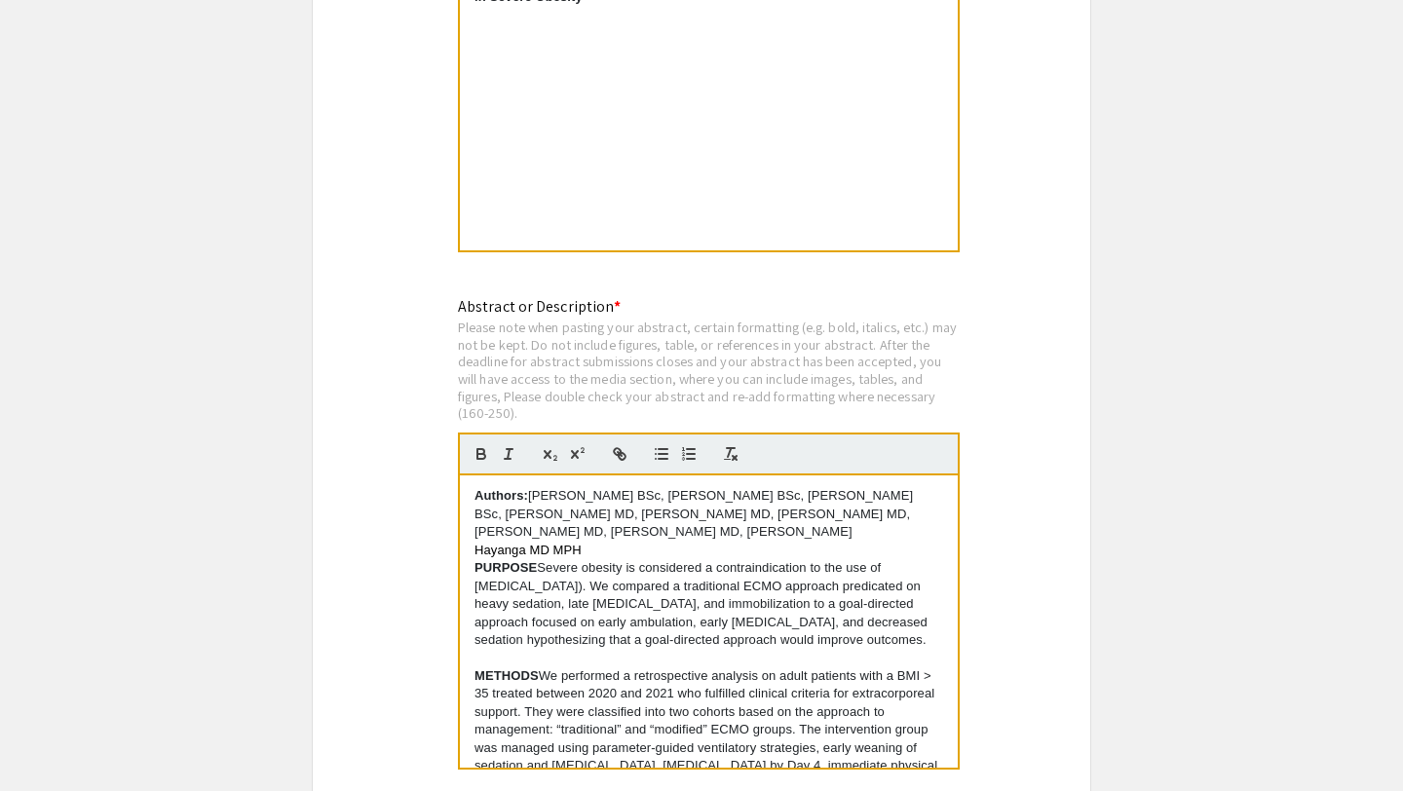
click at [476, 543] on span "Hayanga MD MPH" at bounding box center [528, 550] width 107 height 15
click at [740, 513] on p "Authors: [PERSON_NAME] BSc, [PERSON_NAME] BSc, [PERSON_NAME] BSc, [PERSON_NAME]…" at bounding box center [709, 523] width 469 height 72
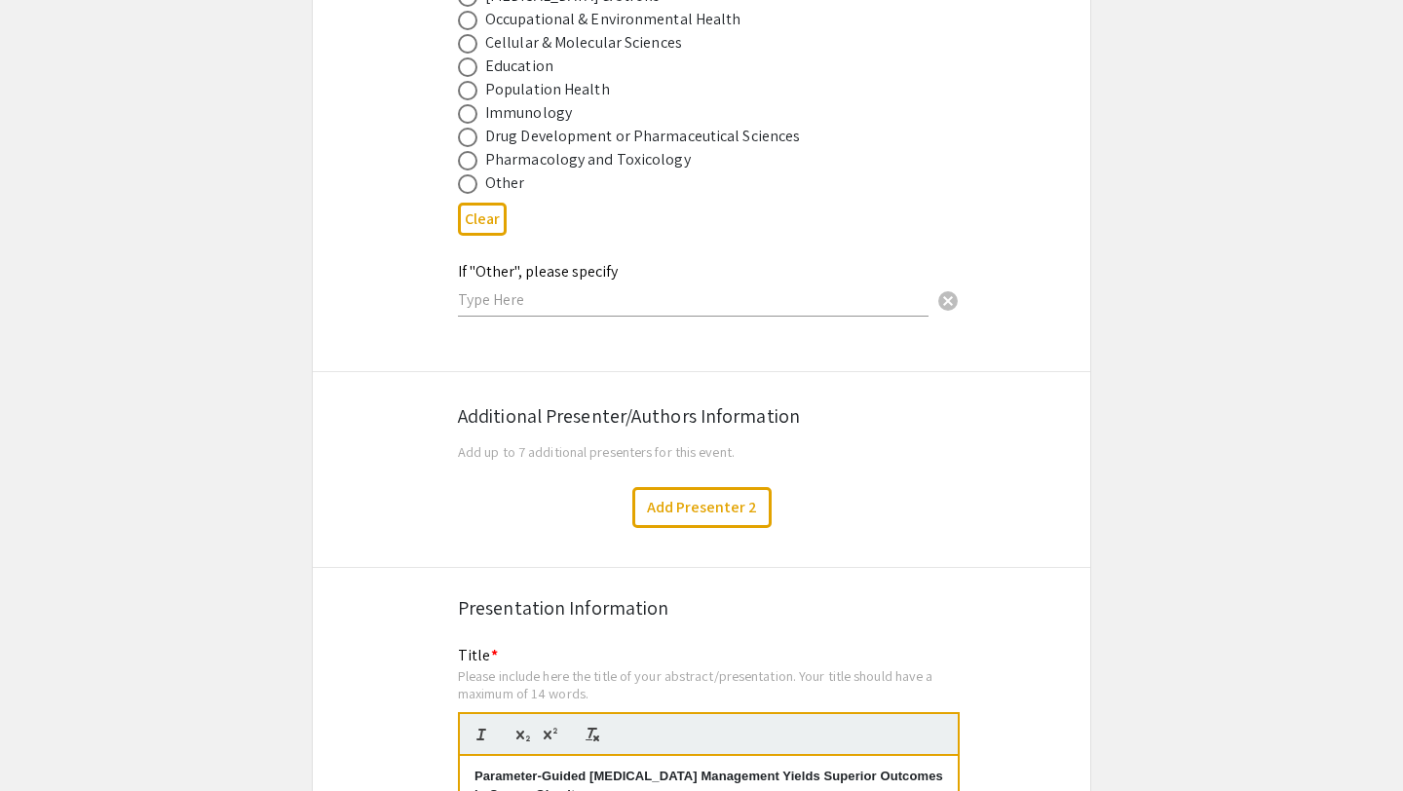
scroll to position [2977, 0]
click at [704, 501] on button "Add Presenter 2" at bounding box center [701, 508] width 139 height 41
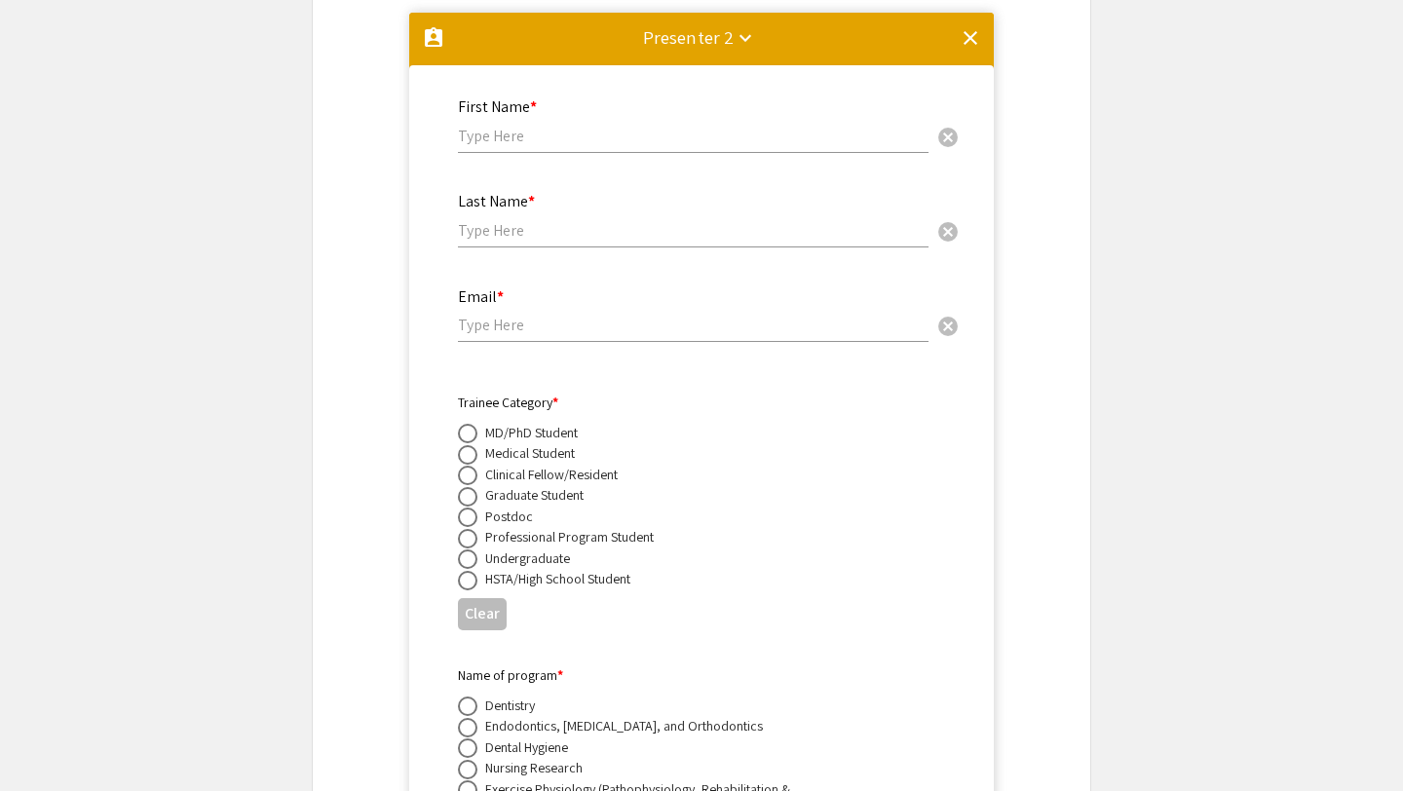
click at [567, 126] on input "text" at bounding box center [693, 136] width 471 height 20
click at [539, 127] on input "[PERSON_NAME]" at bounding box center [693, 136] width 471 height 20
type input "Hakam"
click at [498, 220] on input "text" at bounding box center [693, 230] width 471 height 20
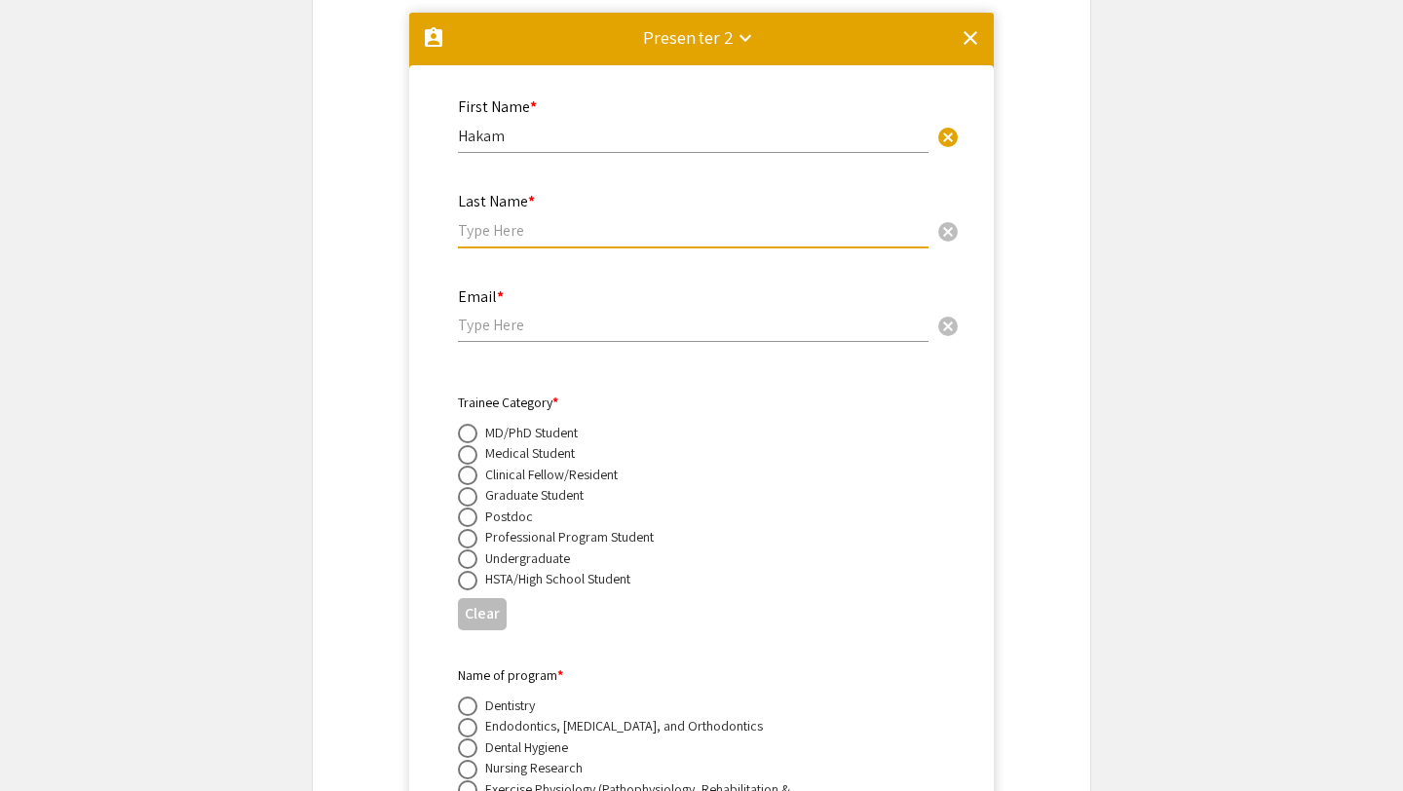
paste input "Rajjoub"
type input "Rajjoub"
click at [527, 315] on input "email" at bounding box center [693, 325] width 471 height 20
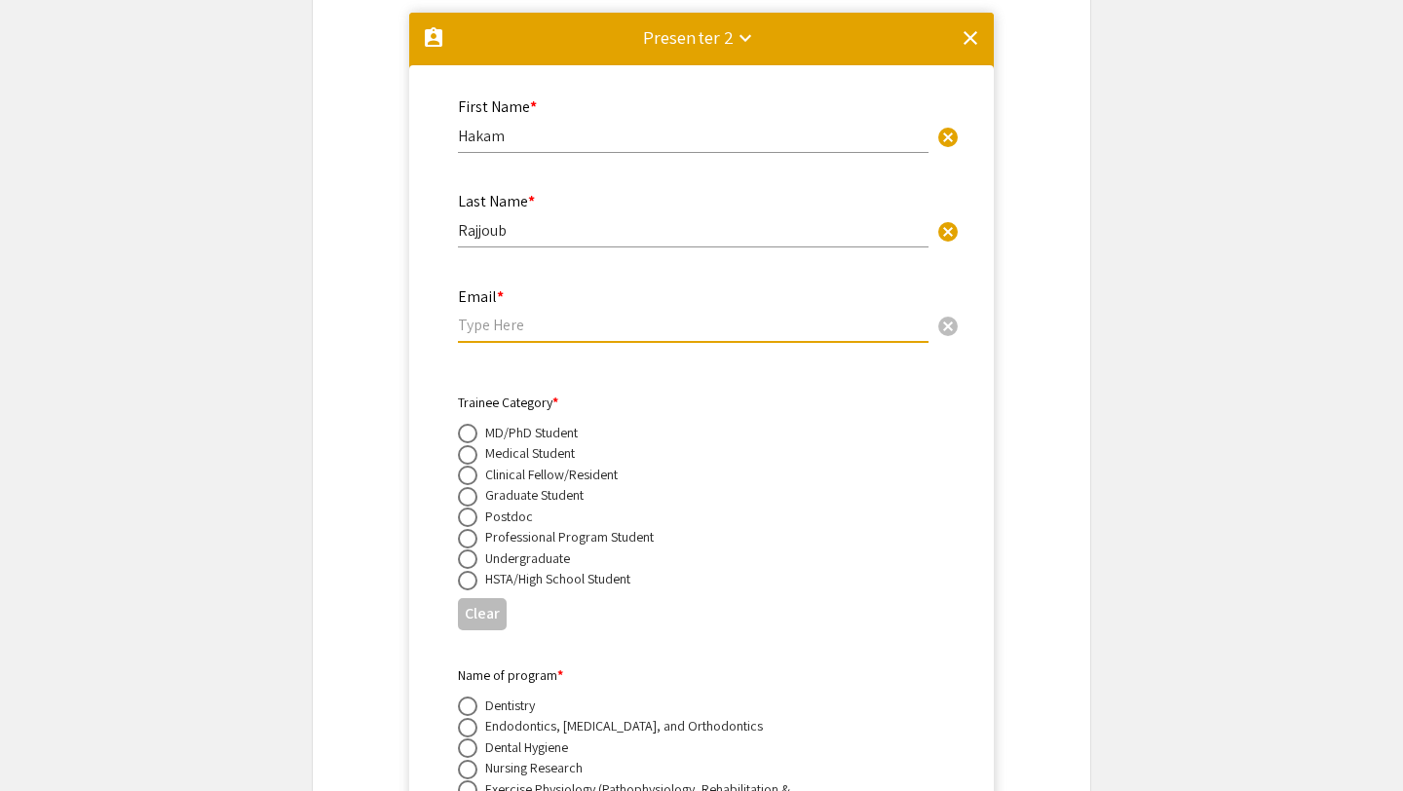
click at [971, 29] on mat-icon "clear" at bounding box center [970, 37] width 23 height 23
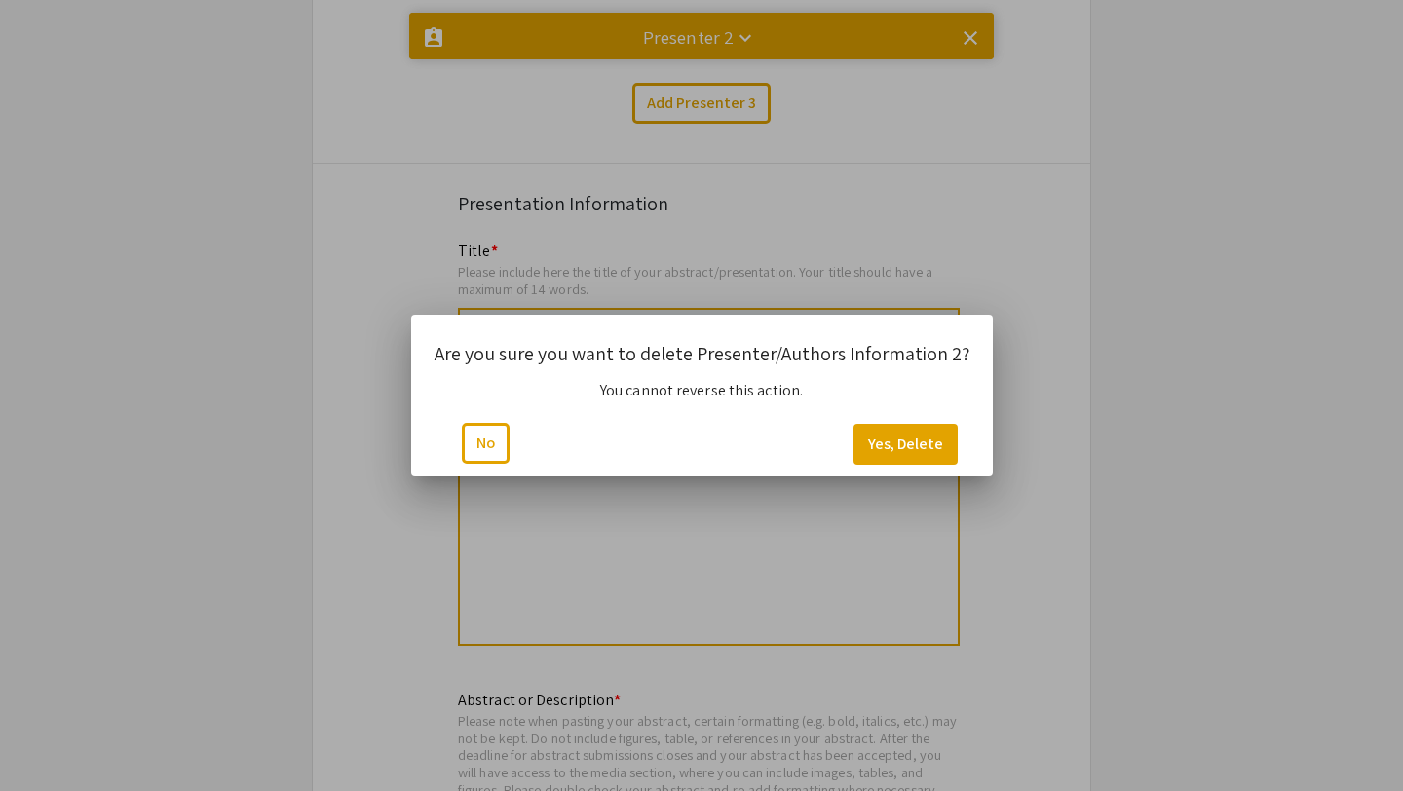
scroll to position [0, 0]
click at [890, 441] on button "Yes, Delete" at bounding box center [906, 444] width 104 height 41
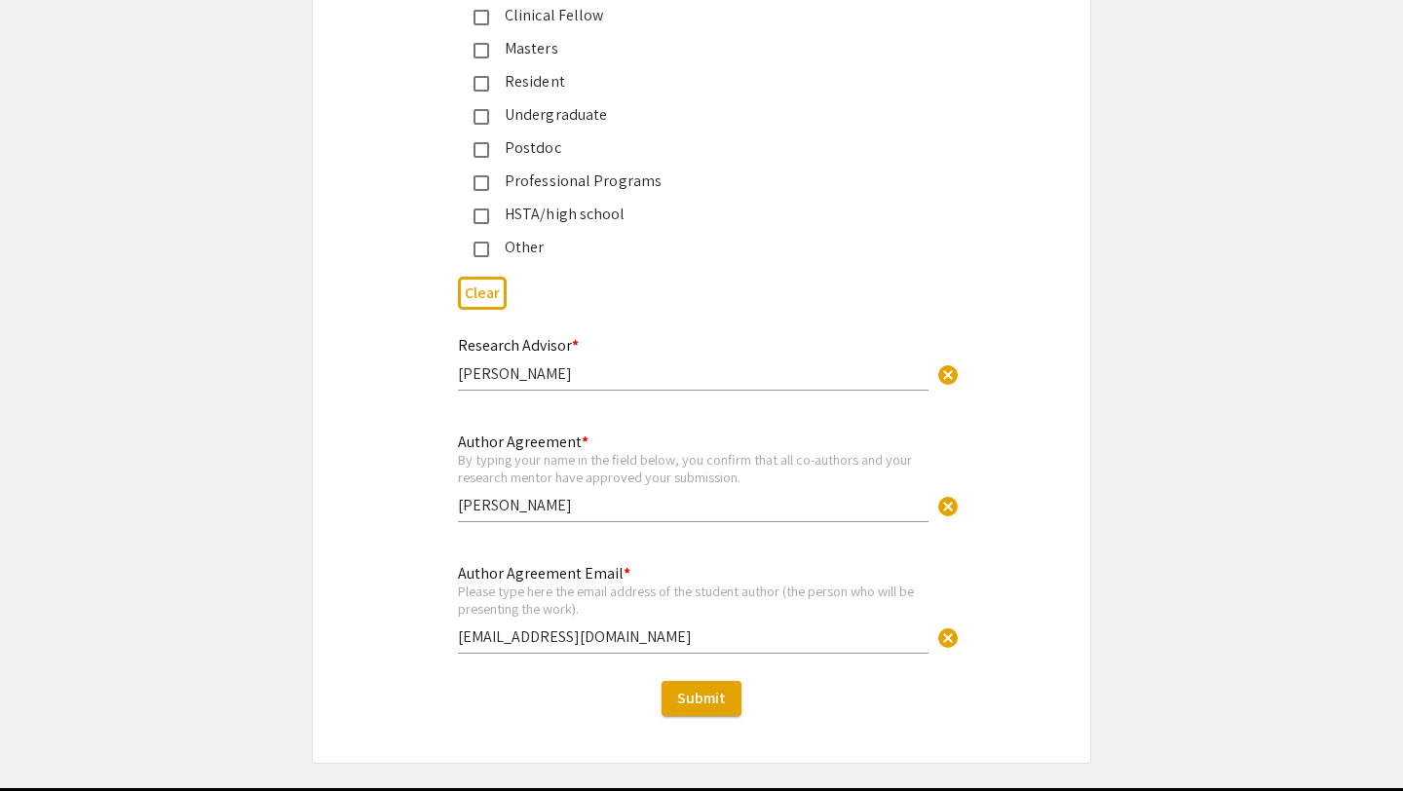
scroll to position [4787, 0]
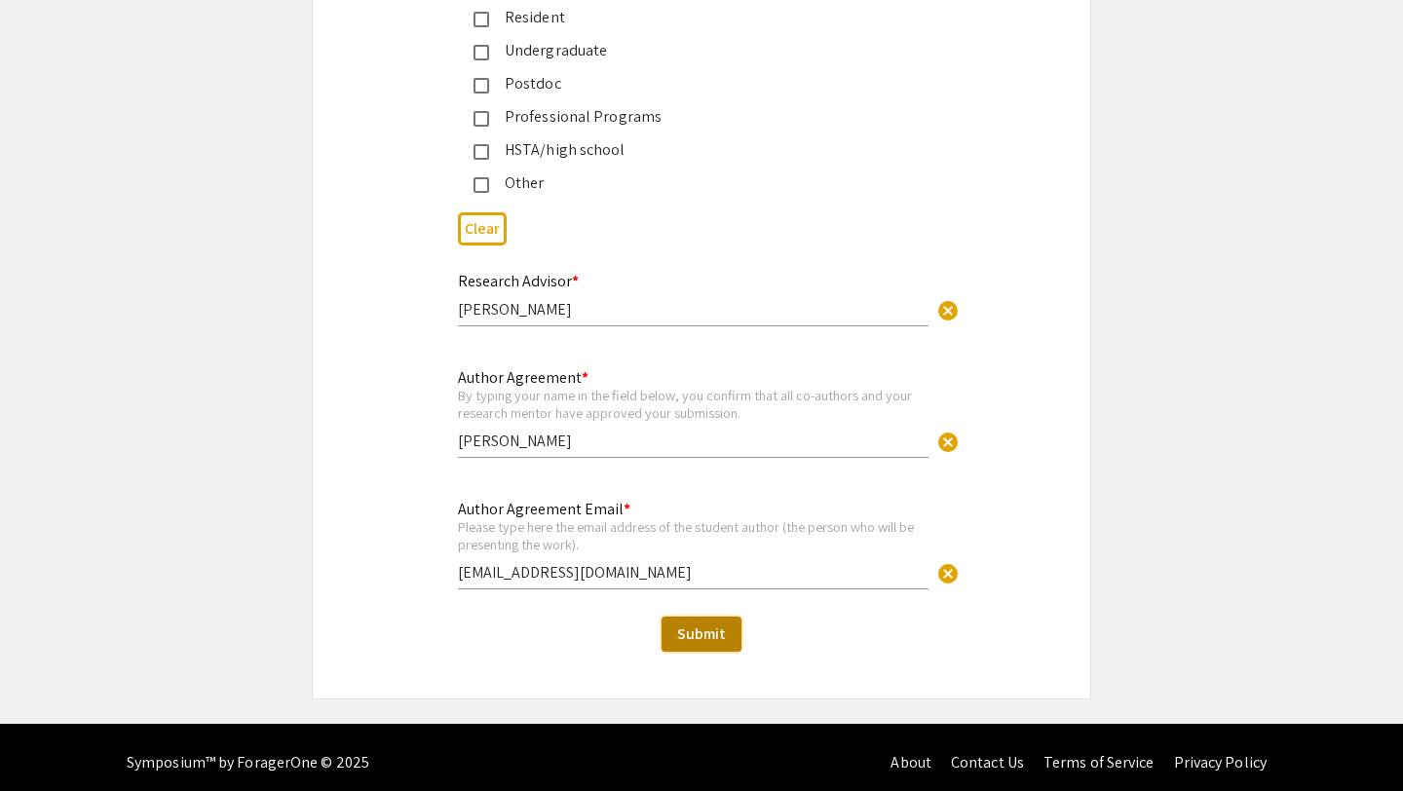
click at [729, 633] on button "Submit" at bounding box center [702, 634] width 80 height 35
